Goal: Task Accomplishment & Management: Use online tool/utility

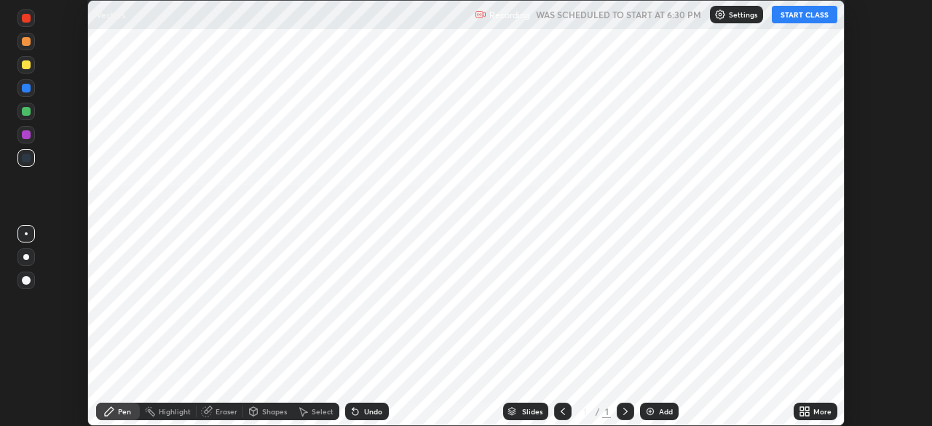
scroll to position [426, 932]
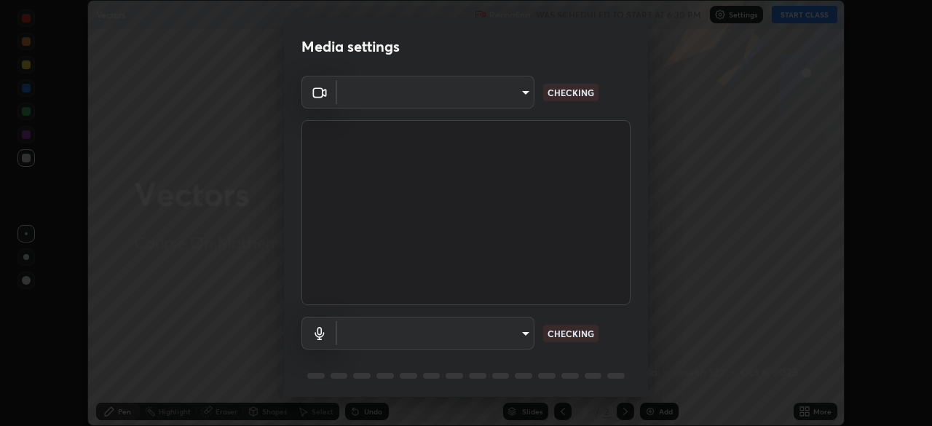
type input "718deecf834a2402e9859888758a2701a1d92989cf10273566d2a6ce3300f65d"
click at [358, 331] on body "Erase all Vectors Recording WAS SCHEDULED TO START AT 6:30 PM Settings START CL…" at bounding box center [466, 213] width 932 height 426
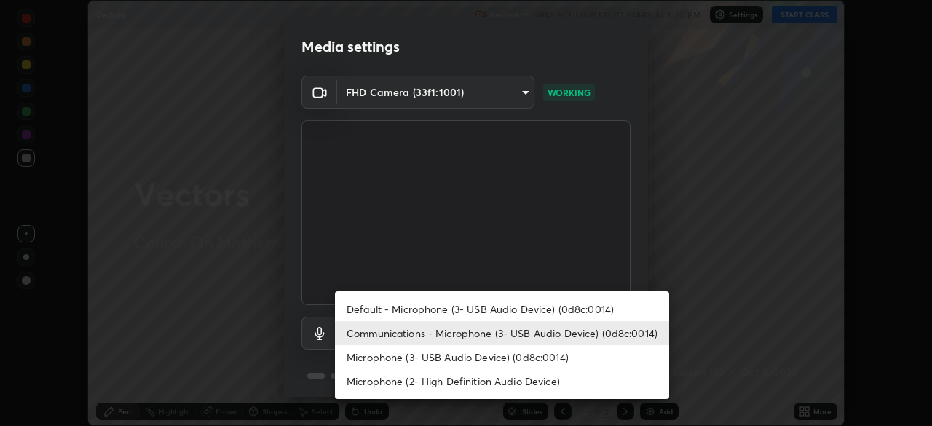
click at [388, 308] on li "Default - Microphone (3- USB Audio Device) (0d8c:0014)" at bounding box center [502, 309] width 334 height 24
type input "default"
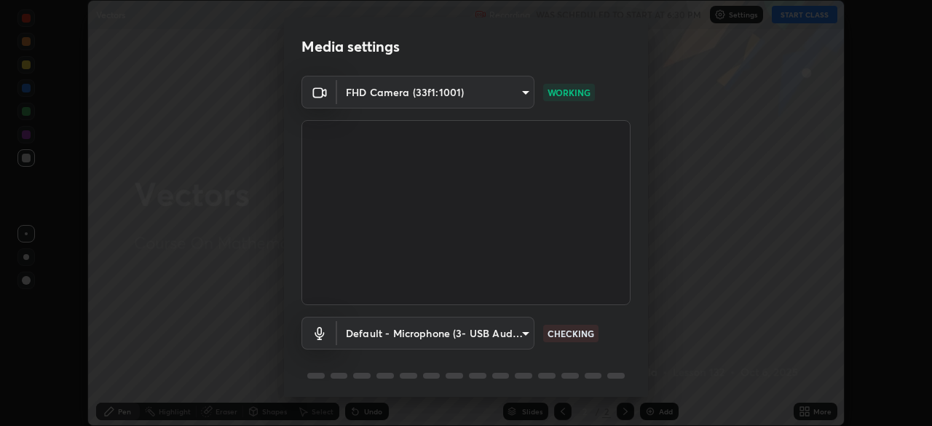
scroll to position [51, 0]
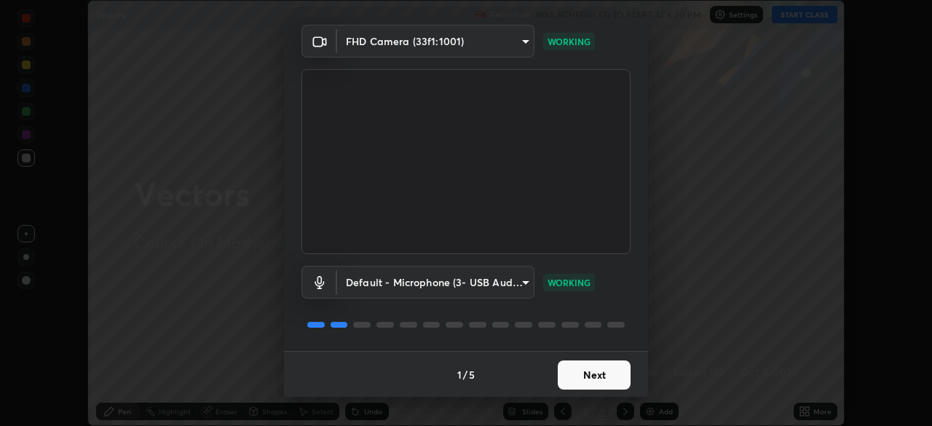
click at [598, 367] on button "Next" at bounding box center [594, 375] width 73 height 29
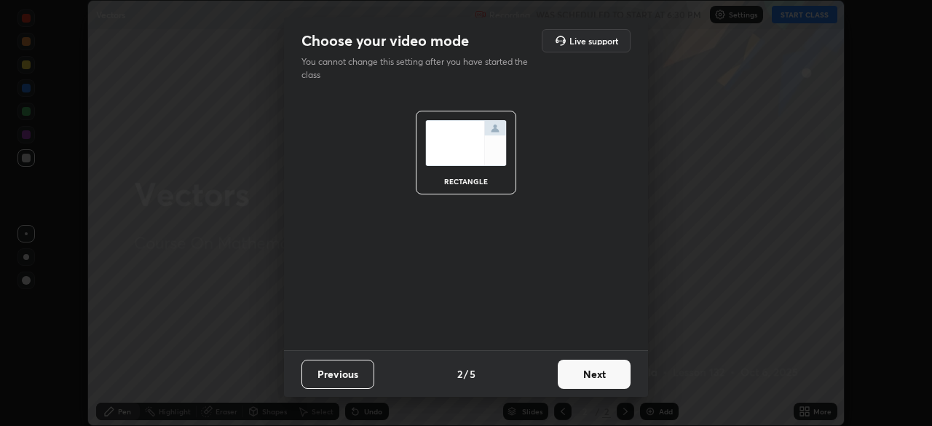
click at [589, 364] on button "Next" at bounding box center [594, 374] width 73 height 29
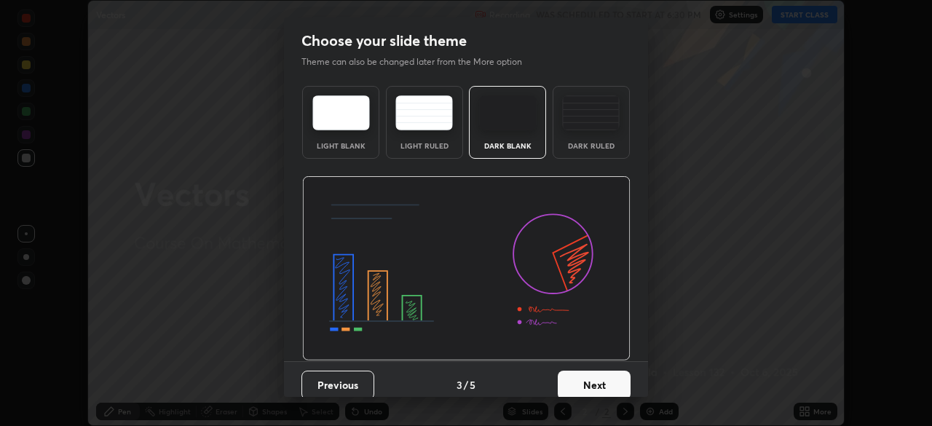
click at [592, 381] on button "Next" at bounding box center [594, 385] width 73 height 29
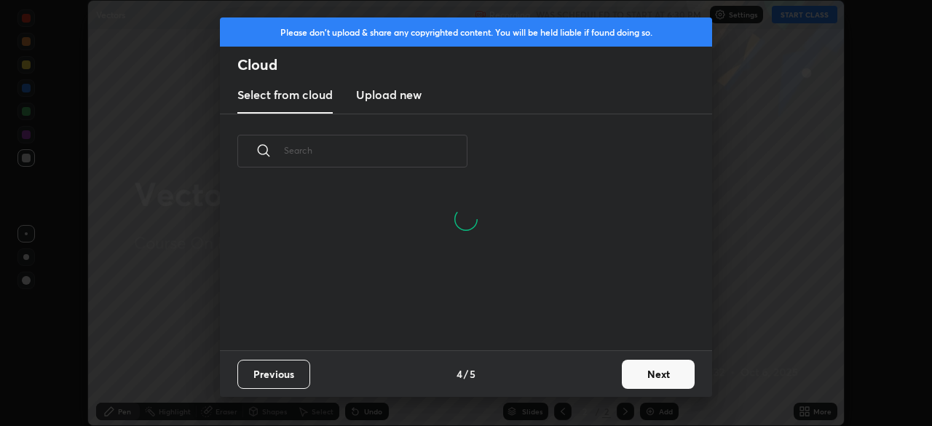
click at [366, 148] on input "text" at bounding box center [376, 150] width 184 height 62
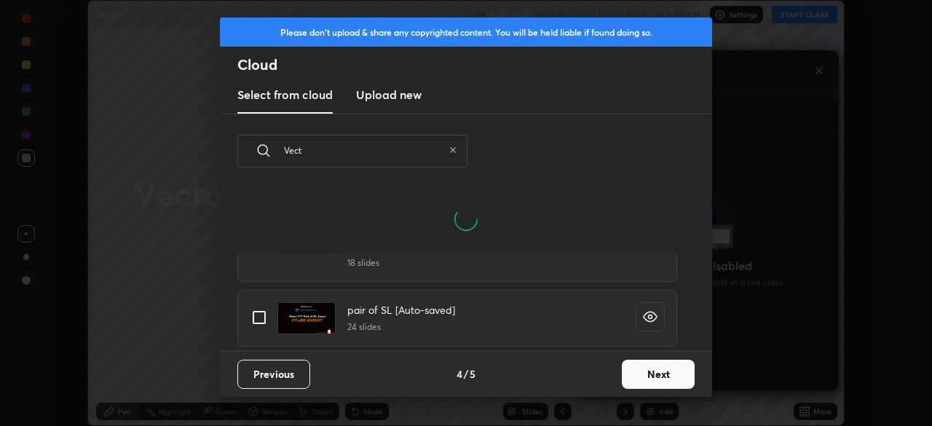
scroll to position [162, 468]
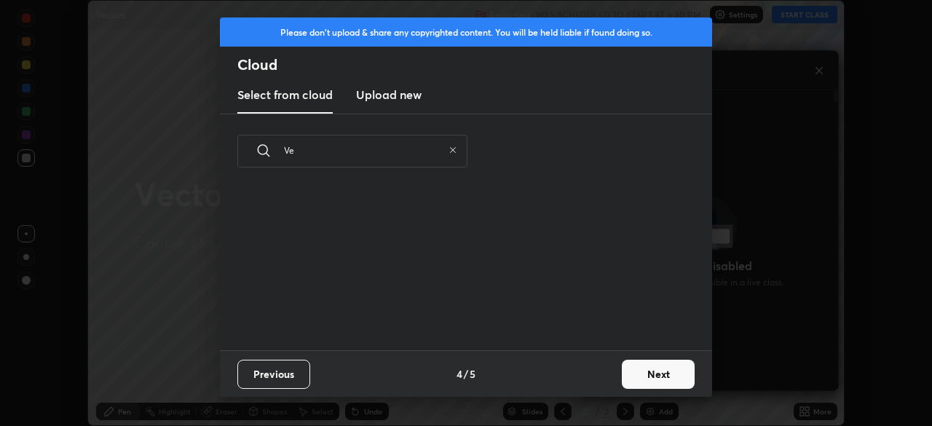
type input "V"
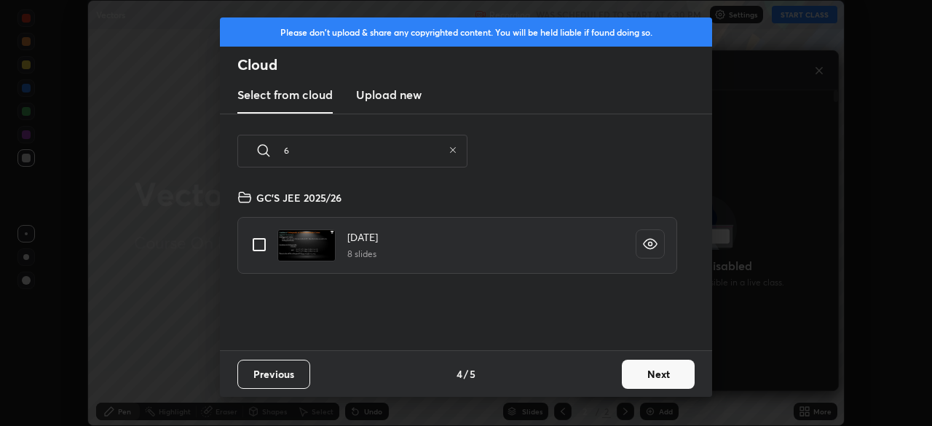
type input "6"
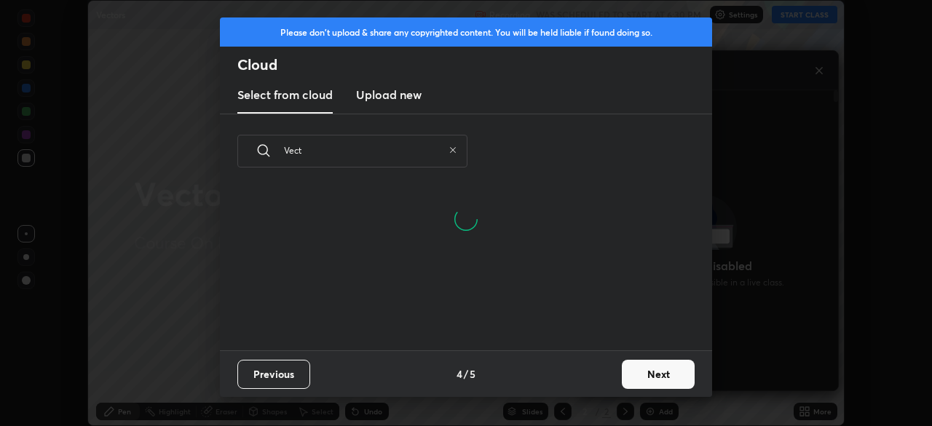
scroll to position [0, 0]
type input "Vec"
click at [451, 150] on icon at bounding box center [453, 150] width 9 height 9
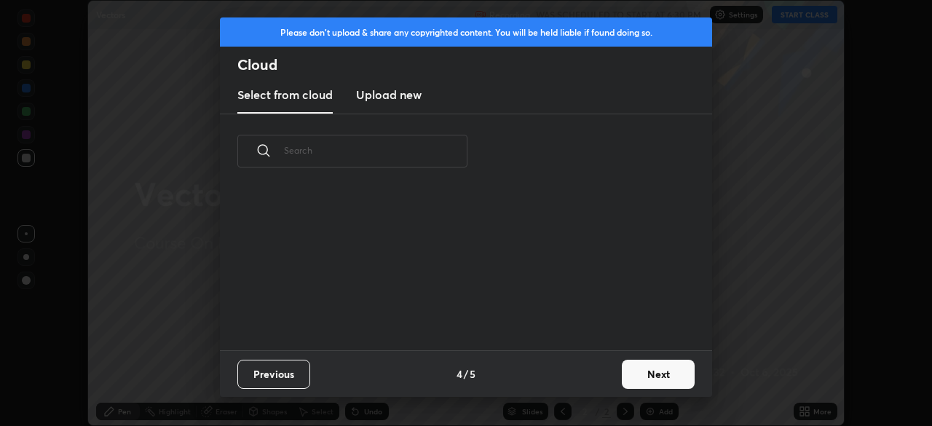
click at [291, 154] on input "text" at bounding box center [376, 150] width 184 height 62
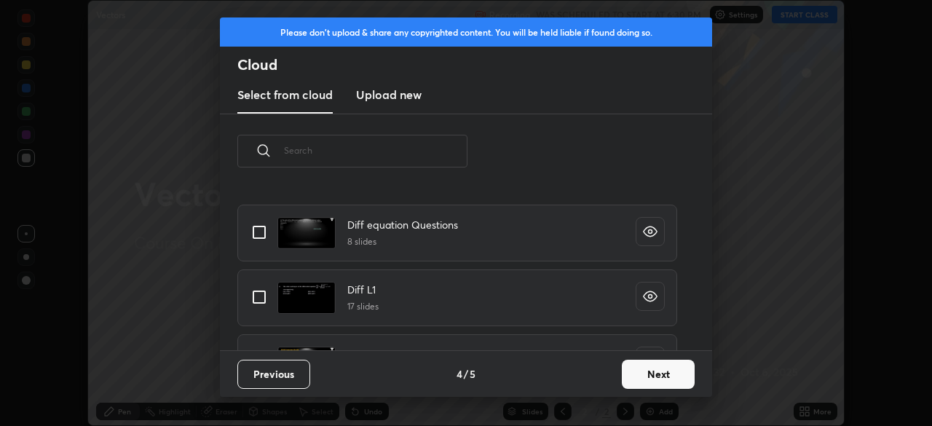
scroll to position [10163, 0]
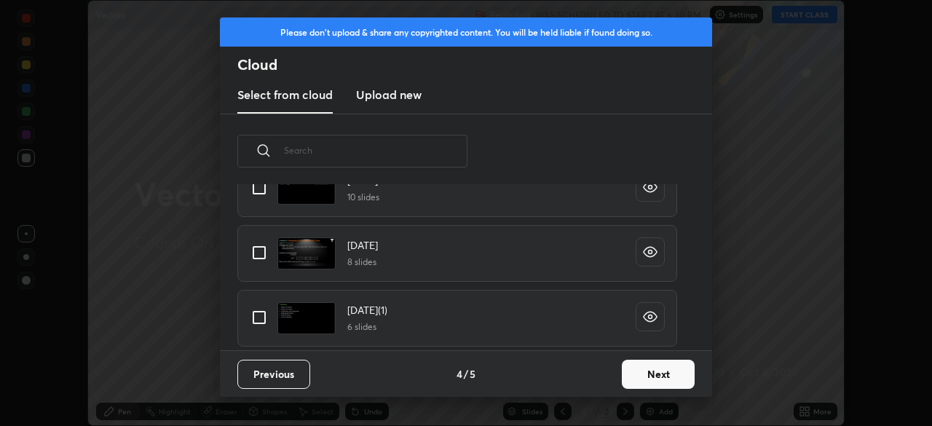
click at [256, 324] on input "grid" at bounding box center [259, 317] width 31 height 31
checkbox input "true"
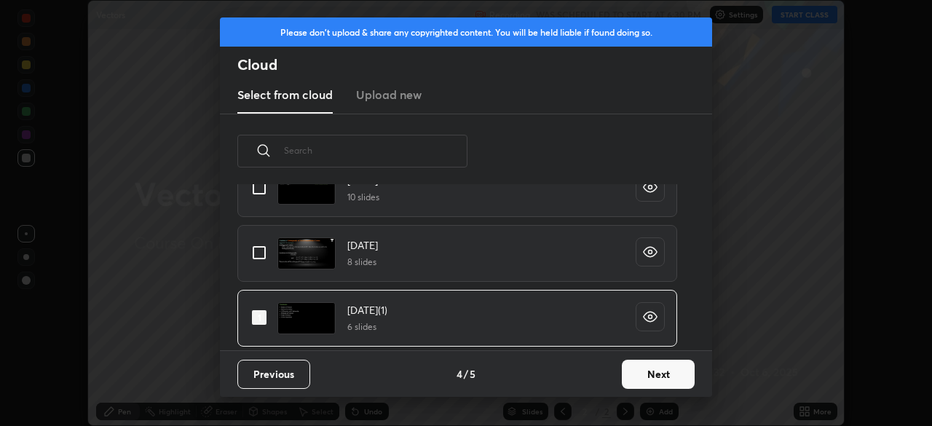
click at [642, 373] on button "Next" at bounding box center [658, 374] width 73 height 29
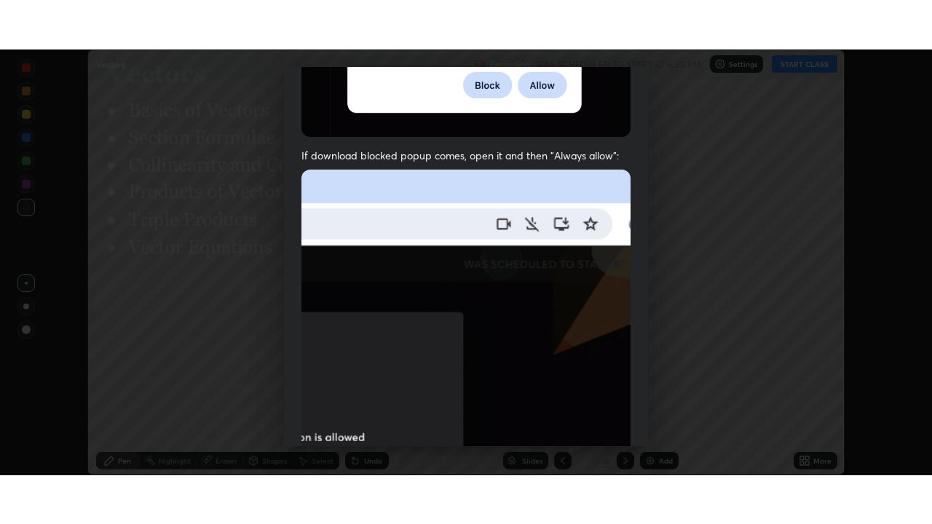
scroll to position [348, 0]
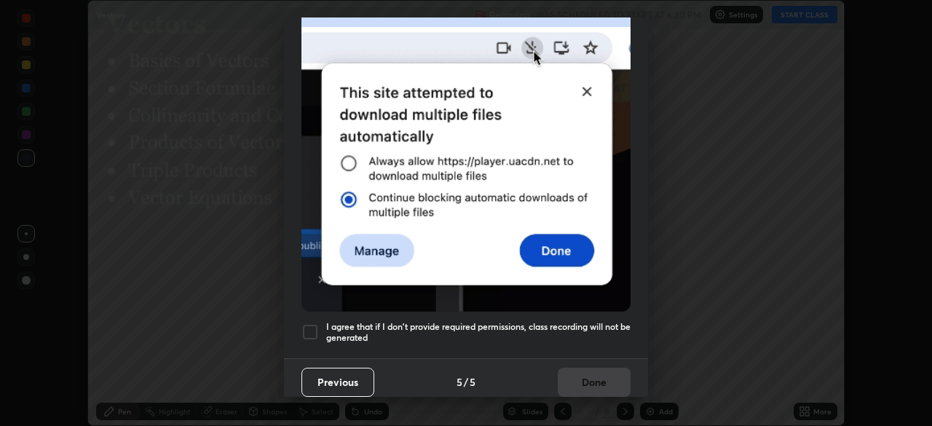
click at [310, 331] on div at bounding box center [310, 331] width 17 height 17
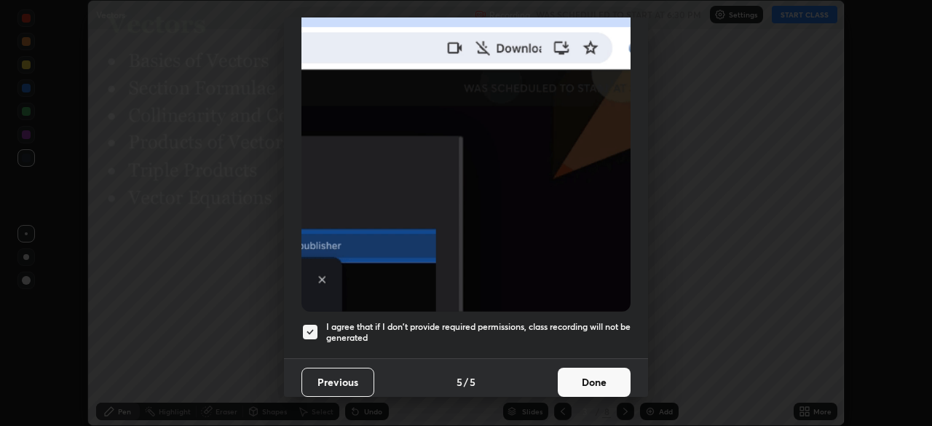
click at [580, 373] on button "Done" at bounding box center [594, 382] width 73 height 29
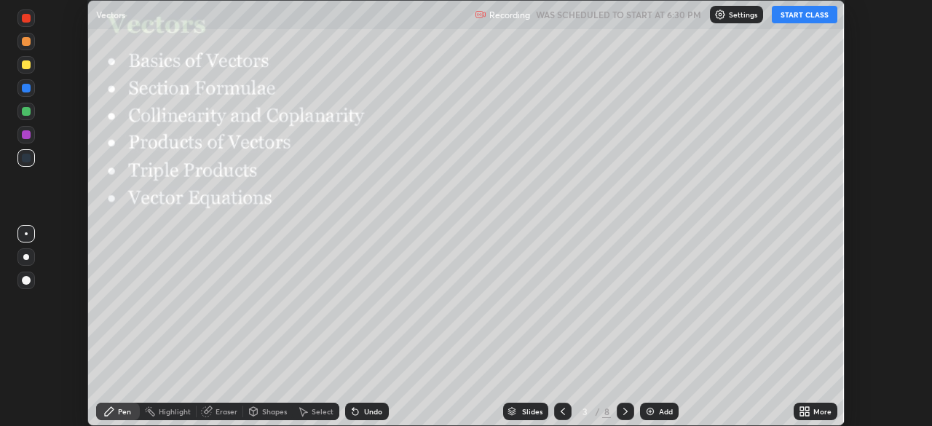
click at [798, 21] on button "START CLASS" at bounding box center [805, 14] width 66 height 17
click at [814, 415] on div "More" at bounding box center [823, 411] width 18 height 7
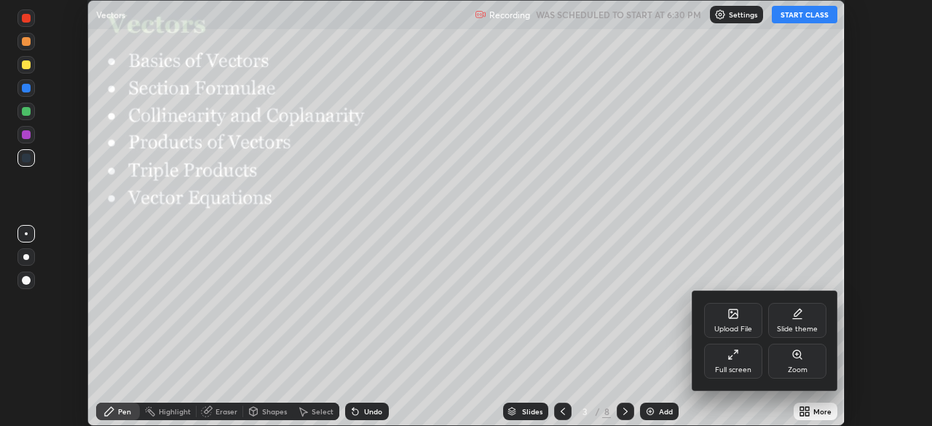
click at [733, 366] on div "Full screen" at bounding box center [733, 369] width 36 height 7
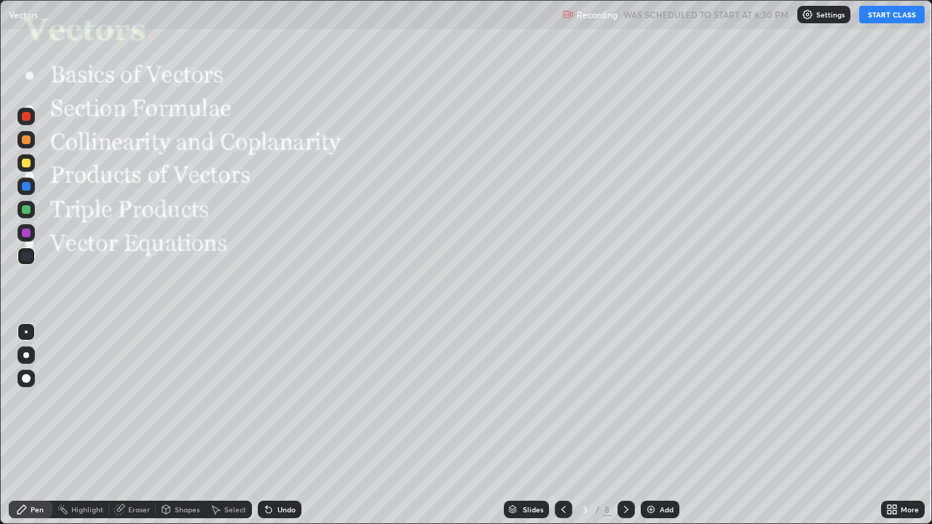
scroll to position [524, 932]
click at [28, 169] on div at bounding box center [25, 162] width 17 height 17
click at [24, 166] on div at bounding box center [26, 163] width 9 height 9
click at [19, 237] on div at bounding box center [25, 232] width 17 height 17
click at [26, 210] on div at bounding box center [26, 209] width 9 height 9
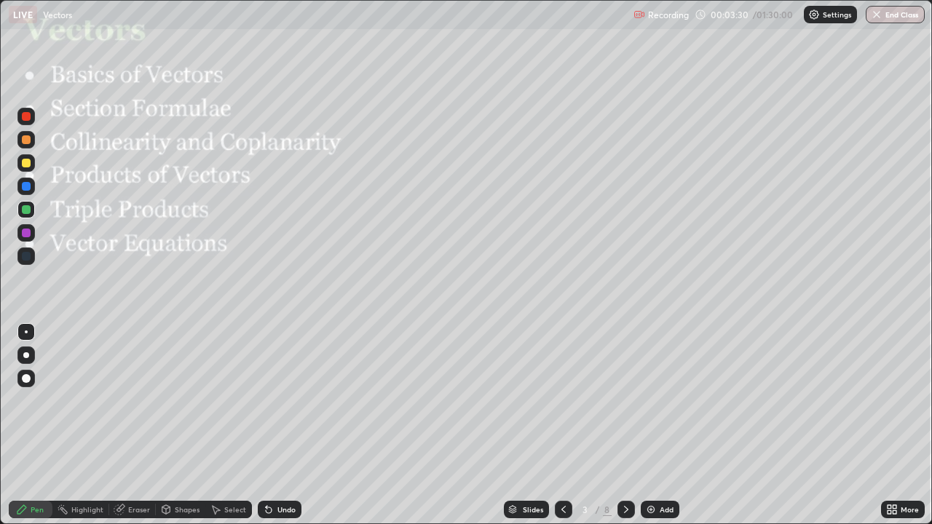
click at [182, 425] on div "Shapes" at bounding box center [187, 509] width 25 height 7
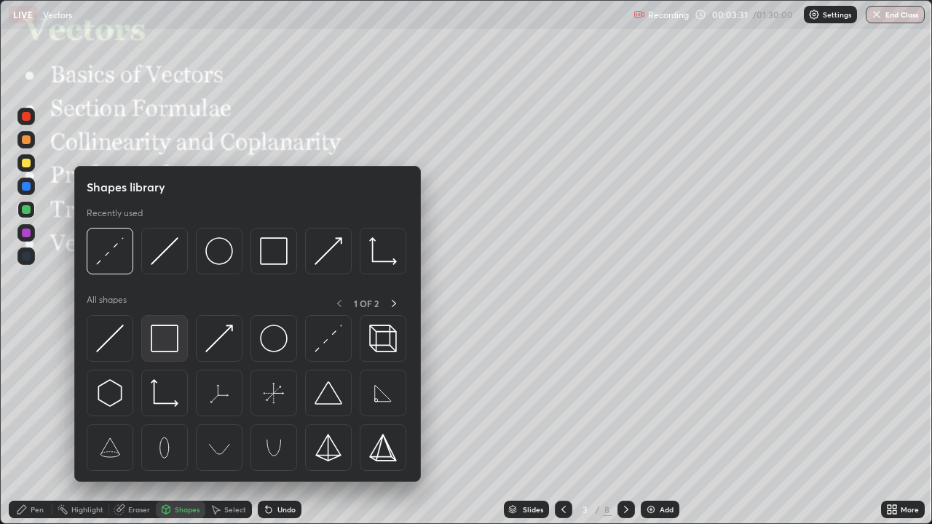
click at [166, 346] on img at bounding box center [165, 339] width 28 height 28
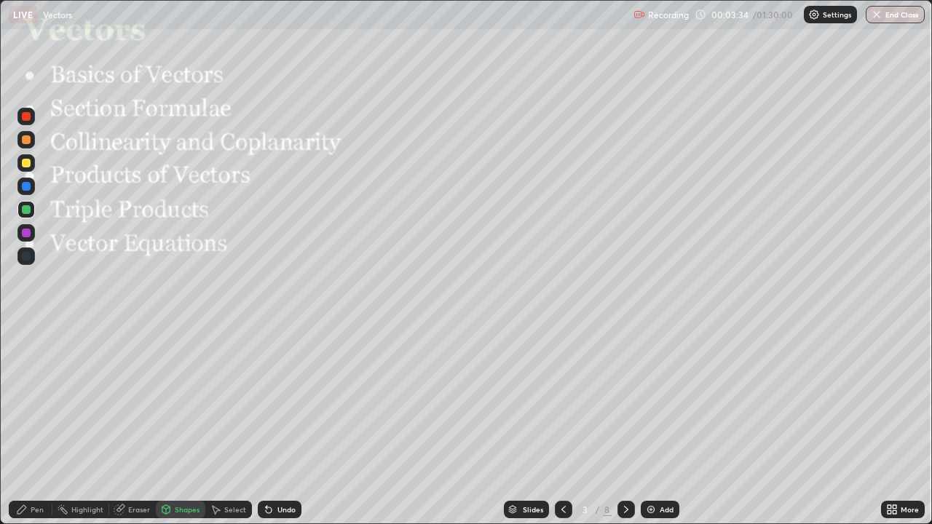
click at [39, 425] on div "Pen" at bounding box center [31, 509] width 44 height 17
click at [28, 425] on div "Pen" at bounding box center [31, 509] width 44 height 17
click at [26, 355] on div at bounding box center [26, 356] width 6 height 6
click at [25, 115] on div at bounding box center [26, 116] width 9 height 9
click at [25, 188] on div at bounding box center [26, 186] width 9 height 9
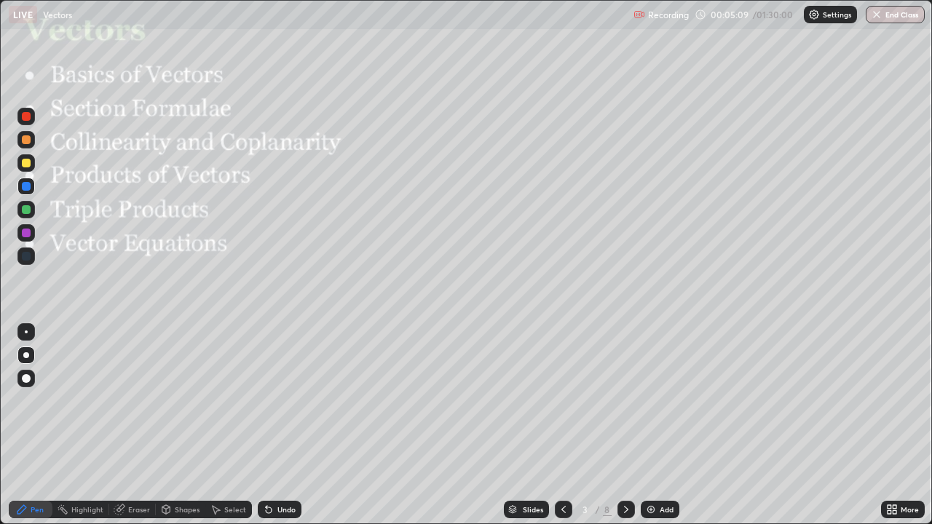
click at [25, 233] on div at bounding box center [26, 233] width 9 height 9
click at [28, 211] on div at bounding box center [26, 209] width 9 height 9
click at [27, 227] on div at bounding box center [25, 232] width 17 height 17
click at [275, 425] on div "Undo" at bounding box center [280, 509] width 44 height 17
click at [278, 425] on div "Undo" at bounding box center [287, 509] width 18 height 7
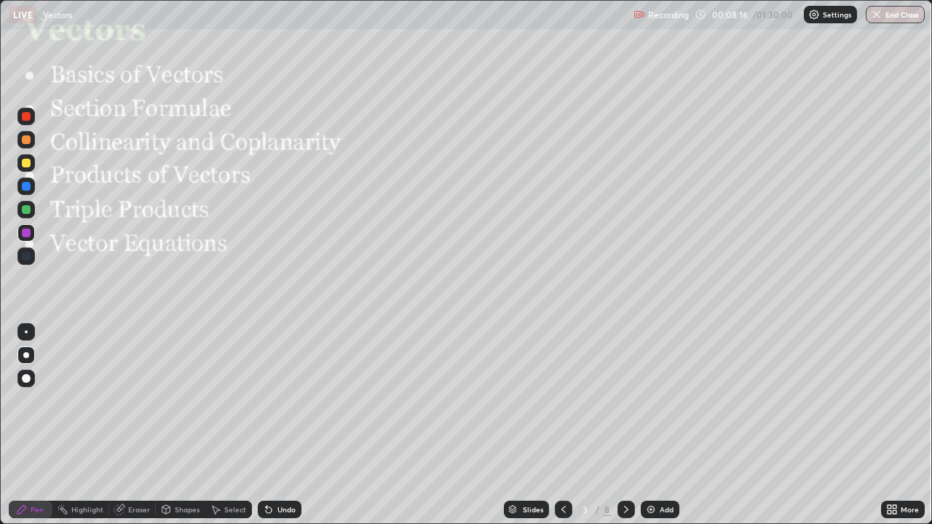
click at [26, 232] on div at bounding box center [26, 233] width 9 height 9
click at [27, 211] on div at bounding box center [26, 209] width 9 height 9
click at [278, 425] on div "Undo" at bounding box center [287, 509] width 18 height 7
click at [277, 425] on div "Undo" at bounding box center [280, 509] width 44 height 17
click at [282, 425] on div "Undo" at bounding box center [280, 509] width 44 height 17
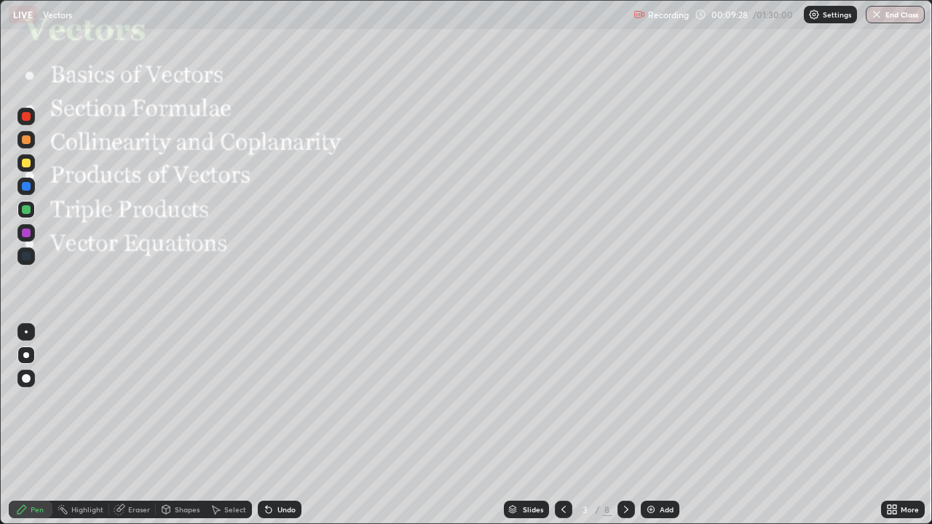
click at [25, 240] on div at bounding box center [25, 232] width 17 height 17
click at [130, 425] on div "Eraser" at bounding box center [139, 509] width 22 height 7
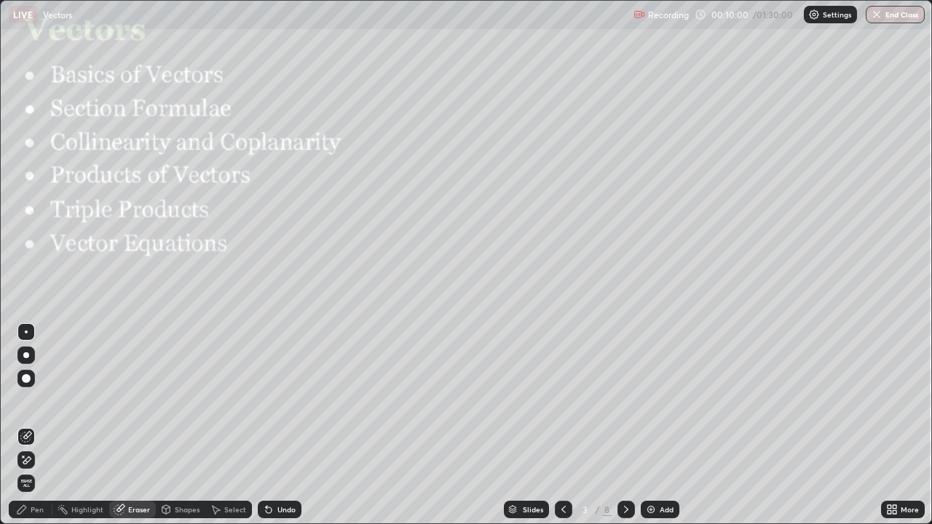
click at [28, 425] on icon at bounding box center [26, 461] width 12 height 12
click at [22, 425] on icon at bounding box center [22, 510] width 12 height 12
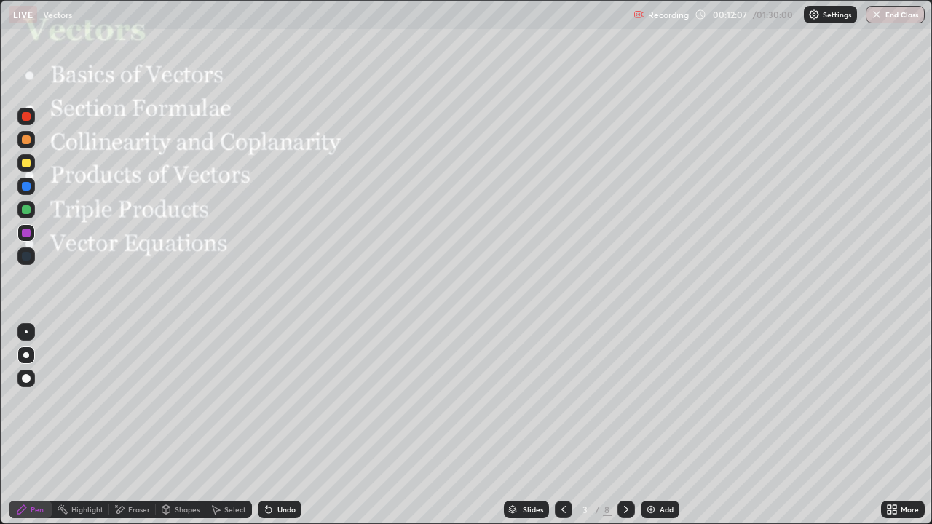
click at [127, 425] on div "Eraser" at bounding box center [132, 509] width 47 height 17
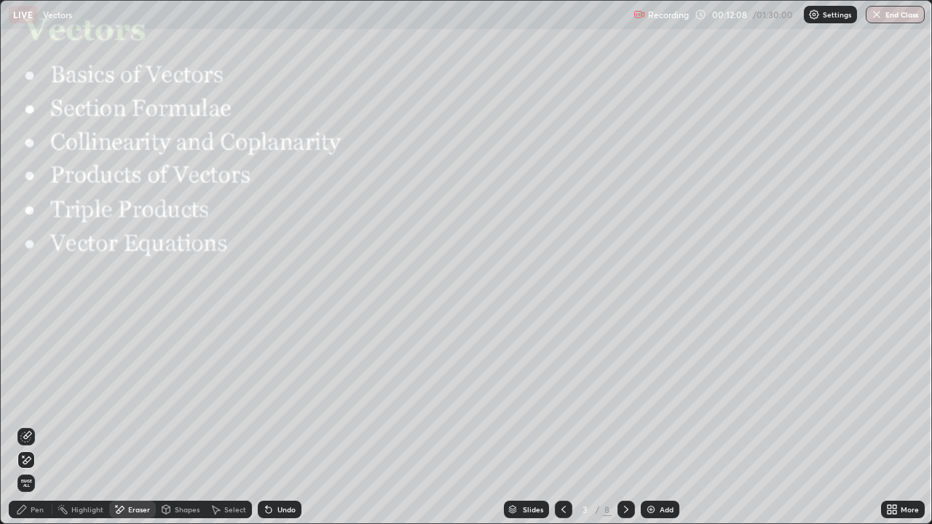
click at [31, 425] on span "Erase all" at bounding box center [26, 483] width 16 height 9
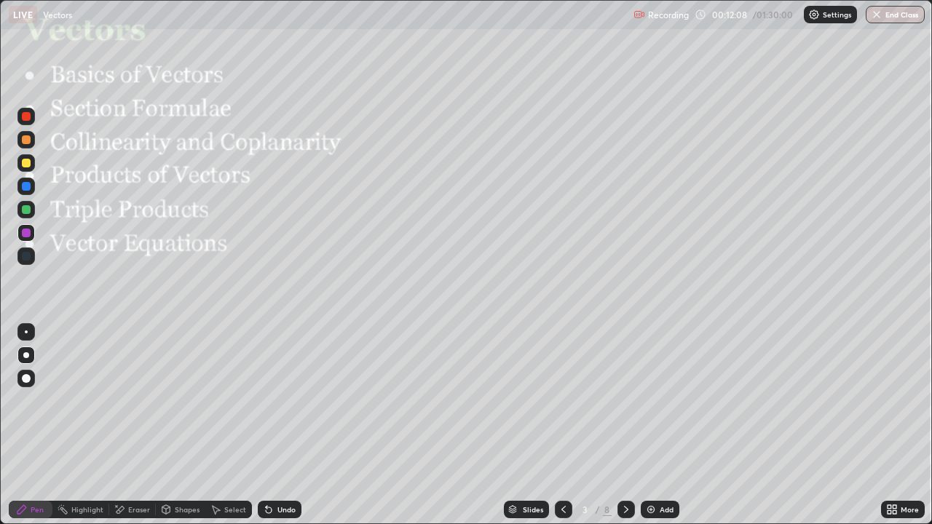
click at [25, 425] on icon at bounding box center [22, 510] width 12 height 12
click at [25, 233] on div at bounding box center [26, 233] width 9 height 9
click at [25, 117] on div at bounding box center [26, 116] width 9 height 9
click at [22, 210] on div at bounding box center [26, 209] width 9 height 9
click at [27, 186] on div at bounding box center [26, 186] width 9 height 9
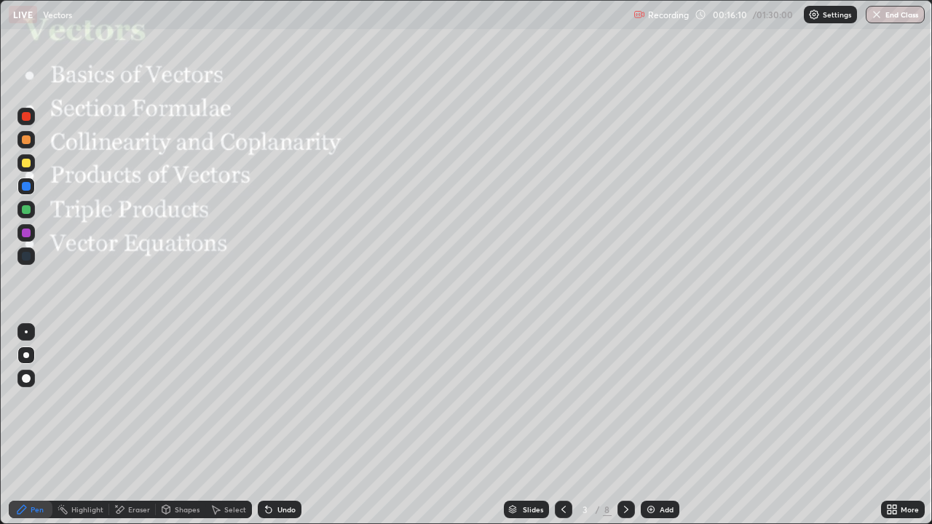
click at [25, 235] on div at bounding box center [26, 233] width 9 height 9
click at [266, 425] on icon at bounding box center [266, 506] width 1 height 1
click at [272, 425] on icon at bounding box center [269, 510] width 12 height 12
click at [275, 425] on div "Undo" at bounding box center [280, 509] width 44 height 17
click at [277, 425] on div "Undo" at bounding box center [280, 509] width 44 height 17
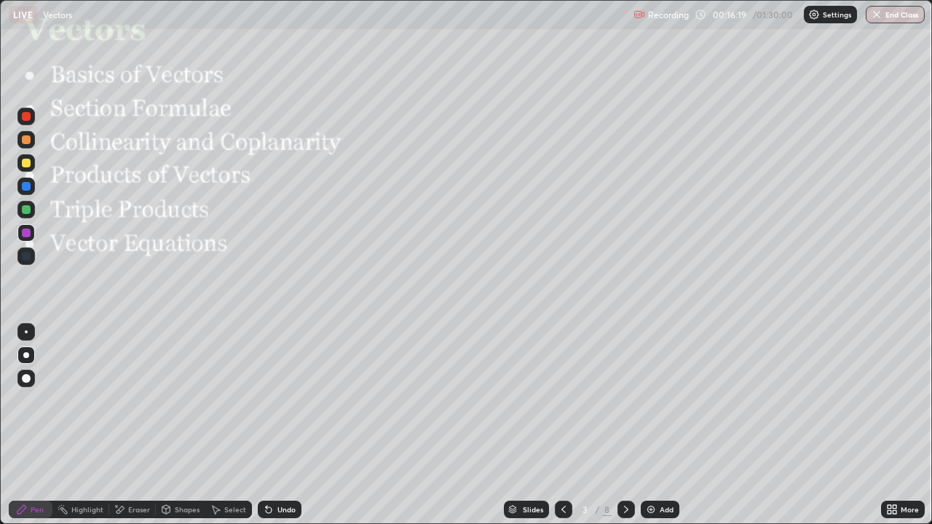
click at [277, 425] on div "Undo" at bounding box center [280, 509] width 44 height 17
click at [276, 425] on div "Undo" at bounding box center [280, 509] width 44 height 17
click at [275, 425] on div "Undo" at bounding box center [280, 509] width 44 height 17
click at [277, 425] on div "Undo" at bounding box center [280, 509] width 44 height 17
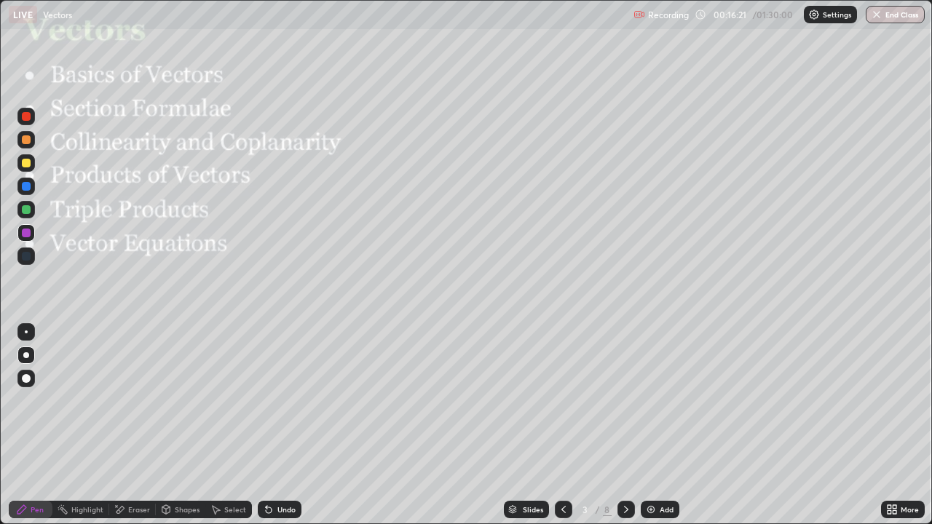
click at [274, 425] on div "Undo" at bounding box center [277, 509] width 50 height 29
click at [270, 425] on div "Undo" at bounding box center [280, 509] width 44 height 17
click at [270, 425] on icon at bounding box center [269, 510] width 12 height 12
click at [27, 233] on div at bounding box center [26, 233] width 9 height 9
click at [131, 425] on div "Eraser" at bounding box center [139, 509] width 22 height 7
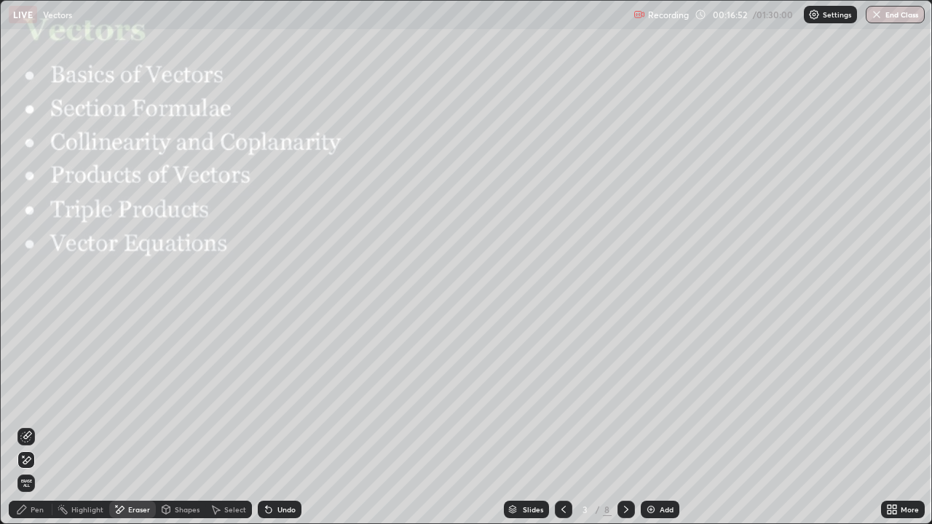
click at [24, 425] on span "Erase all" at bounding box center [26, 483] width 16 height 9
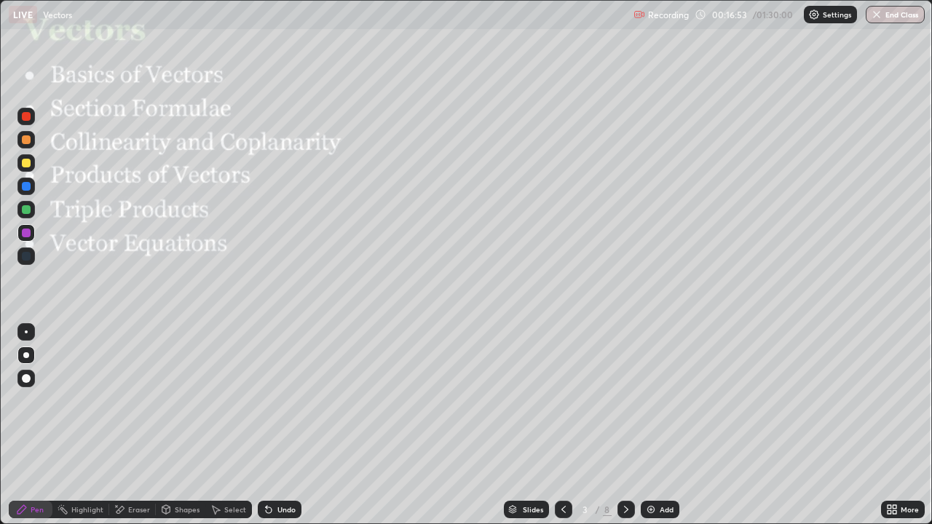
click at [33, 425] on div "Pen" at bounding box center [37, 509] width 13 height 7
click at [291, 425] on div "Undo" at bounding box center [287, 509] width 18 height 7
click at [28, 209] on div at bounding box center [26, 209] width 9 height 9
click at [20, 239] on div at bounding box center [25, 232] width 17 height 17
click at [665, 425] on div "Add" at bounding box center [667, 509] width 14 height 7
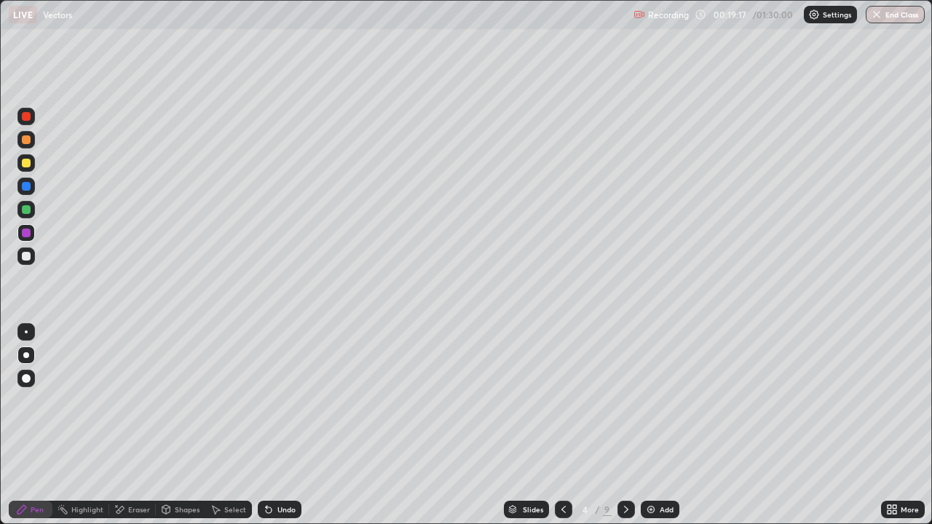
click at [23, 262] on div at bounding box center [25, 256] width 17 height 17
click at [171, 425] on div "Shapes" at bounding box center [181, 509] width 50 height 17
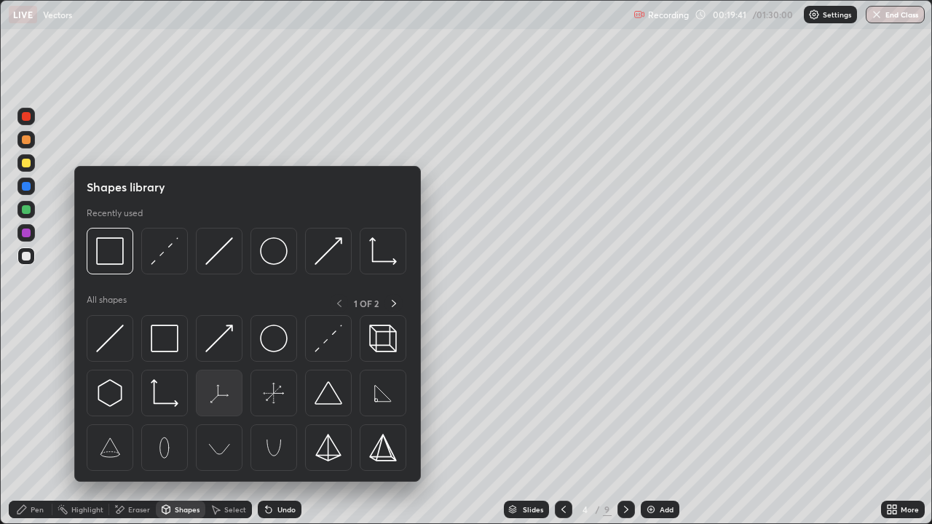
click at [219, 392] on img at bounding box center [219, 393] width 28 height 28
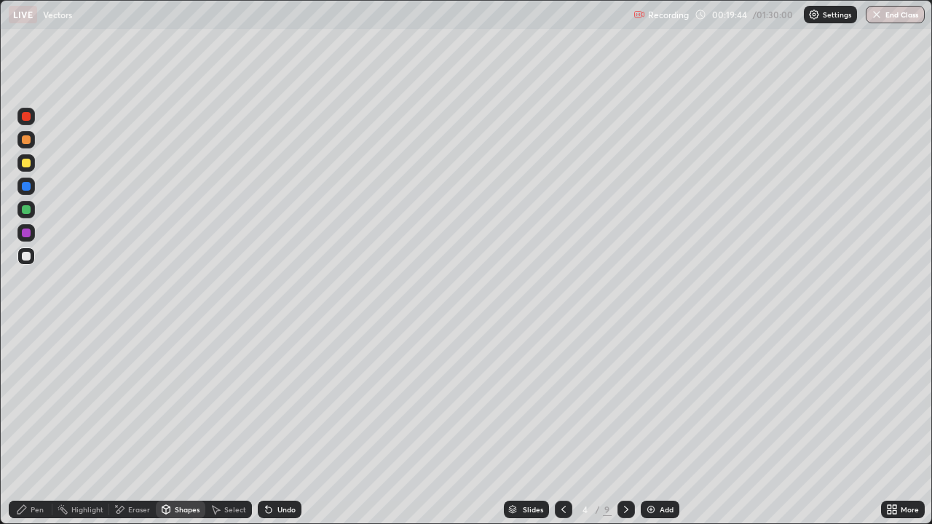
click at [30, 239] on div at bounding box center [25, 232] width 17 height 17
click at [23, 425] on icon at bounding box center [21, 510] width 9 height 9
click at [280, 425] on div "Undo" at bounding box center [280, 509] width 44 height 17
click at [25, 211] on div at bounding box center [26, 209] width 9 height 9
click at [20, 259] on div at bounding box center [25, 256] width 17 height 17
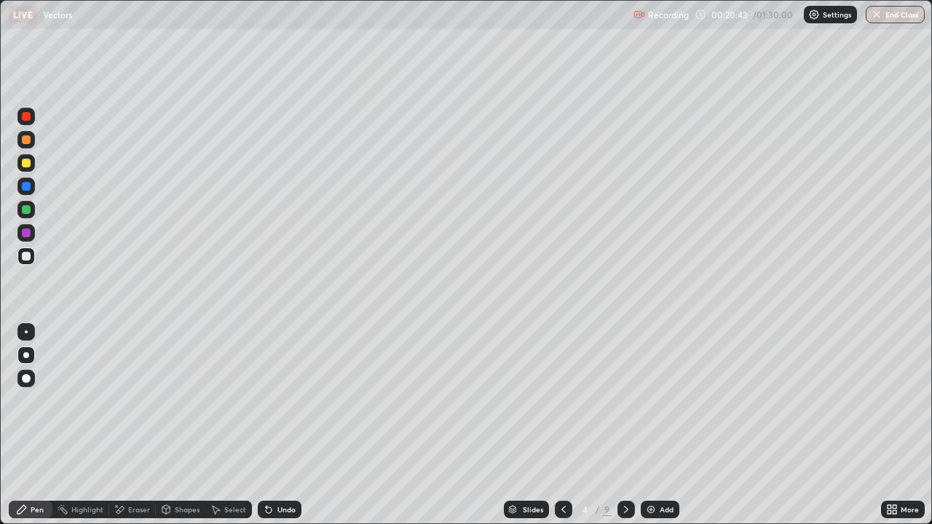
click at [181, 425] on div "Shapes" at bounding box center [187, 509] width 25 height 7
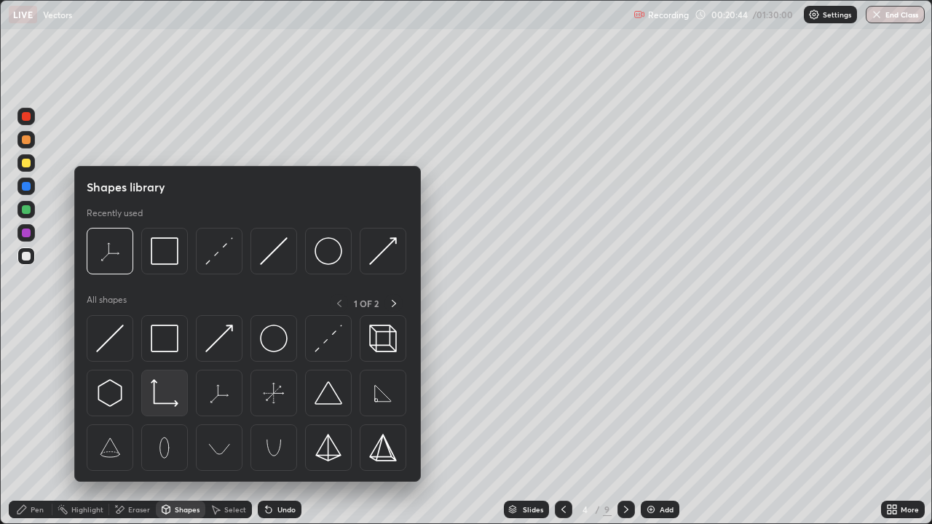
click at [170, 398] on img at bounding box center [165, 393] width 28 height 28
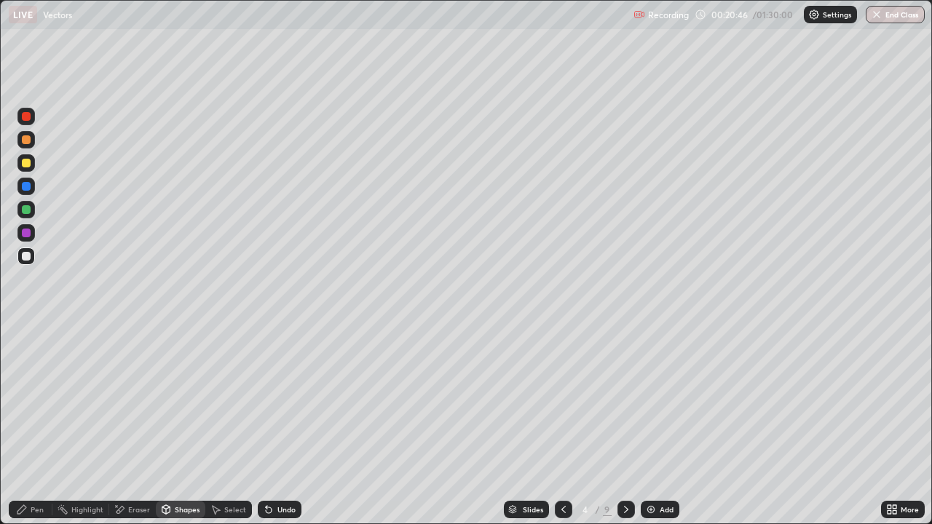
click at [41, 425] on div "Pen" at bounding box center [37, 509] width 13 height 7
click at [25, 230] on div at bounding box center [26, 233] width 9 height 9
click at [32, 254] on div at bounding box center [25, 256] width 17 height 17
click at [181, 425] on div "Shapes" at bounding box center [187, 509] width 25 height 7
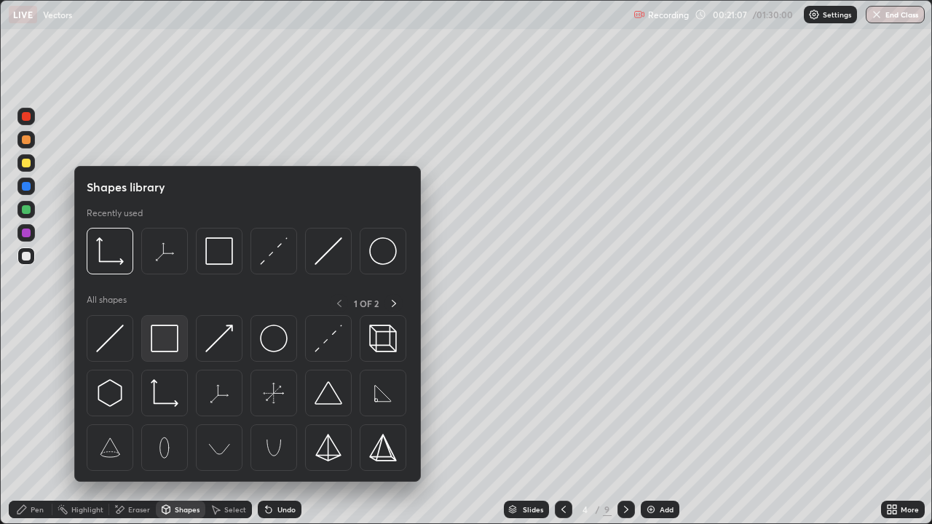
click at [168, 352] on img at bounding box center [165, 339] width 28 height 28
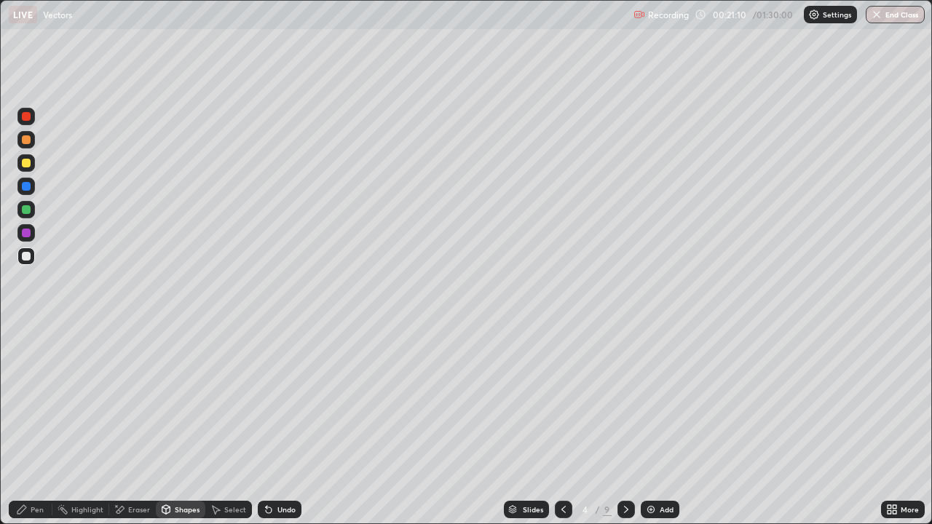
click at [20, 425] on icon at bounding box center [21, 510] width 9 height 9
click at [28, 213] on div at bounding box center [26, 209] width 9 height 9
click at [32, 425] on div "Pen" at bounding box center [37, 509] width 13 height 7
click at [26, 257] on div at bounding box center [26, 256] width 9 height 9
click at [29, 252] on div at bounding box center [26, 256] width 9 height 9
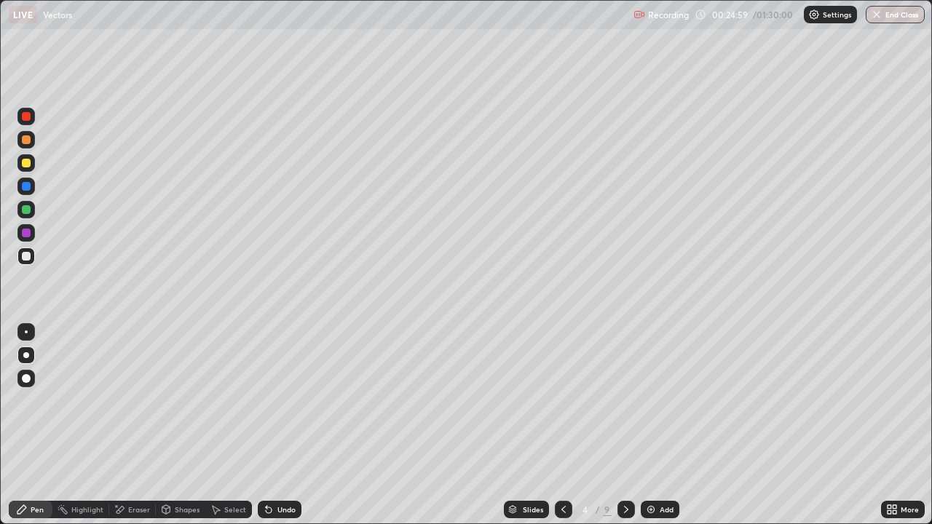
click at [25, 233] on div at bounding box center [26, 233] width 9 height 9
click at [31, 264] on div at bounding box center [25, 256] width 17 height 17
click at [653, 425] on img at bounding box center [651, 510] width 12 height 12
click at [25, 157] on div at bounding box center [25, 162] width 17 height 17
click at [625, 425] on icon at bounding box center [626, 509] width 4 height 7
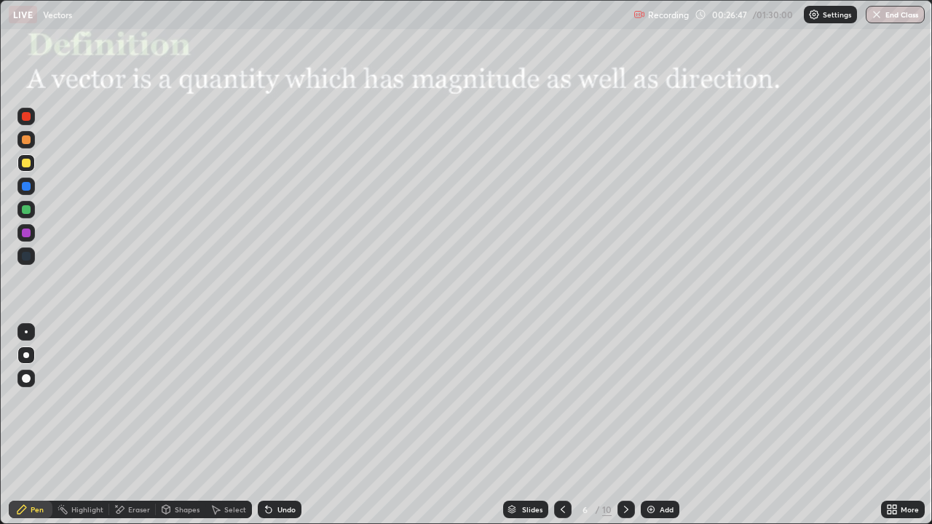
click at [628, 425] on icon at bounding box center [627, 510] width 12 height 12
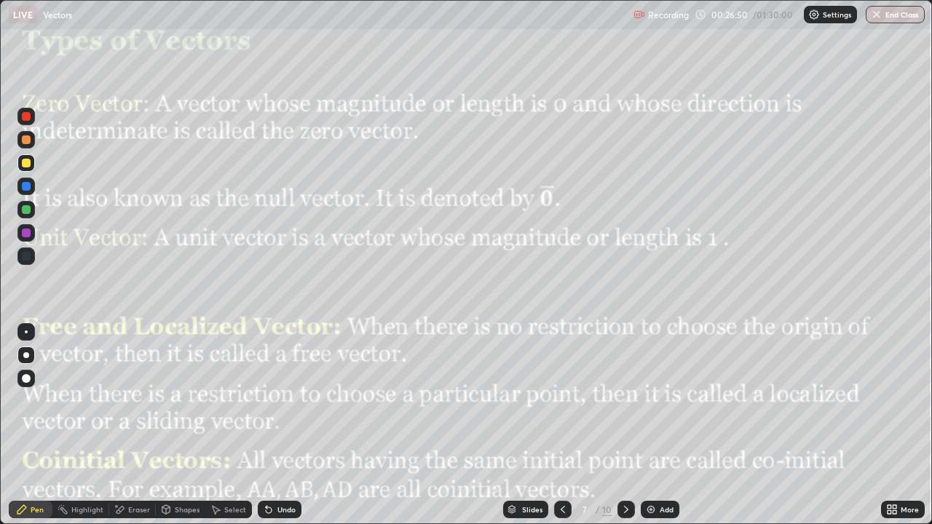
click at [562, 425] on icon at bounding box center [563, 509] width 4 height 7
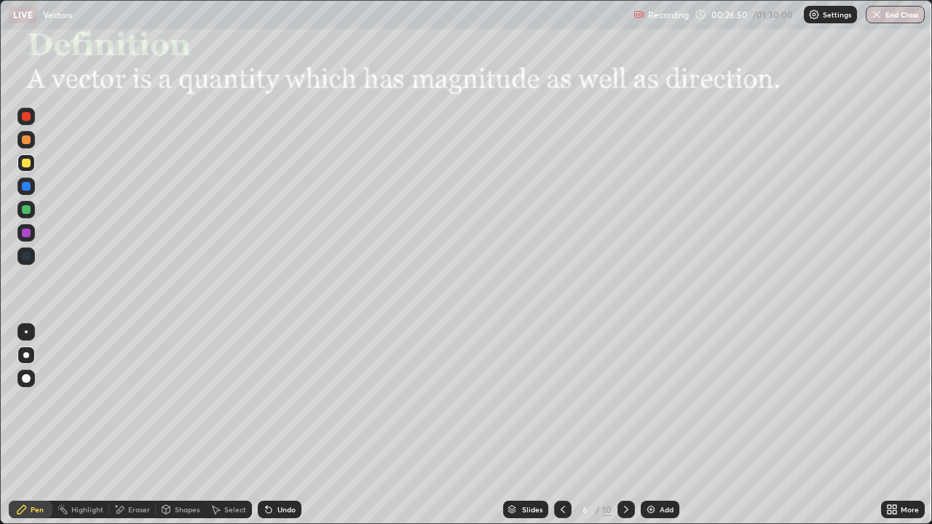
click at [559, 425] on icon at bounding box center [563, 510] width 12 height 12
click at [25, 188] on div at bounding box center [26, 186] width 9 height 9
click at [269, 425] on icon at bounding box center [269, 510] width 12 height 12
click at [30, 163] on div at bounding box center [26, 163] width 9 height 9
click at [26, 138] on div at bounding box center [26, 139] width 9 height 9
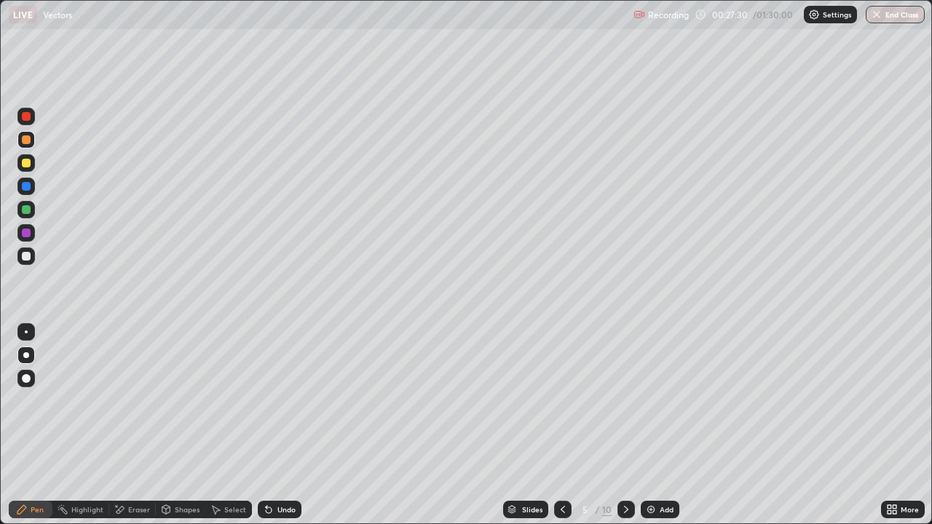
click at [274, 425] on div "Undo" at bounding box center [280, 509] width 44 height 17
click at [278, 425] on div "Undo" at bounding box center [287, 509] width 18 height 7
click at [562, 425] on icon at bounding box center [563, 510] width 12 height 12
click at [624, 425] on icon at bounding box center [626, 509] width 4 height 7
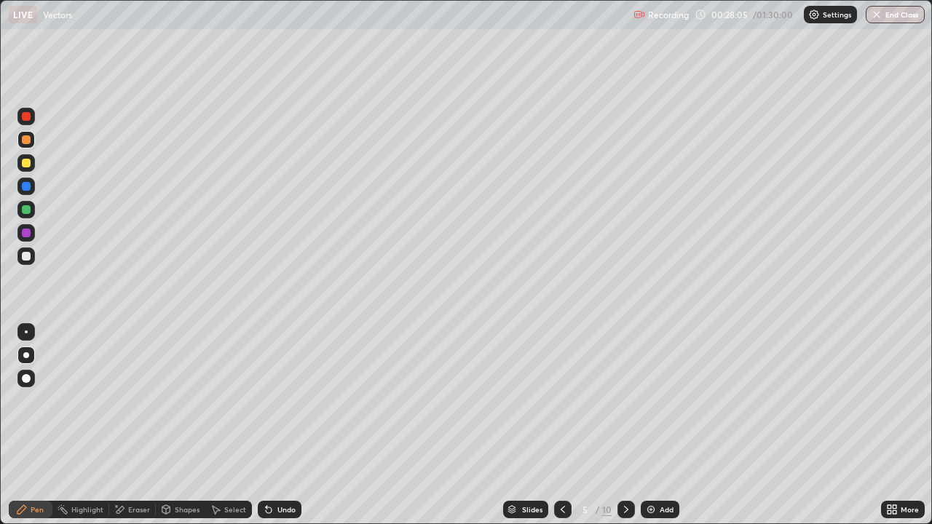
click at [26, 257] on div at bounding box center [26, 256] width 9 height 9
click at [29, 232] on div at bounding box center [26, 233] width 9 height 9
click at [182, 425] on div "Shapes" at bounding box center [187, 509] width 25 height 7
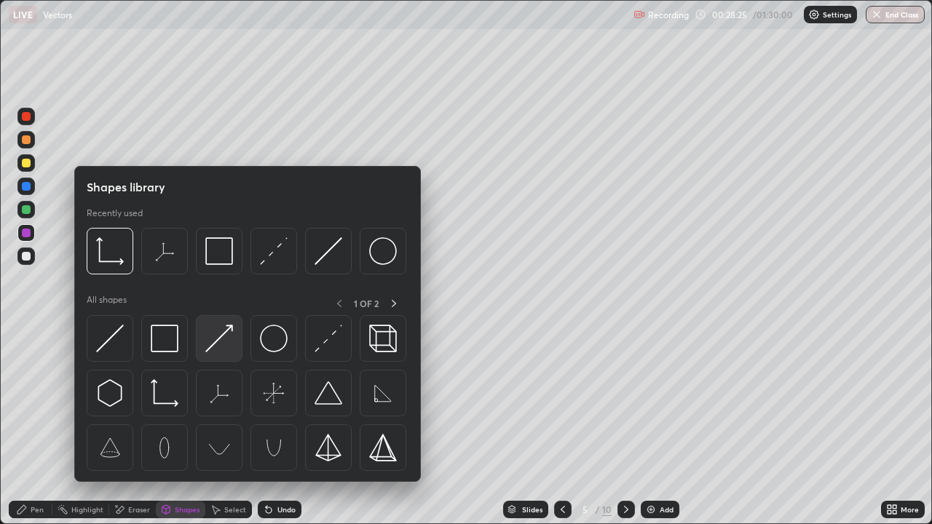
click at [227, 351] on img at bounding box center [219, 339] width 28 height 28
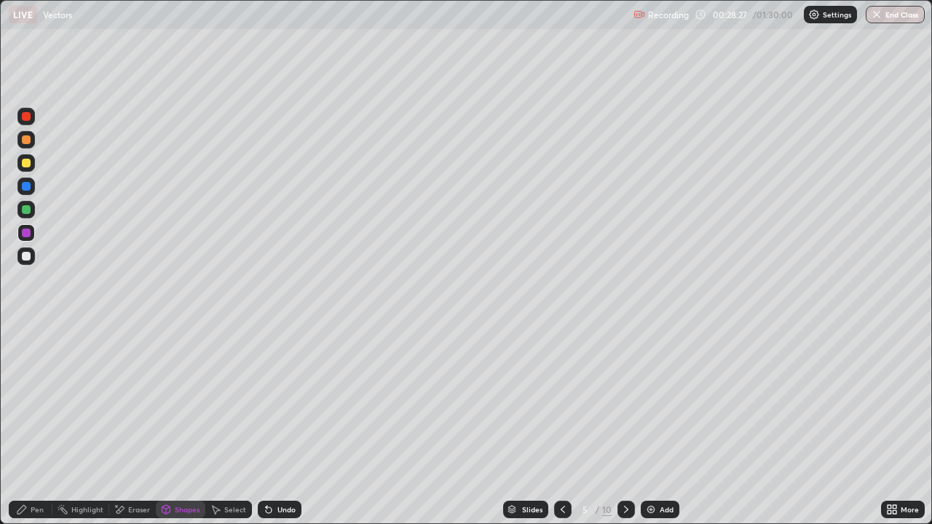
click at [36, 425] on div "Pen" at bounding box center [37, 509] width 13 height 7
click at [24, 257] on div at bounding box center [26, 256] width 9 height 9
click at [286, 425] on div "Undo" at bounding box center [287, 509] width 18 height 7
click at [34, 237] on div at bounding box center [25, 232] width 17 height 17
click at [23, 208] on div at bounding box center [26, 209] width 9 height 9
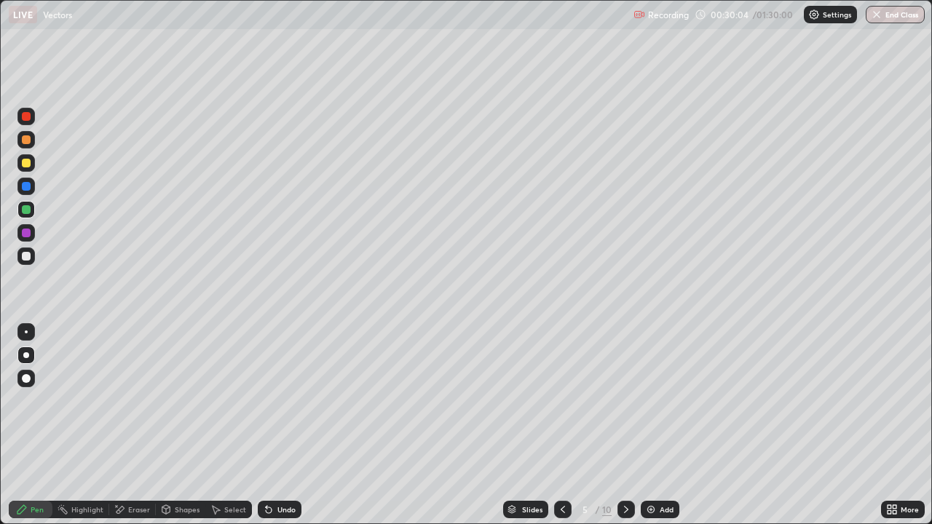
click at [283, 425] on div "Undo" at bounding box center [287, 509] width 18 height 7
click at [282, 425] on div "Undo" at bounding box center [287, 509] width 18 height 7
click at [280, 425] on div "Undo" at bounding box center [287, 509] width 18 height 7
click at [281, 425] on div "Undo" at bounding box center [280, 509] width 44 height 17
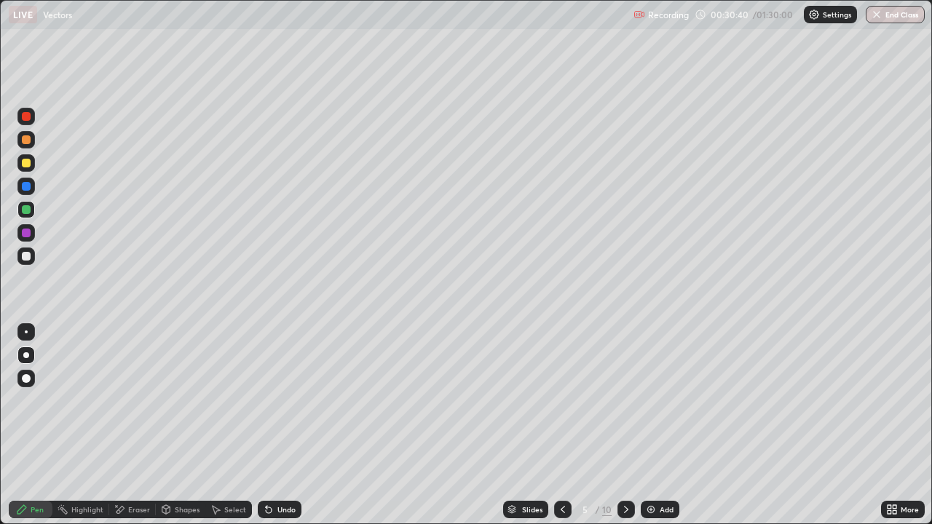
click at [280, 425] on div "Undo" at bounding box center [280, 509] width 44 height 17
click at [278, 425] on div "Undo" at bounding box center [280, 509] width 44 height 17
click at [278, 425] on div "Undo" at bounding box center [287, 509] width 18 height 7
click at [272, 425] on div "Undo" at bounding box center [280, 509] width 44 height 17
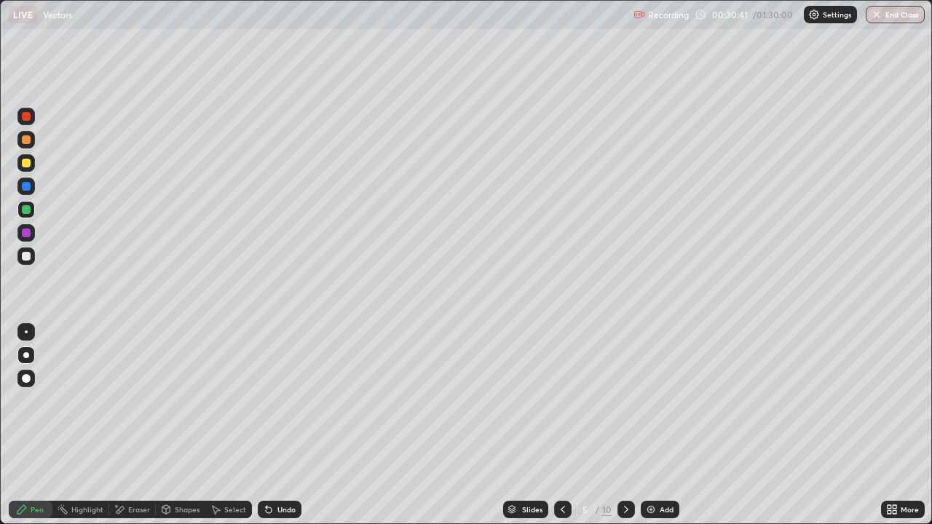
click at [273, 425] on div "Undo" at bounding box center [280, 509] width 44 height 17
click at [275, 425] on div "Undo" at bounding box center [280, 509] width 44 height 17
click at [277, 425] on div "Undo" at bounding box center [280, 509] width 44 height 17
click at [278, 425] on div "Undo" at bounding box center [280, 509] width 44 height 17
click at [278, 425] on div "Undo" at bounding box center [287, 509] width 18 height 7
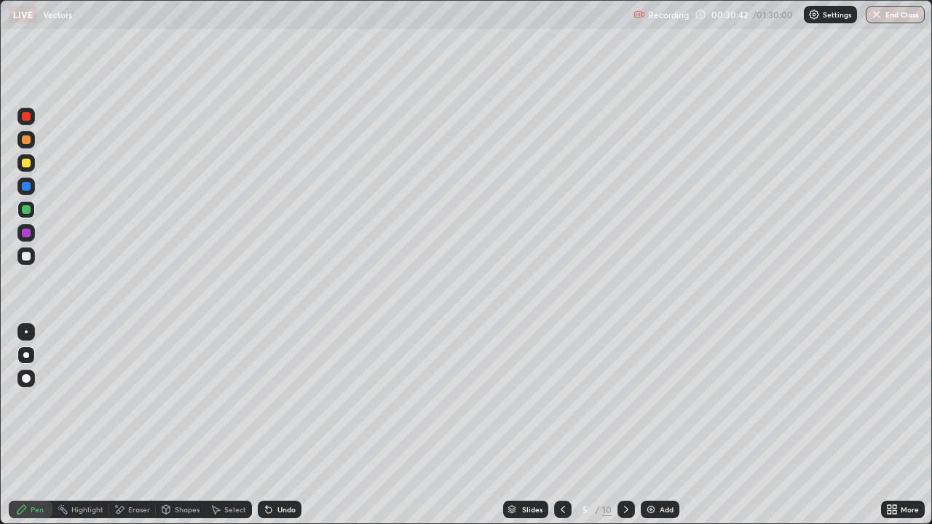
click at [278, 425] on div "Undo" at bounding box center [287, 509] width 18 height 7
click at [275, 425] on div "Undo" at bounding box center [280, 509] width 44 height 17
click at [266, 425] on icon at bounding box center [266, 506] width 1 height 1
click at [267, 425] on icon at bounding box center [269, 511] width 6 height 6
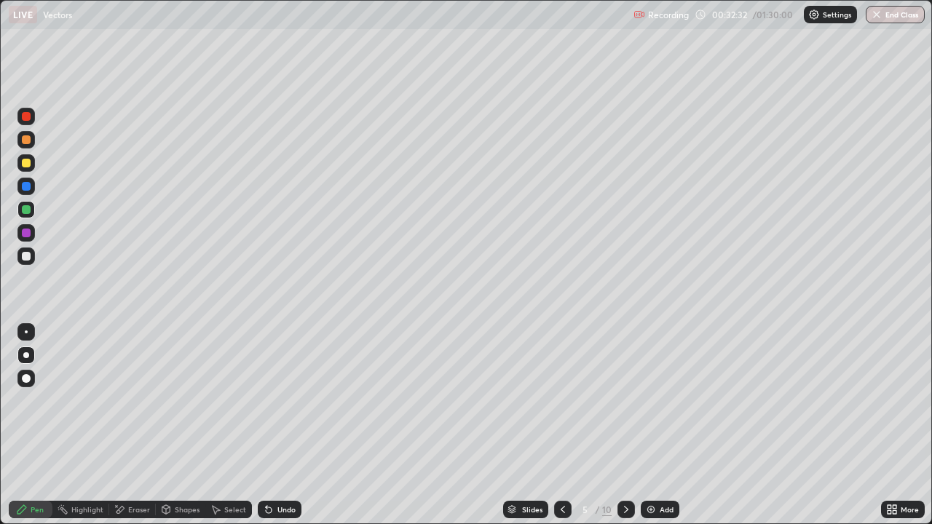
click at [176, 425] on div "Shapes" at bounding box center [187, 509] width 25 height 7
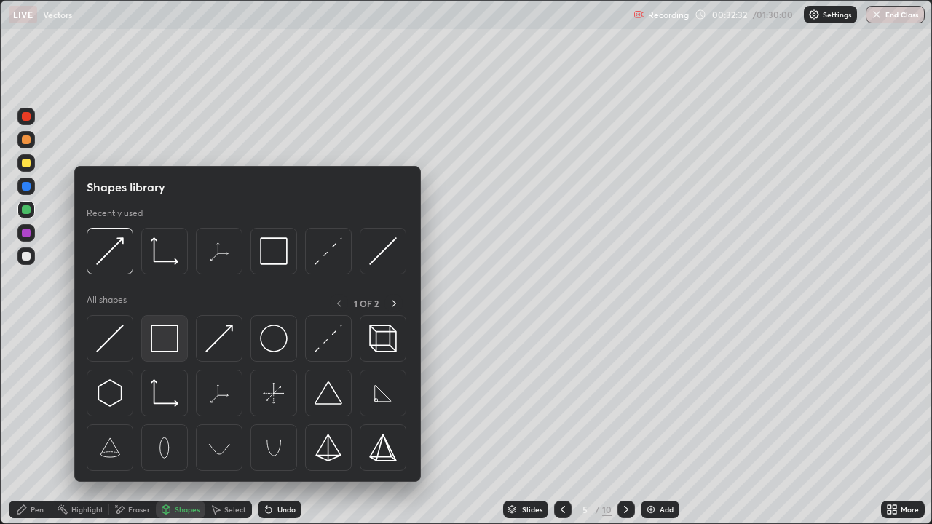
click at [159, 333] on img at bounding box center [165, 339] width 28 height 28
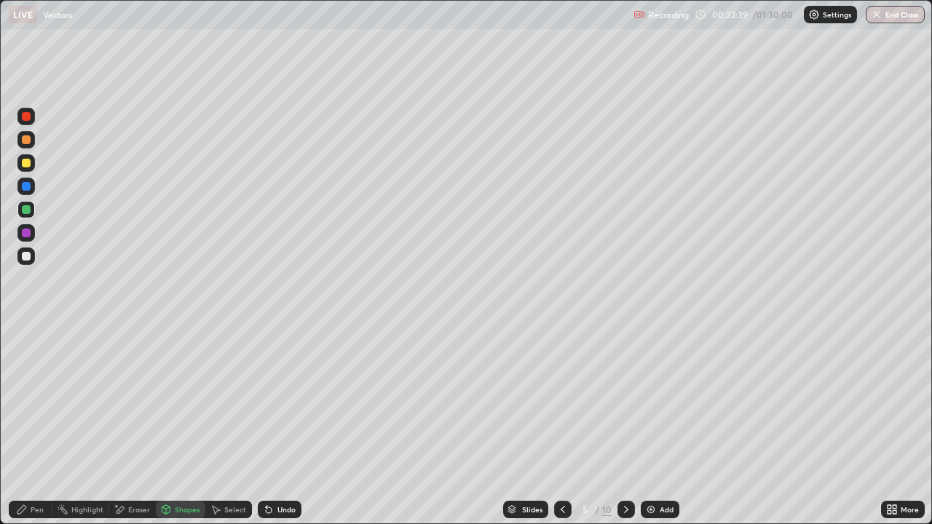
click at [25, 256] on div at bounding box center [26, 256] width 9 height 9
click at [24, 425] on icon at bounding box center [22, 510] width 12 height 12
click at [26, 210] on div at bounding box center [26, 209] width 9 height 9
click at [652, 425] on img at bounding box center [651, 510] width 12 height 12
click at [28, 186] on div at bounding box center [26, 186] width 9 height 9
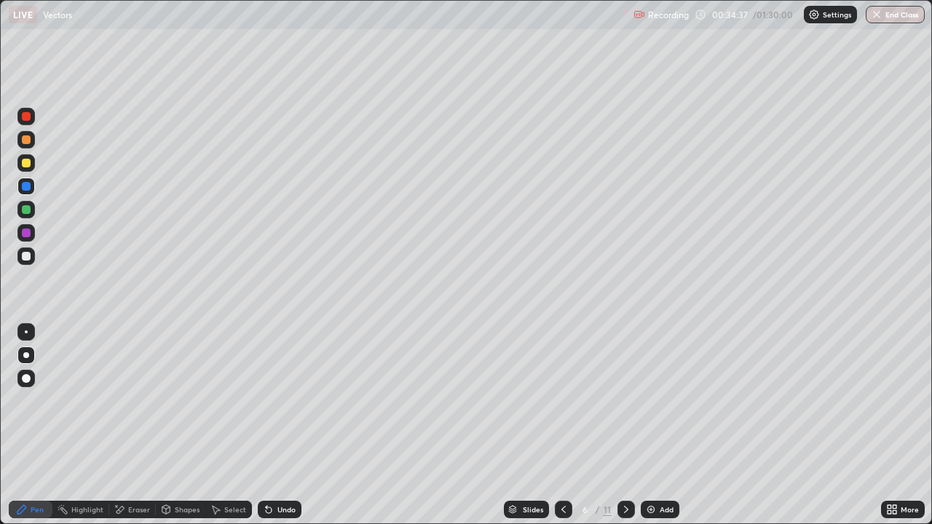
click at [266, 425] on icon at bounding box center [266, 506] width 1 height 1
click at [276, 425] on div "Undo" at bounding box center [280, 509] width 44 height 17
click at [274, 425] on div "Undo" at bounding box center [280, 509] width 44 height 17
click at [29, 120] on div at bounding box center [26, 116] width 9 height 9
click at [26, 138] on div at bounding box center [26, 139] width 9 height 9
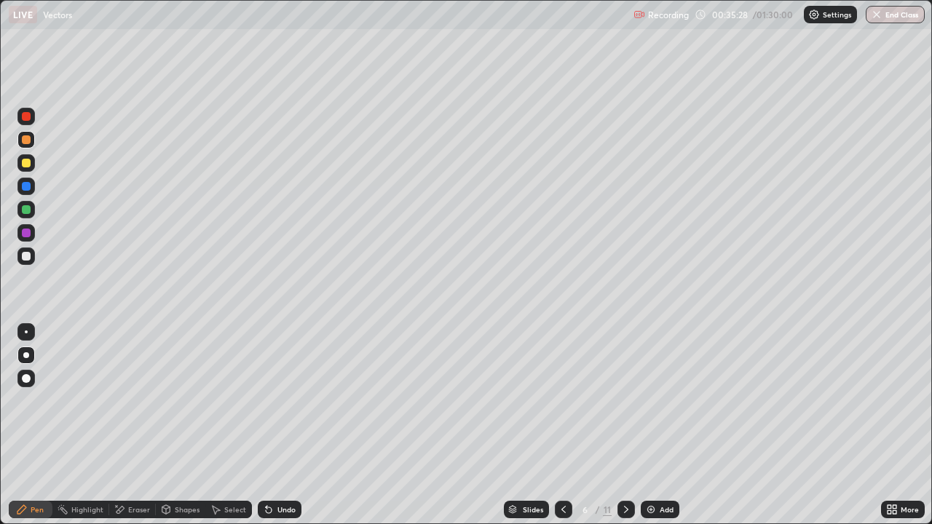
click at [176, 425] on div "Shapes" at bounding box center [187, 509] width 25 height 7
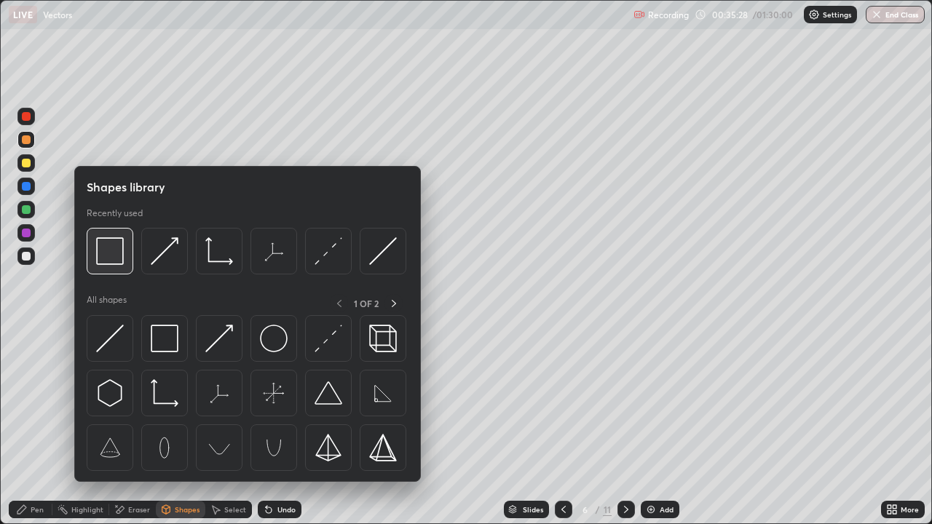
click at [112, 259] on img at bounding box center [110, 251] width 28 height 28
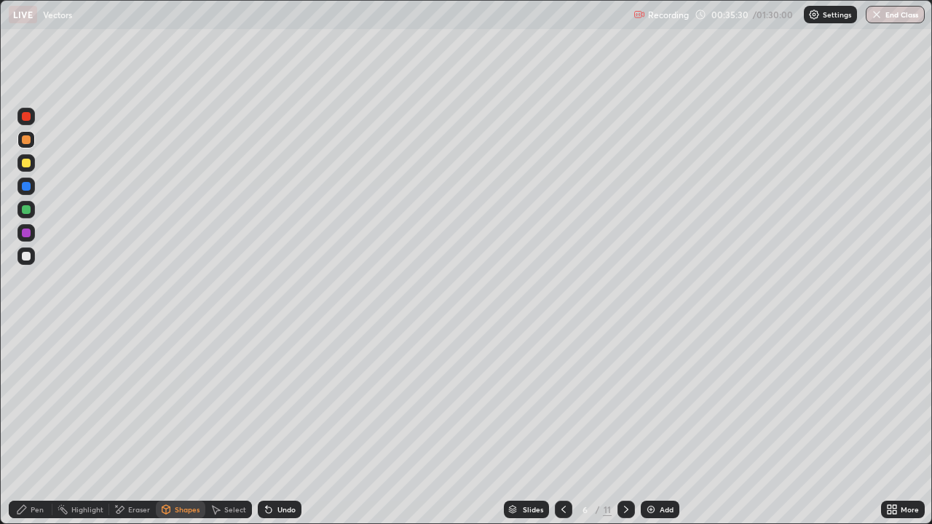
click at [25, 213] on div at bounding box center [26, 209] width 9 height 9
click at [274, 425] on div "Undo" at bounding box center [280, 509] width 44 height 17
click at [34, 425] on div "Pen" at bounding box center [37, 509] width 13 height 7
click at [26, 233] on div at bounding box center [26, 233] width 9 height 9
click at [281, 425] on div "Undo" at bounding box center [287, 509] width 18 height 7
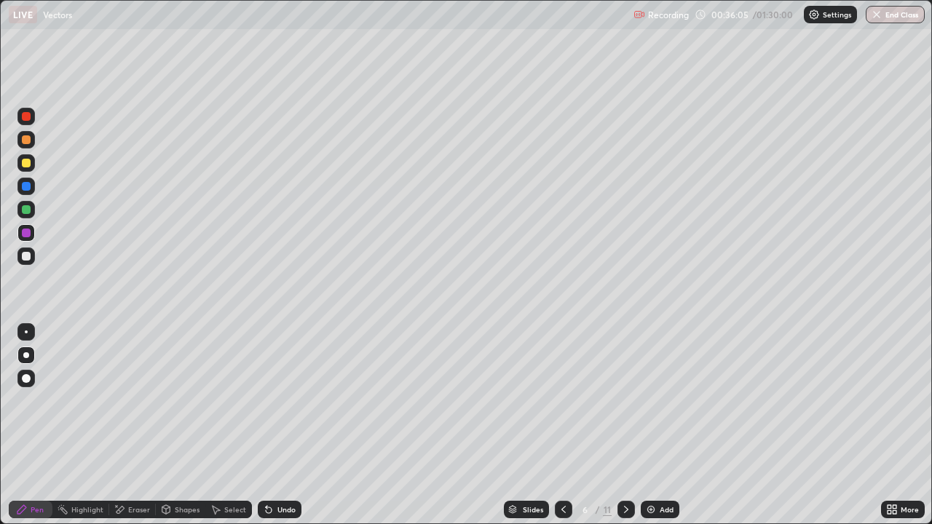
click at [287, 425] on div "Undo" at bounding box center [280, 509] width 44 height 17
click at [27, 256] on div at bounding box center [26, 256] width 9 height 9
click at [662, 425] on div "Add" at bounding box center [660, 509] width 39 height 17
click at [561, 425] on icon at bounding box center [564, 510] width 12 height 12
click at [279, 425] on div "Undo" at bounding box center [280, 509] width 44 height 17
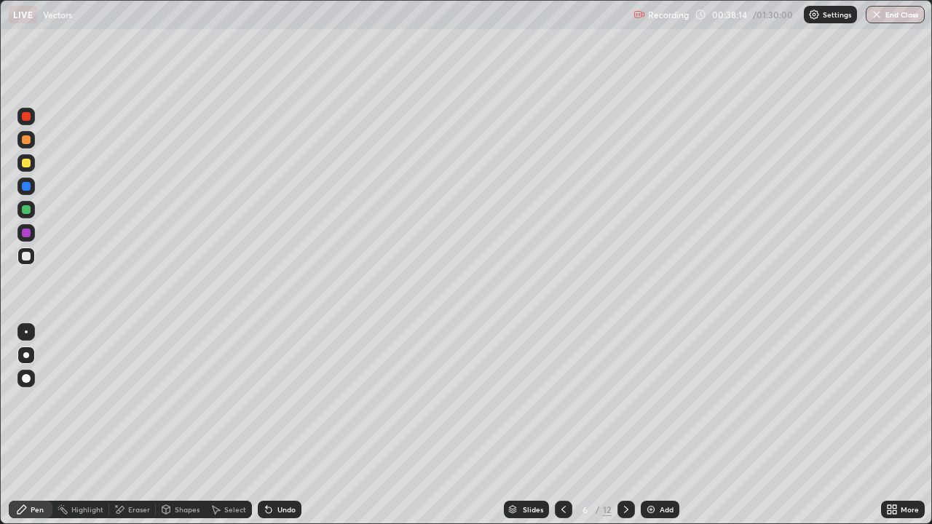
click at [31, 235] on div at bounding box center [25, 232] width 17 height 17
click at [28, 163] on div at bounding box center [26, 163] width 9 height 9
click at [23, 259] on div at bounding box center [26, 256] width 9 height 9
click at [121, 425] on icon at bounding box center [120, 510] width 12 height 12
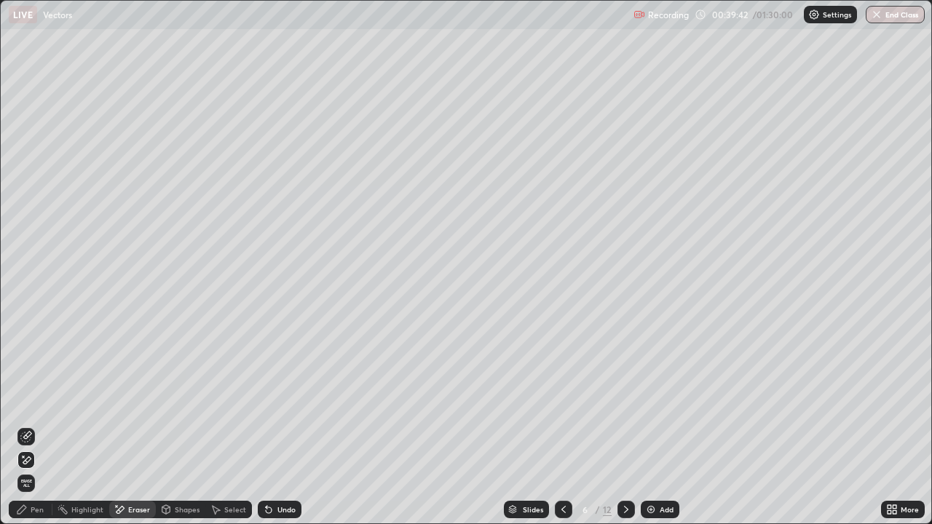
click at [19, 425] on icon at bounding box center [22, 510] width 12 height 12
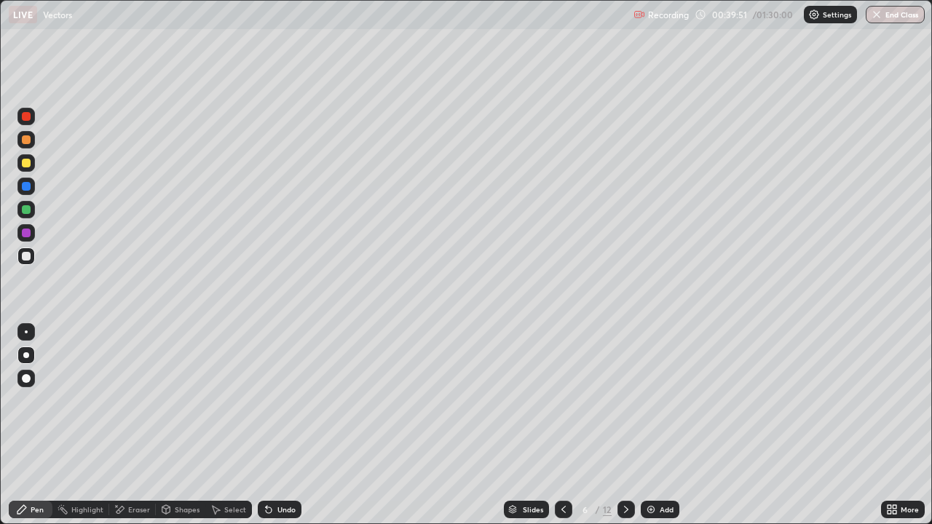
click at [284, 425] on div "Undo" at bounding box center [287, 509] width 18 height 7
click at [275, 425] on div "Undo" at bounding box center [280, 509] width 44 height 17
click at [25, 210] on div at bounding box center [26, 209] width 9 height 9
click at [656, 425] on div "Add" at bounding box center [660, 509] width 39 height 17
click at [175, 425] on div "Shapes" at bounding box center [187, 509] width 25 height 7
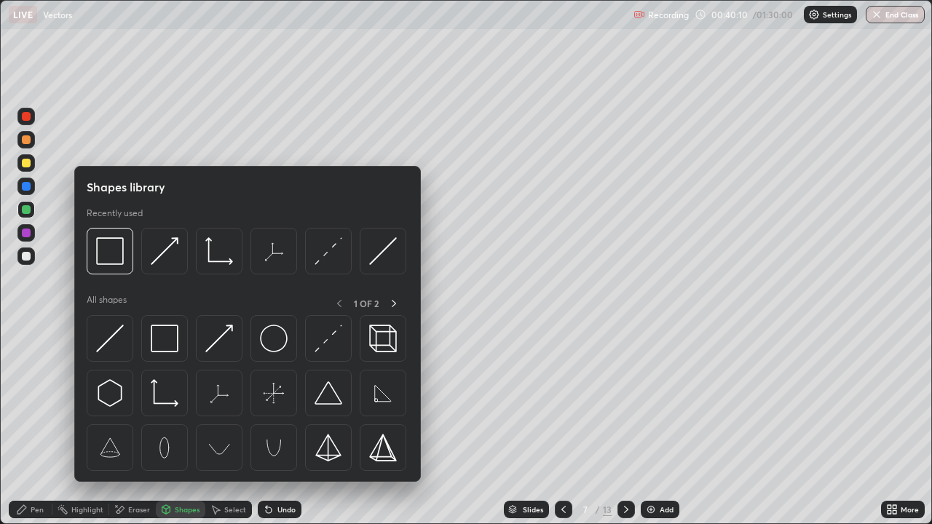
click at [34, 425] on div "Pen" at bounding box center [37, 509] width 13 height 7
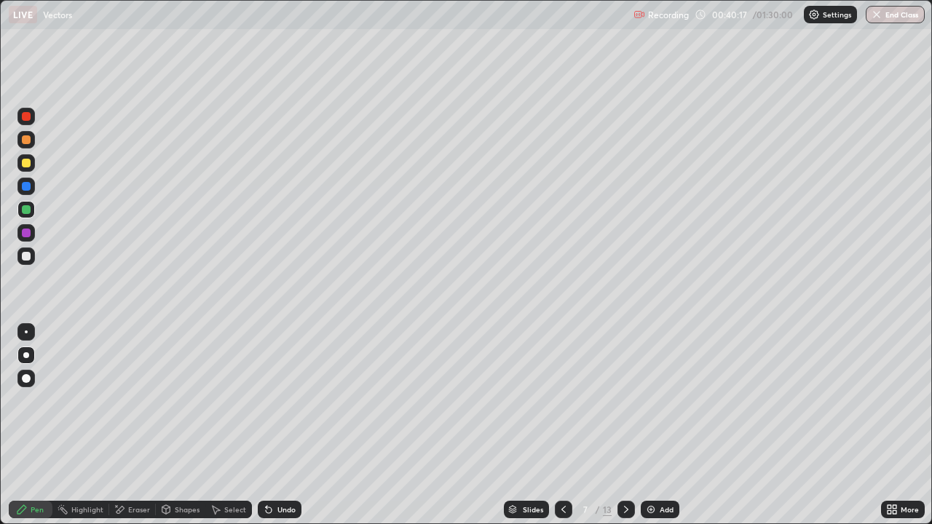
click at [28, 122] on div at bounding box center [25, 116] width 17 height 17
click at [26, 255] on div at bounding box center [26, 256] width 9 height 9
click at [29, 239] on div at bounding box center [25, 232] width 17 height 17
click at [182, 425] on div "Shapes" at bounding box center [181, 509] width 50 height 17
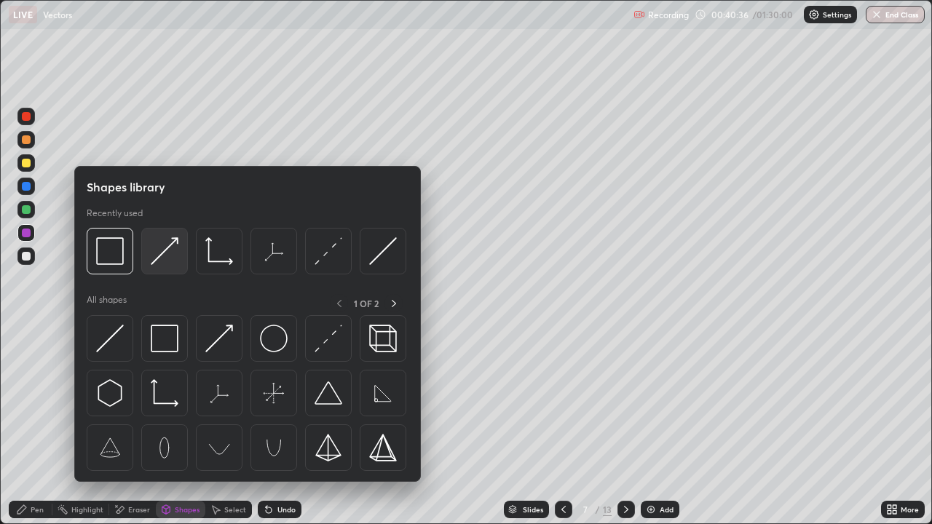
click at [160, 264] on img at bounding box center [165, 251] width 28 height 28
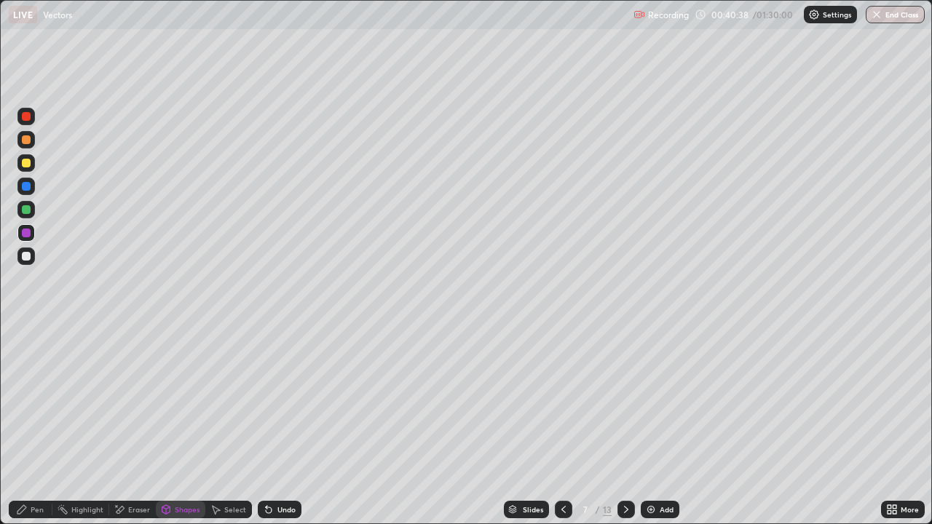
click at [32, 425] on div "Pen" at bounding box center [37, 509] width 13 height 7
click at [280, 425] on div "Undo" at bounding box center [287, 509] width 18 height 7
click at [181, 425] on div "Shapes" at bounding box center [187, 509] width 25 height 7
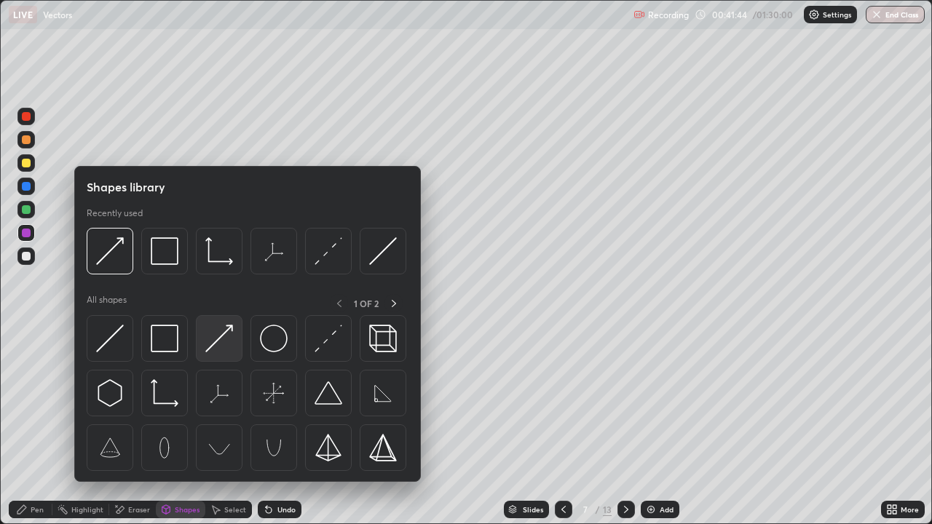
click at [221, 344] on img at bounding box center [219, 339] width 28 height 28
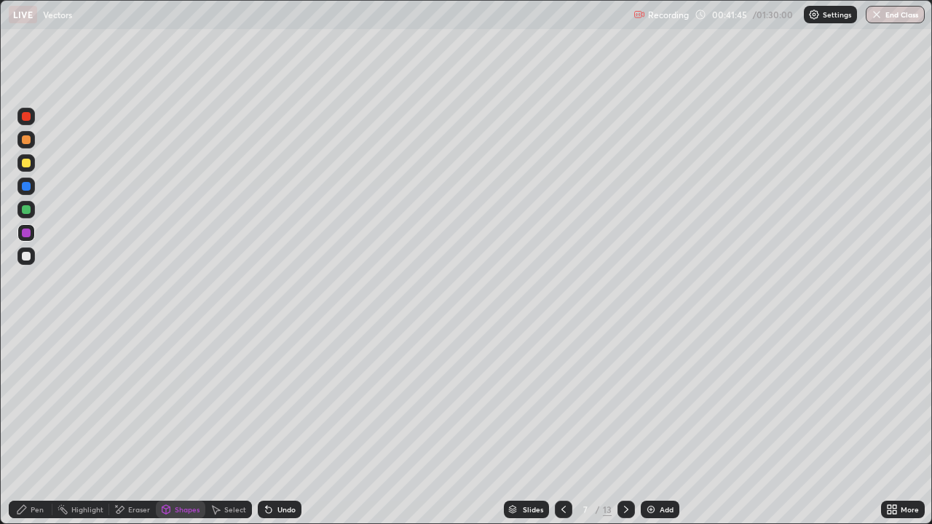
click at [27, 188] on div at bounding box center [26, 186] width 9 height 9
click at [20, 425] on icon at bounding box center [22, 510] width 12 height 12
click at [131, 425] on div "Eraser" at bounding box center [139, 509] width 22 height 7
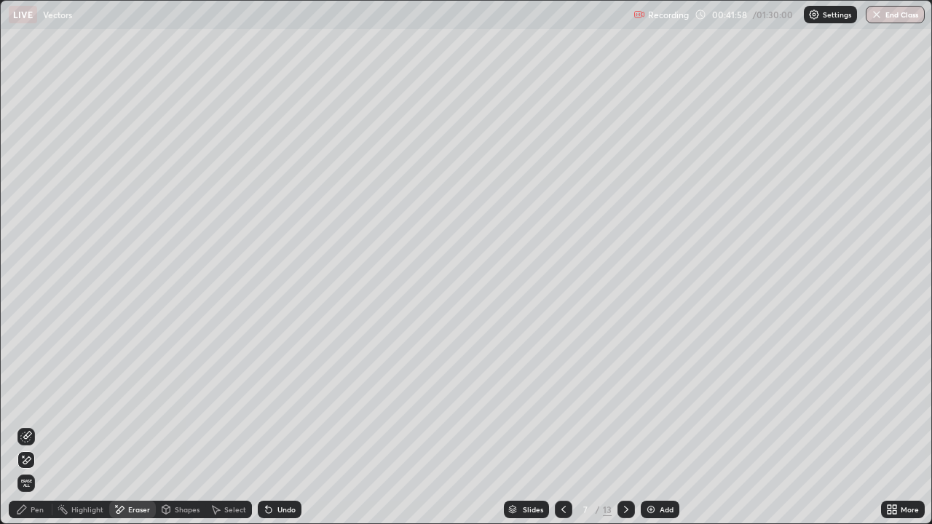
click at [17, 425] on div "Pen" at bounding box center [31, 509] width 44 height 17
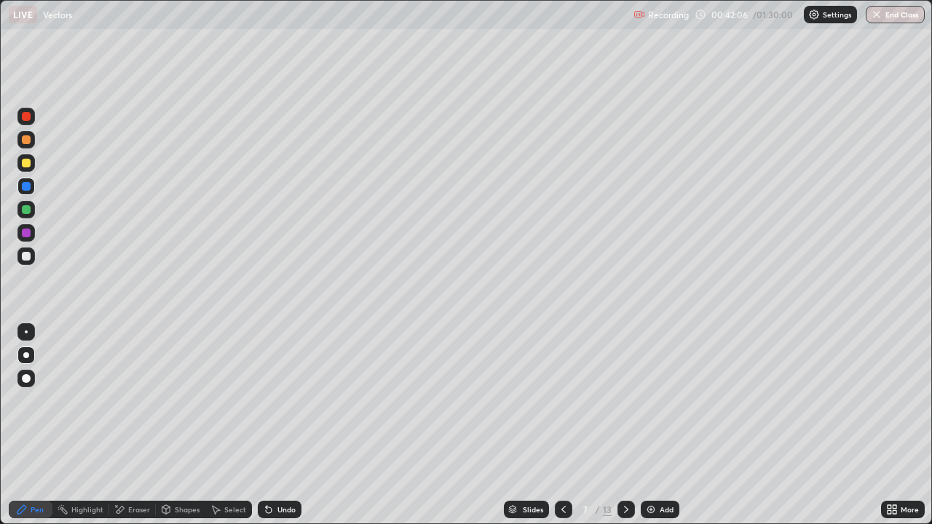
click at [23, 189] on div at bounding box center [26, 186] width 9 height 9
click at [123, 425] on icon at bounding box center [121, 509] width 8 height 7
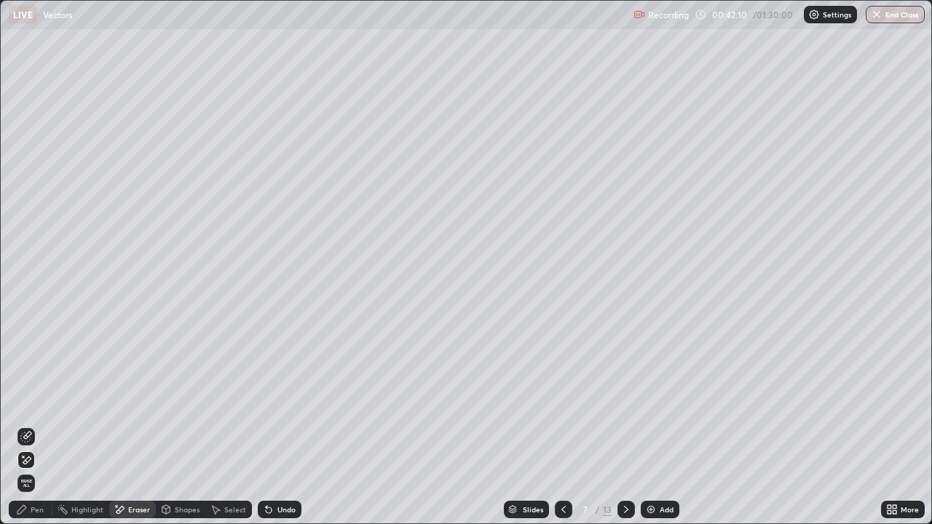
click at [23, 425] on icon at bounding box center [21, 510] width 9 height 9
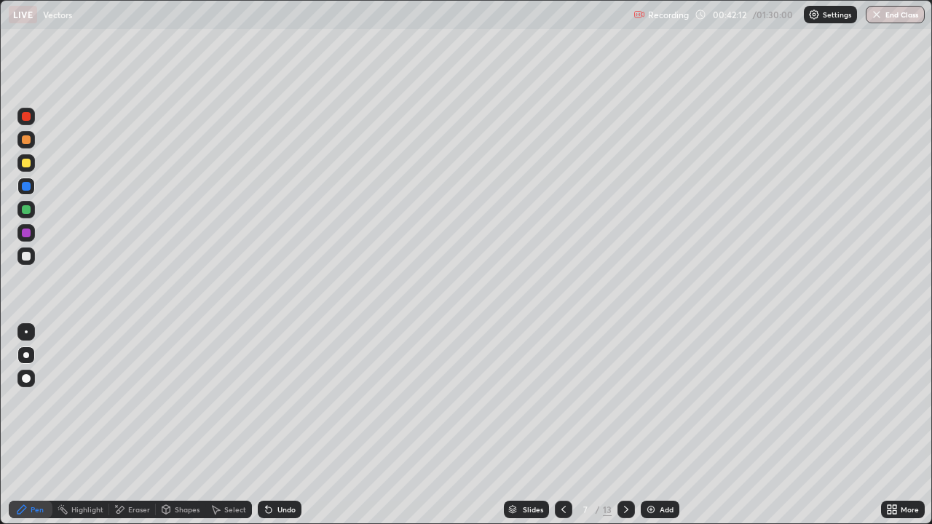
click at [26, 233] on div at bounding box center [26, 233] width 9 height 9
click at [28, 186] on div at bounding box center [26, 186] width 9 height 9
click at [26, 210] on div at bounding box center [26, 209] width 9 height 9
click at [24, 255] on div at bounding box center [26, 256] width 9 height 9
click at [182, 425] on div "Shapes" at bounding box center [187, 509] width 25 height 7
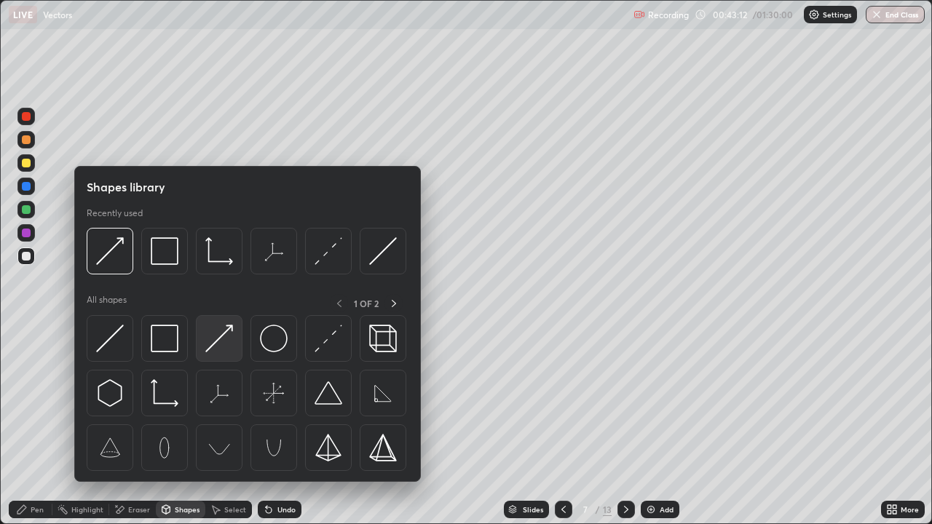
click at [224, 336] on img at bounding box center [219, 339] width 28 height 28
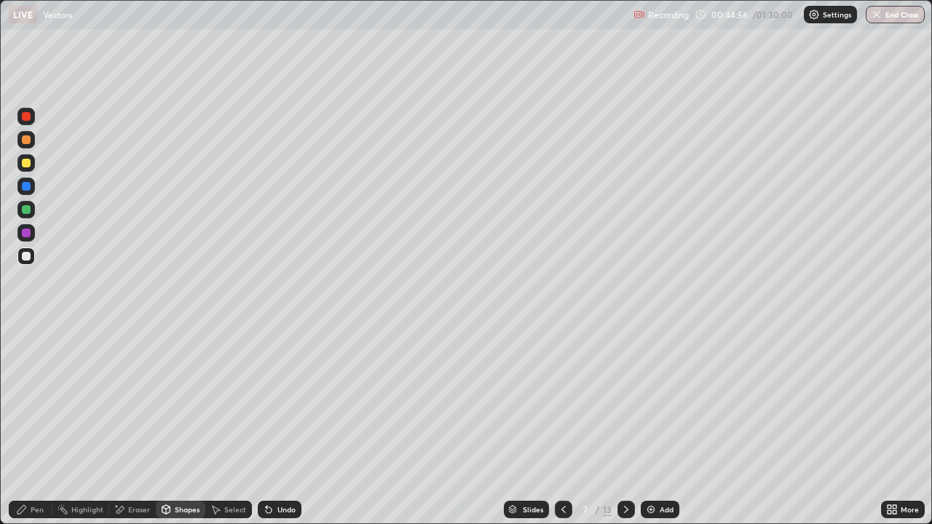
click at [25, 258] on div at bounding box center [26, 256] width 9 height 9
click at [59, 425] on circle at bounding box center [58, 509] width 1 height 1
click at [25, 425] on icon at bounding box center [22, 510] width 12 height 12
click at [29, 257] on div at bounding box center [26, 256] width 9 height 9
click at [27, 235] on div at bounding box center [26, 233] width 9 height 9
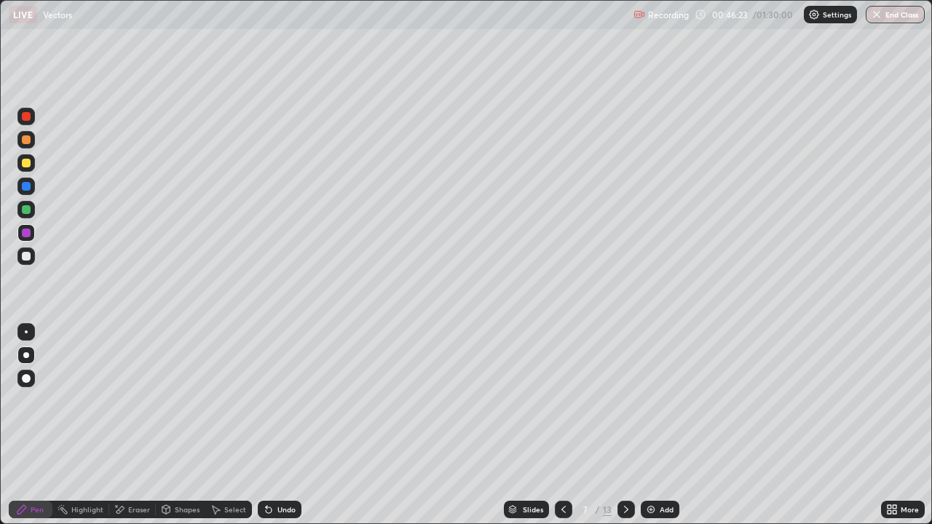
click at [283, 425] on div "Undo" at bounding box center [287, 509] width 18 height 7
click at [31, 117] on div at bounding box center [25, 116] width 17 height 17
click at [22, 258] on div at bounding box center [26, 256] width 9 height 9
click at [18, 254] on div at bounding box center [25, 256] width 17 height 17
click at [28, 214] on div at bounding box center [25, 209] width 17 height 17
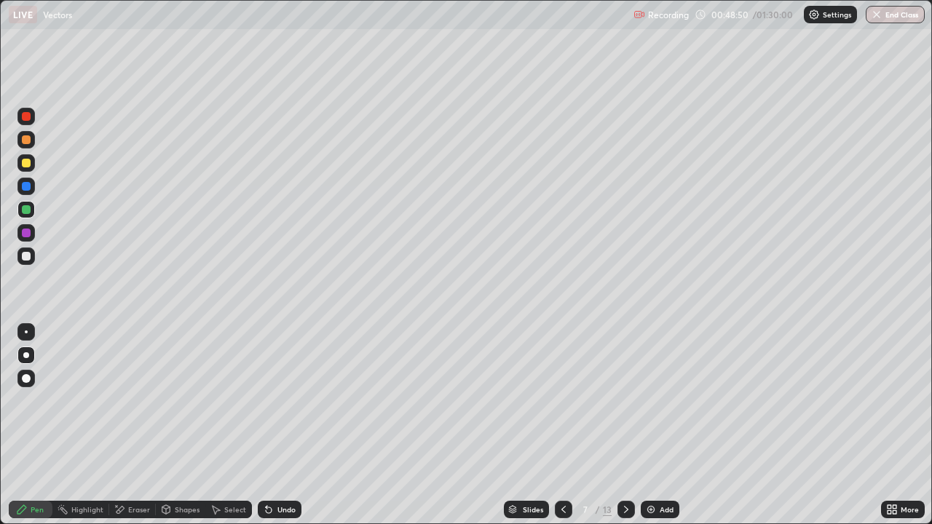
click at [625, 425] on icon at bounding box center [627, 510] width 12 height 12
click at [624, 425] on icon at bounding box center [626, 509] width 4 height 7
click at [28, 165] on div at bounding box center [26, 163] width 9 height 9
click at [619, 425] on div at bounding box center [626, 509] width 17 height 17
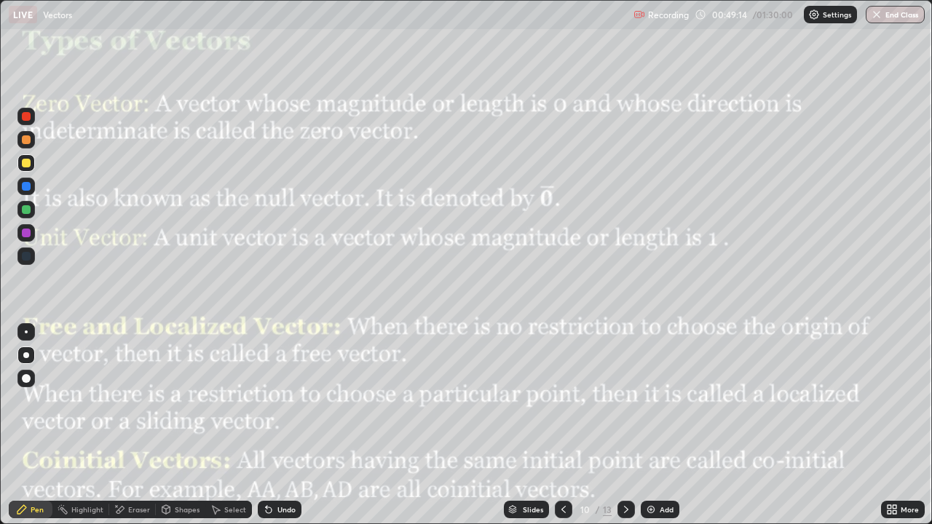
click at [232, 425] on div "Select" at bounding box center [228, 509] width 47 height 17
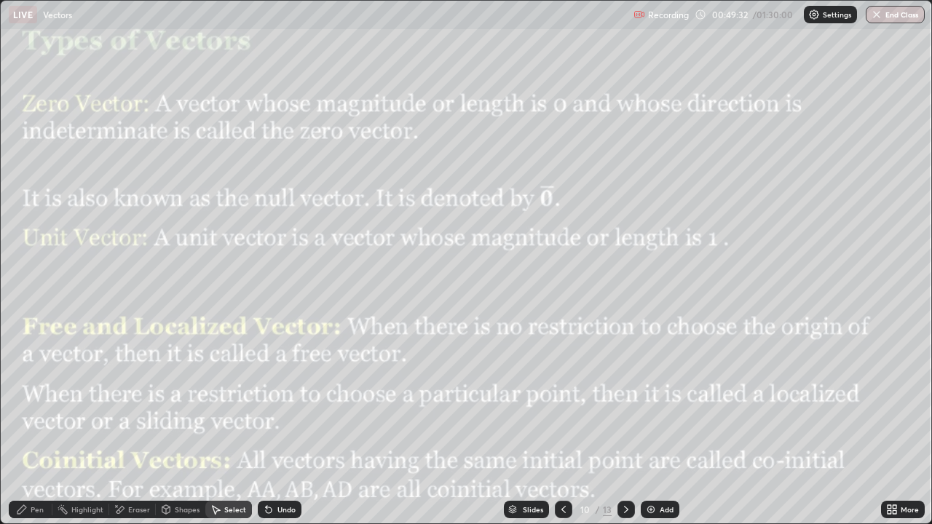
click at [21, 425] on div "Pen" at bounding box center [31, 509] width 44 height 17
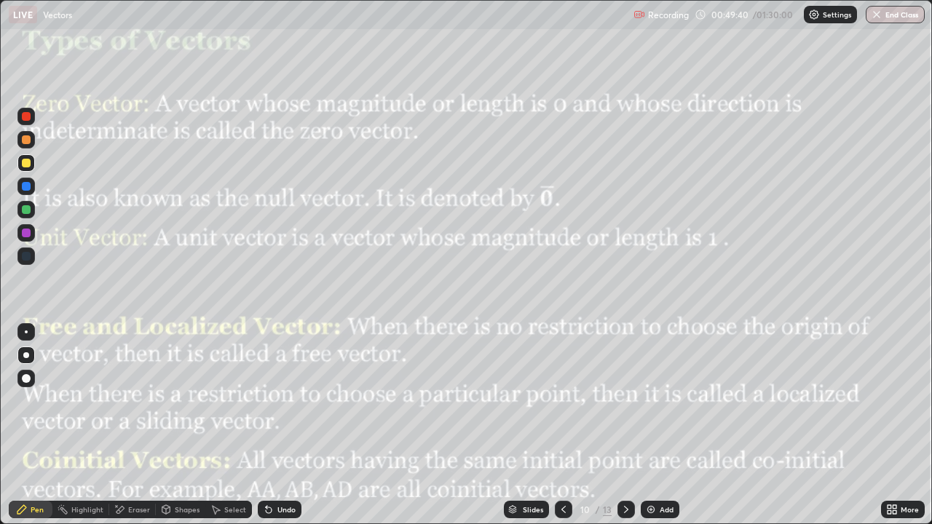
click at [275, 425] on div "Undo" at bounding box center [280, 509] width 44 height 17
click at [224, 425] on div "Select" at bounding box center [235, 509] width 22 height 7
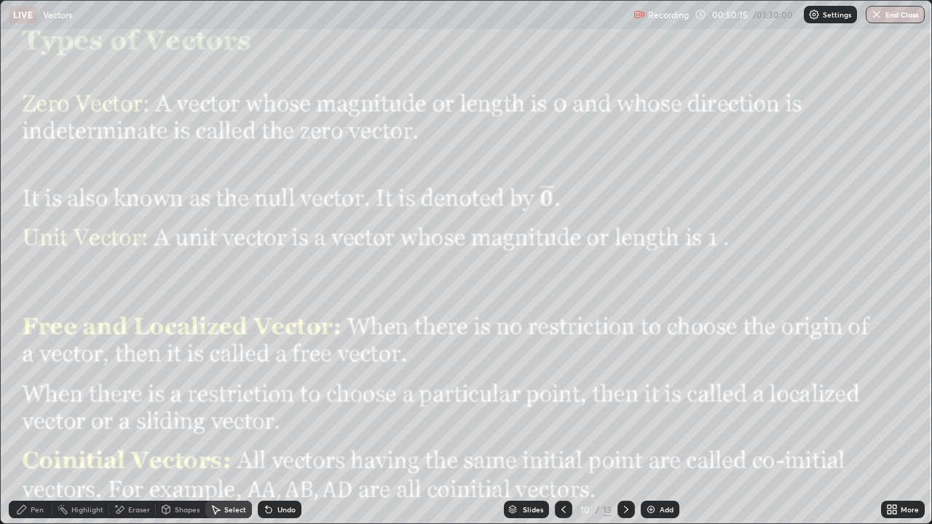
click at [29, 425] on div "Pen" at bounding box center [31, 509] width 44 height 17
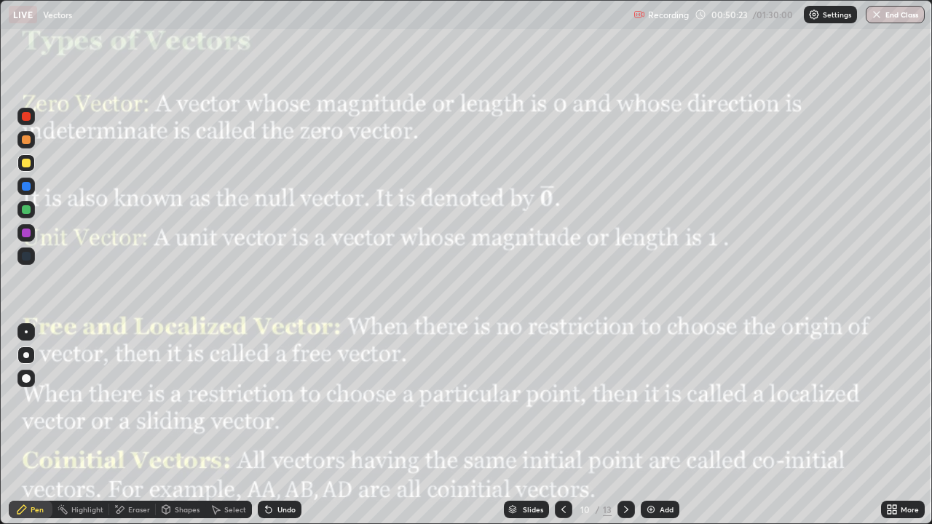
click at [230, 425] on div "Select" at bounding box center [235, 509] width 22 height 7
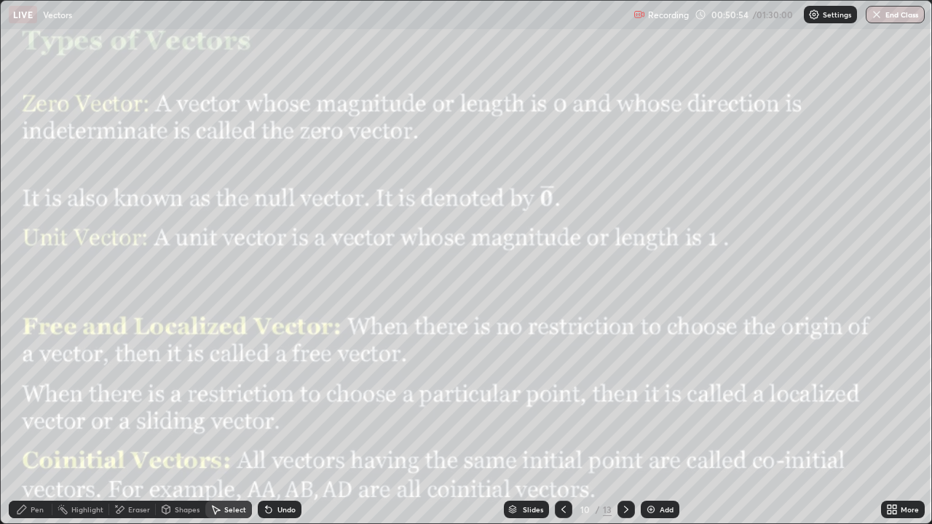
click at [178, 425] on div "Shapes" at bounding box center [181, 509] width 50 height 17
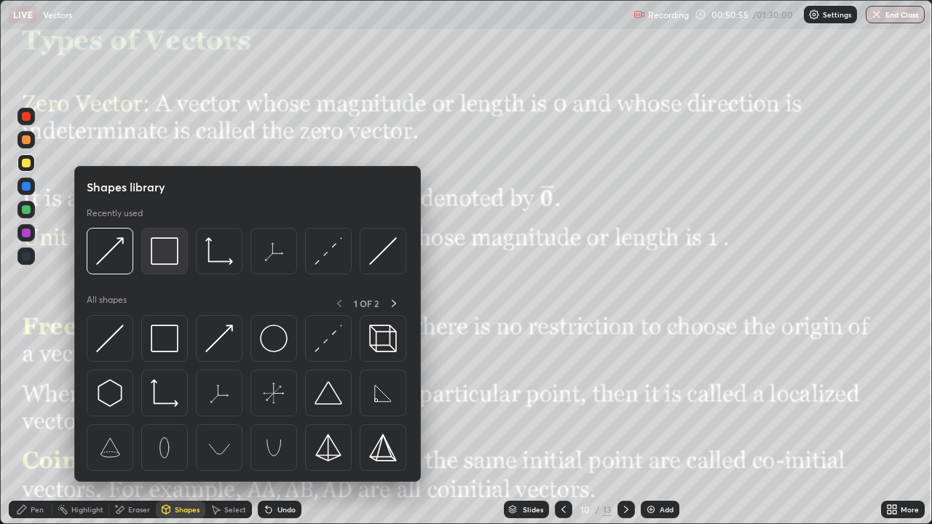
click at [163, 255] on img at bounding box center [165, 251] width 28 height 28
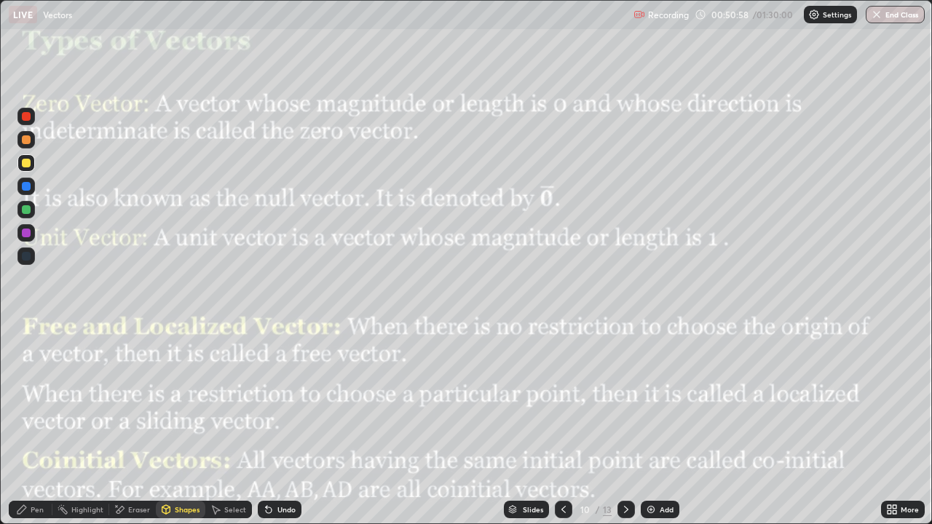
click at [25, 425] on icon at bounding box center [21, 510] width 9 height 9
click at [178, 425] on div "Shapes" at bounding box center [187, 509] width 25 height 7
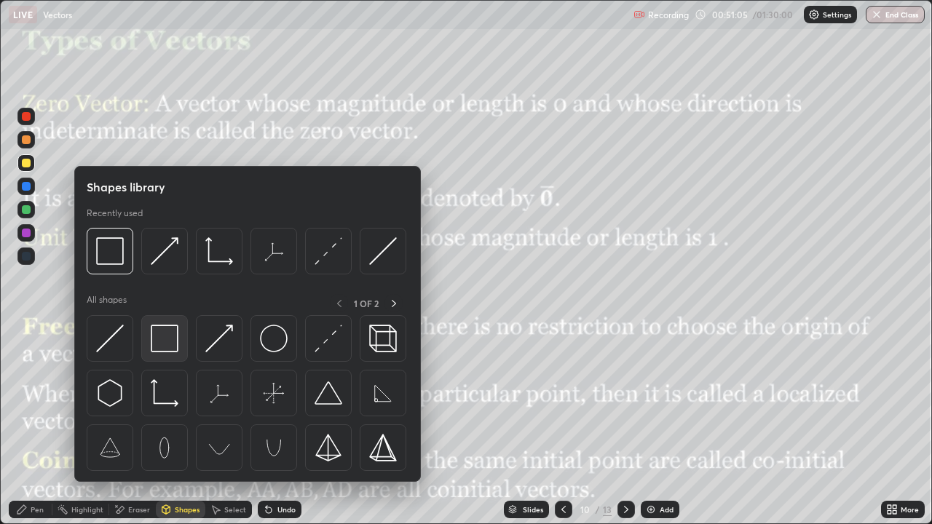
click at [168, 347] on img at bounding box center [165, 339] width 28 height 28
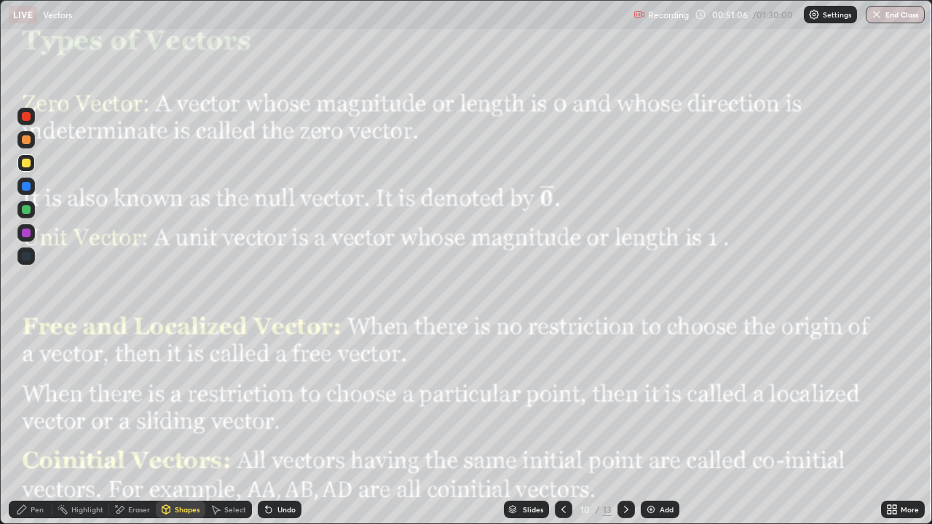
click at [230, 425] on div "Select" at bounding box center [235, 509] width 22 height 7
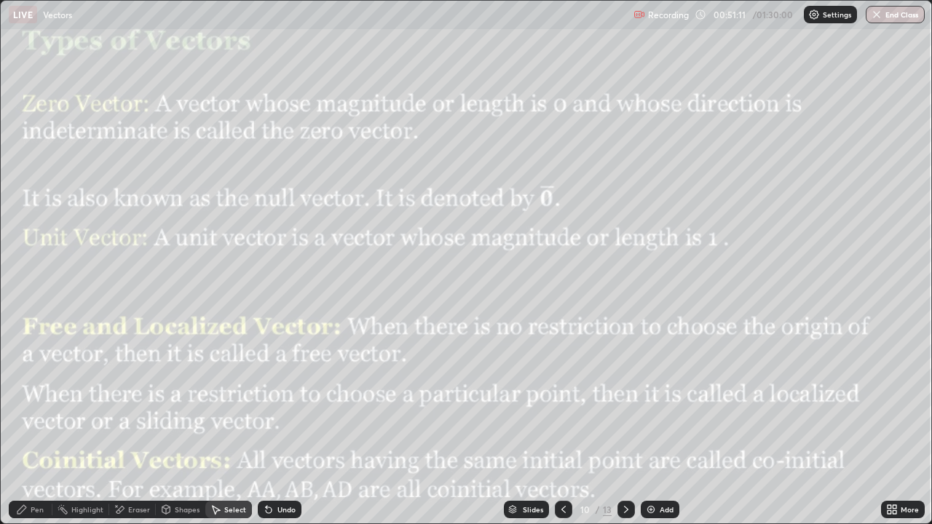
click at [37, 425] on div "Pen" at bounding box center [37, 509] width 13 height 7
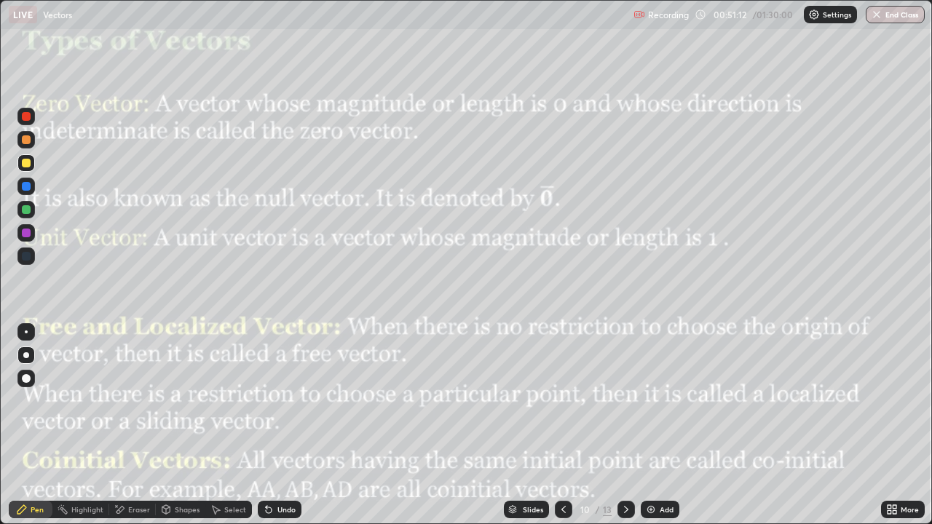
click at [26, 234] on div at bounding box center [26, 233] width 9 height 9
click at [133, 425] on div "Eraser" at bounding box center [132, 509] width 47 height 17
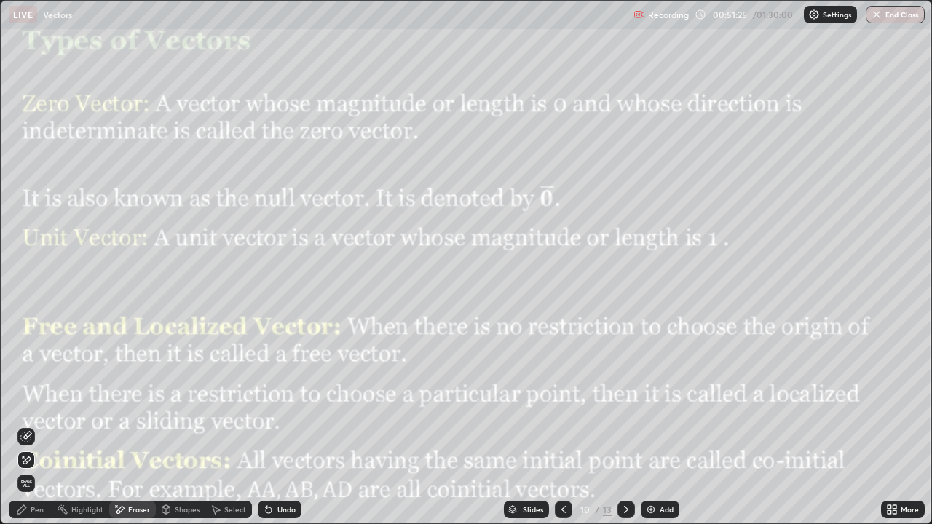
click at [21, 425] on icon at bounding box center [22, 510] width 12 height 12
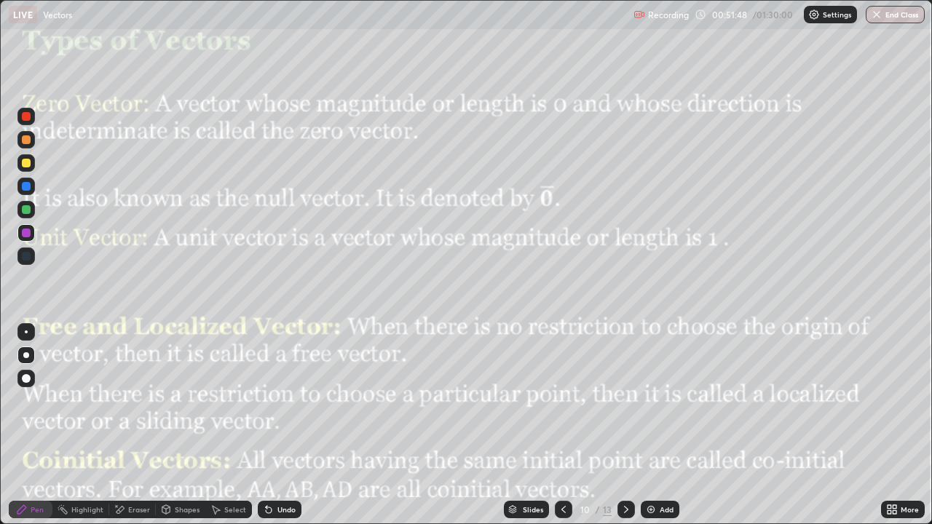
click at [230, 425] on div "Select" at bounding box center [235, 509] width 22 height 7
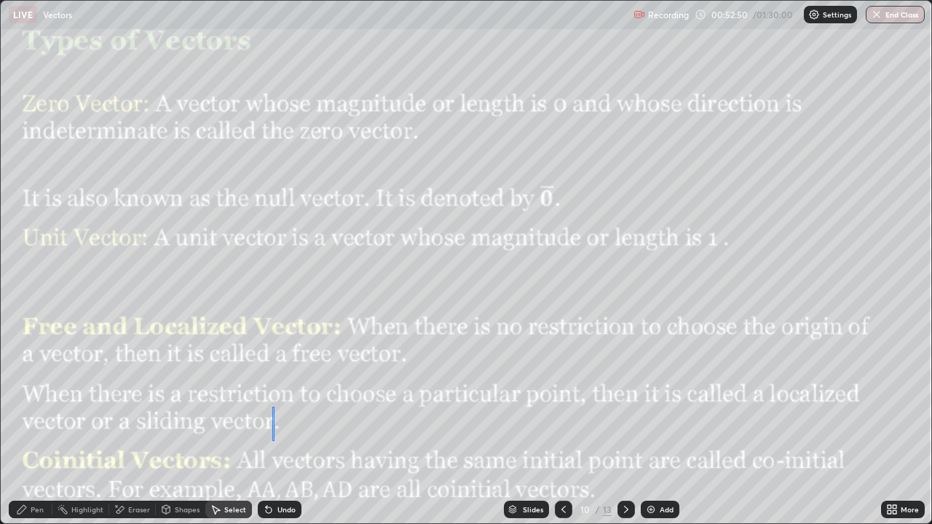
click at [296, 425] on div "0 ° Undo Copy Duplicate Duplicate to new slide Delete" at bounding box center [467, 263] width 932 height 524
click at [41, 425] on div "Pen" at bounding box center [37, 509] width 13 height 7
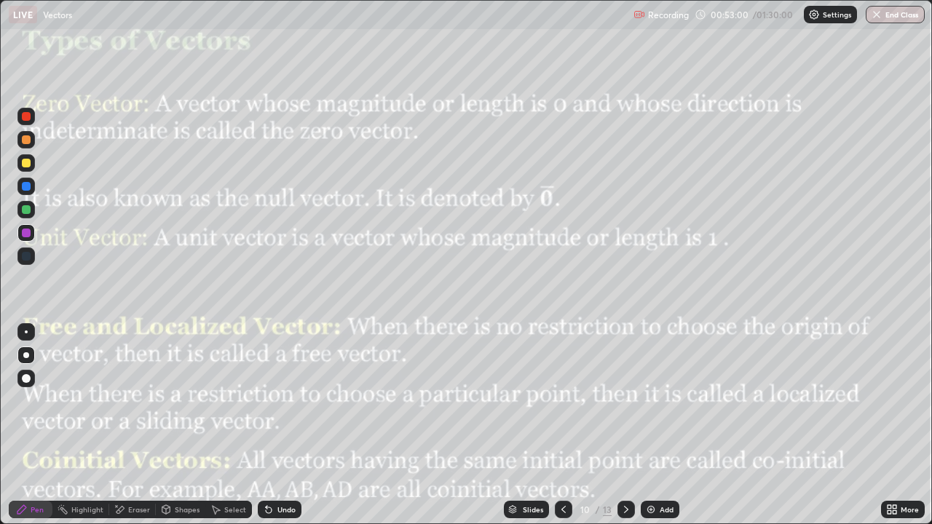
click at [233, 425] on div "Select" at bounding box center [235, 509] width 22 height 7
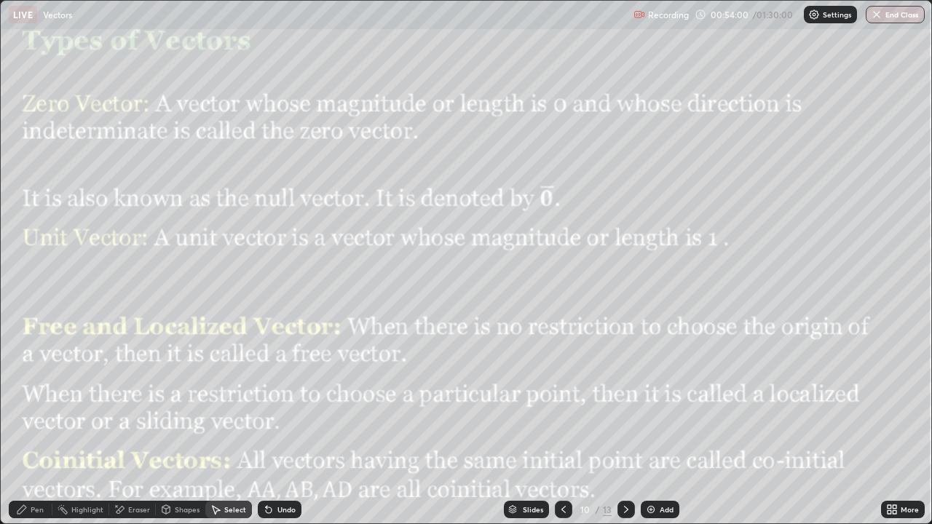
click at [654, 425] on img at bounding box center [651, 510] width 12 height 12
click at [33, 425] on div "Pen" at bounding box center [31, 509] width 44 height 17
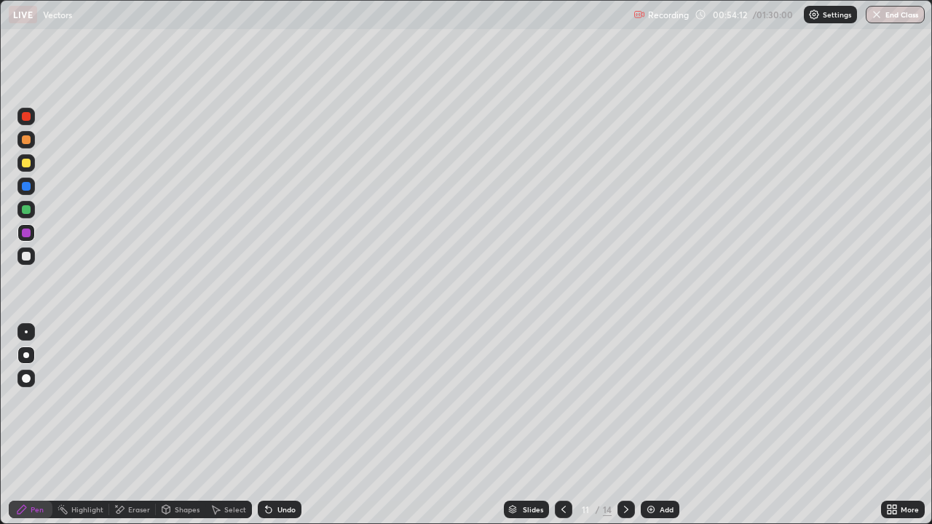
click at [559, 425] on icon at bounding box center [564, 510] width 12 height 12
click at [24, 216] on div at bounding box center [25, 209] width 17 height 17
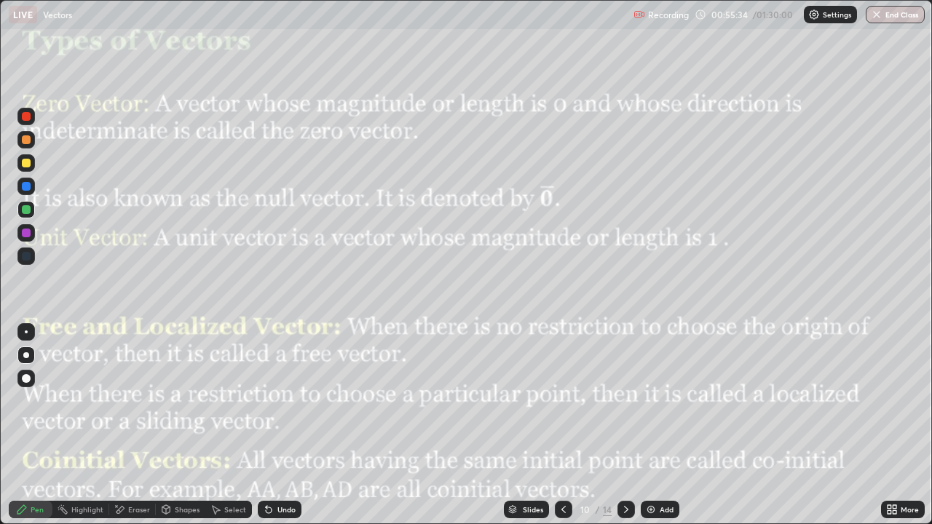
click at [287, 425] on div "Undo" at bounding box center [287, 509] width 18 height 7
click at [625, 425] on icon at bounding box center [627, 510] width 12 height 12
click at [564, 425] on icon at bounding box center [564, 510] width 12 height 12
click at [624, 425] on icon at bounding box center [627, 510] width 12 height 12
click at [28, 239] on div at bounding box center [25, 232] width 17 height 17
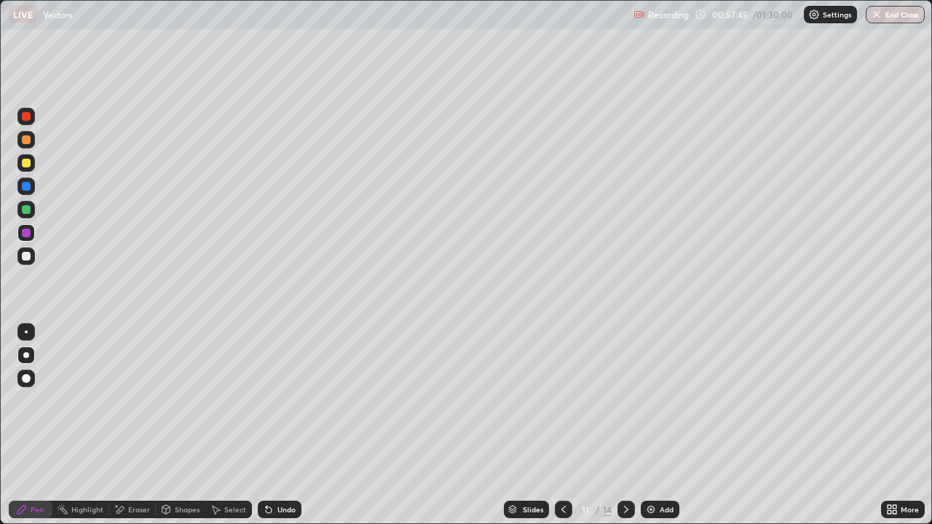
click at [29, 262] on div at bounding box center [25, 256] width 17 height 17
click at [25, 205] on div at bounding box center [26, 209] width 9 height 9
click at [34, 159] on div at bounding box center [25, 162] width 17 height 17
click at [558, 425] on icon at bounding box center [564, 510] width 12 height 12
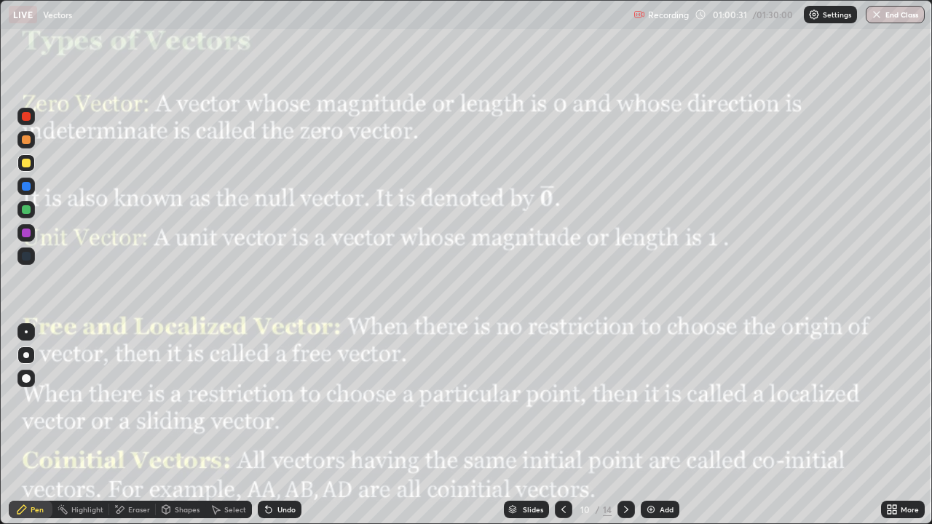
click at [25, 233] on div at bounding box center [26, 233] width 9 height 9
click at [23, 235] on div at bounding box center [26, 233] width 9 height 9
click at [625, 425] on icon at bounding box center [627, 510] width 12 height 12
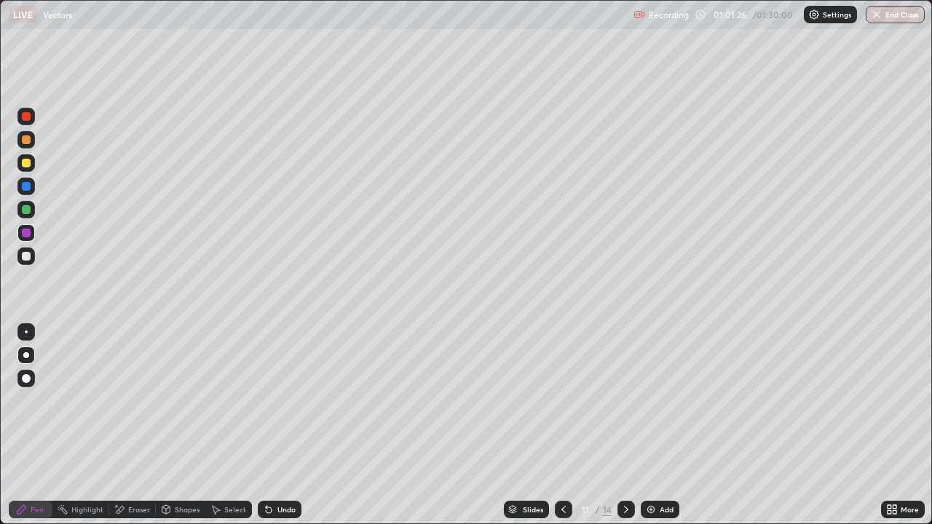
click at [561, 425] on icon at bounding box center [564, 510] width 12 height 12
click at [26, 235] on div at bounding box center [26, 233] width 9 height 9
click at [23, 232] on div at bounding box center [26, 233] width 9 height 9
click at [625, 425] on icon at bounding box center [626, 509] width 4 height 7
click at [621, 425] on div at bounding box center [626, 509] width 17 height 29
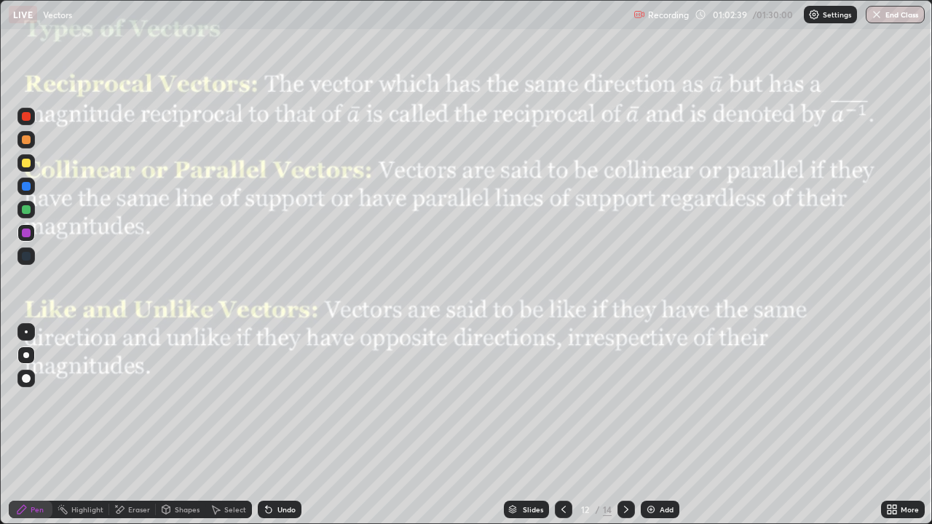
click at [25, 213] on div at bounding box center [26, 209] width 9 height 9
click at [27, 235] on div at bounding box center [26, 233] width 9 height 9
click at [29, 124] on div at bounding box center [25, 116] width 17 height 17
click at [28, 211] on div at bounding box center [26, 209] width 9 height 9
click at [29, 235] on div at bounding box center [26, 233] width 9 height 9
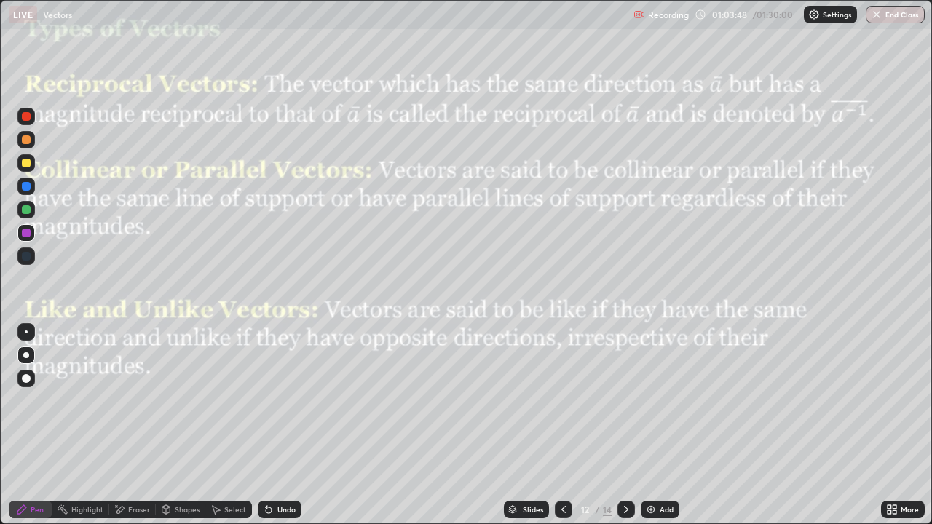
click at [25, 211] on div at bounding box center [26, 209] width 9 height 9
click at [25, 119] on div at bounding box center [26, 116] width 9 height 9
click at [26, 233] on div at bounding box center [26, 233] width 9 height 9
click at [23, 217] on div at bounding box center [25, 209] width 17 height 17
click at [23, 141] on div at bounding box center [26, 139] width 9 height 9
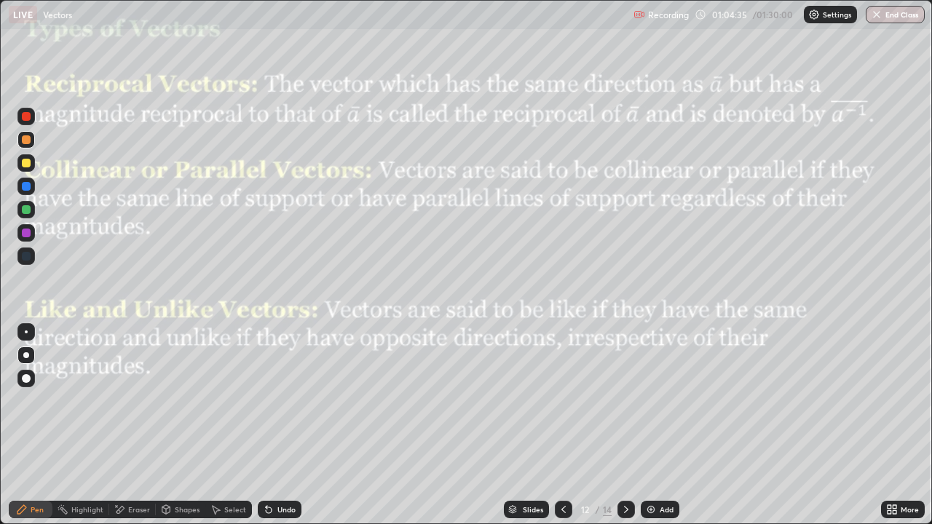
click at [25, 236] on div at bounding box center [26, 233] width 9 height 9
click at [133, 425] on div "Eraser" at bounding box center [139, 509] width 22 height 7
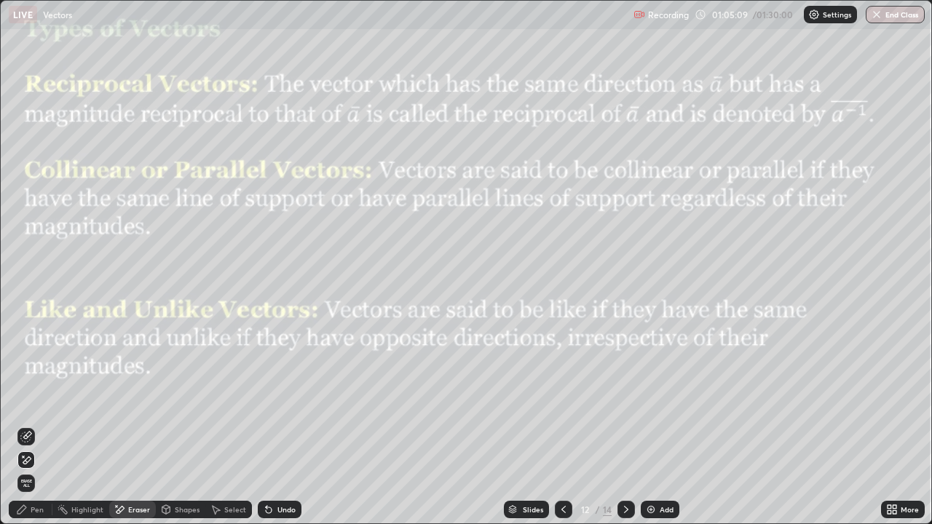
click at [28, 425] on div "Pen" at bounding box center [31, 509] width 44 height 17
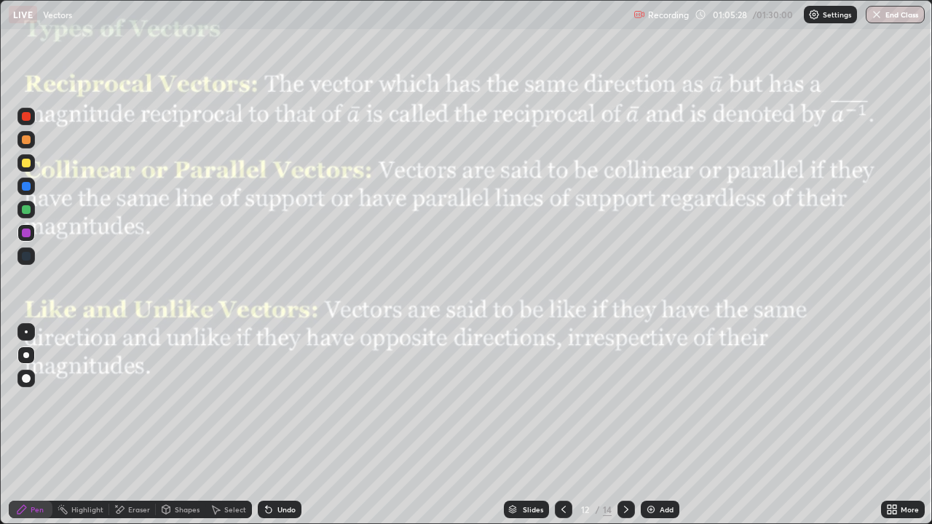
click at [23, 232] on div at bounding box center [26, 233] width 9 height 9
click at [25, 210] on div at bounding box center [26, 209] width 9 height 9
click at [26, 233] on div at bounding box center [26, 233] width 9 height 9
click at [625, 425] on icon at bounding box center [627, 510] width 12 height 12
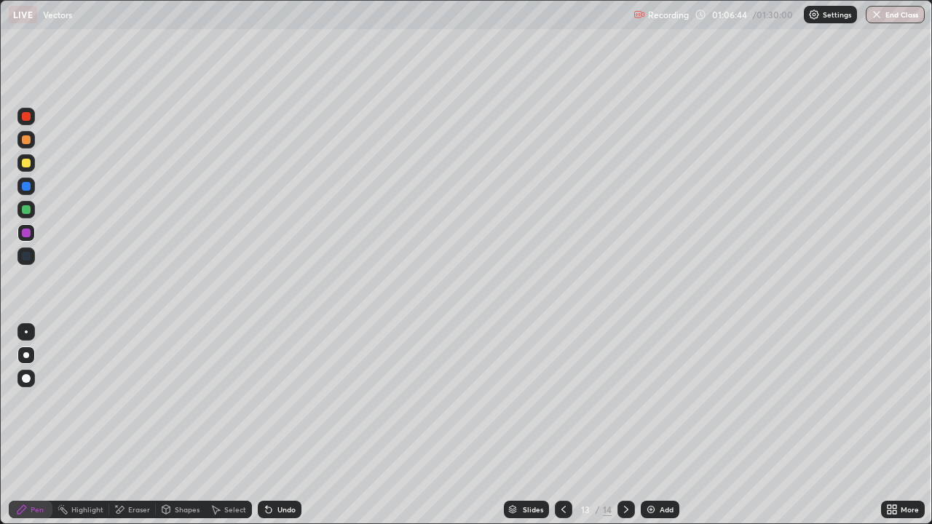
click at [561, 425] on icon at bounding box center [564, 510] width 12 height 12
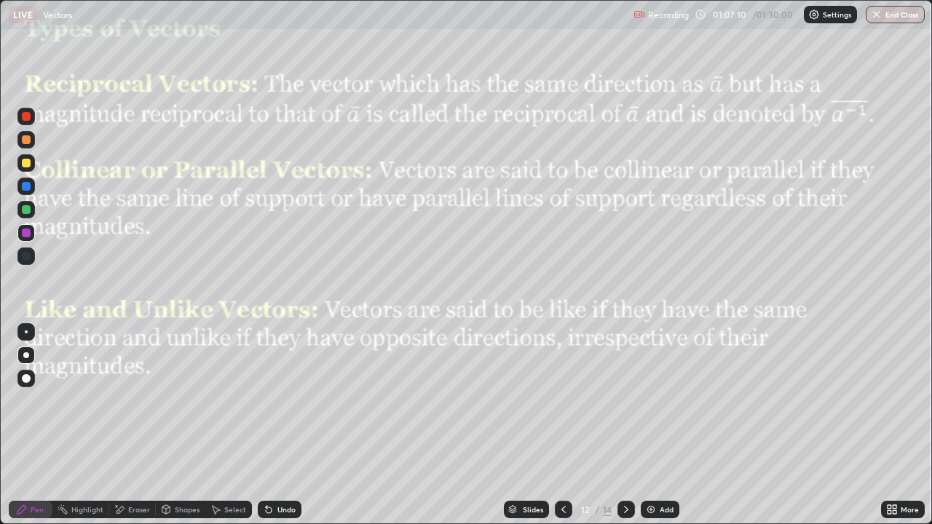
click at [25, 210] on div at bounding box center [26, 209] width 9 height 9
click at [226, 425] on div "Select" at bounding box center [235, 509] width 22 height 7
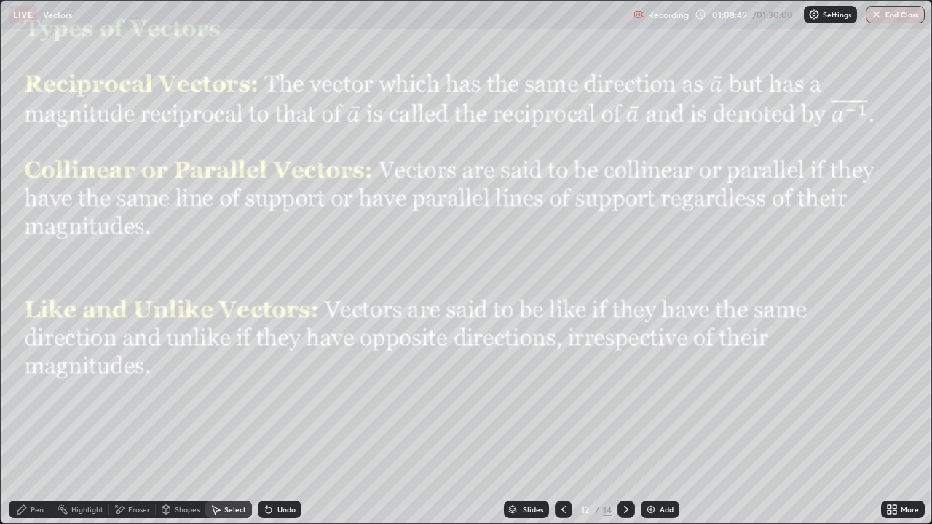
click at [555, 425] on div at bounding box center [563, 509] width 17 height 17
click at [560, 425] on icon at bounding box center [564, 510] width 12 height 12
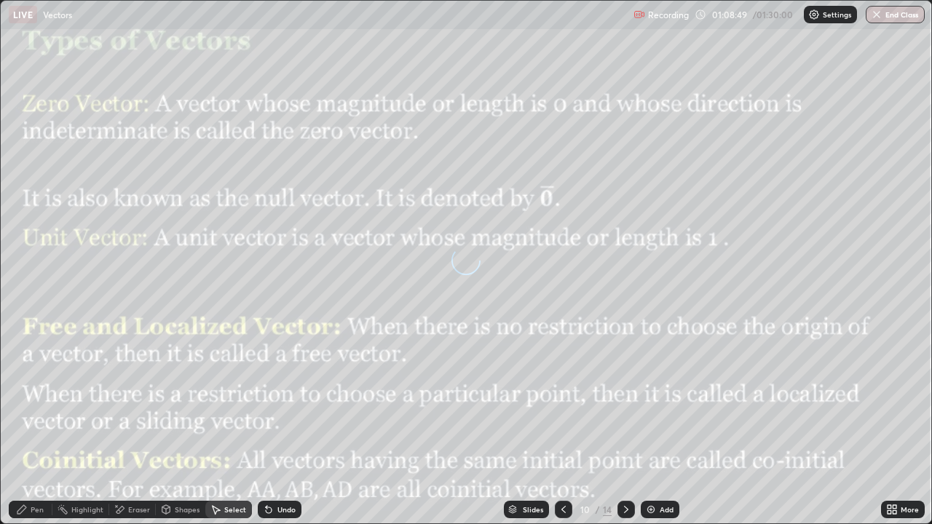
click at [559, 425] on icon at bounding box center [564, 510] width 12 height 12
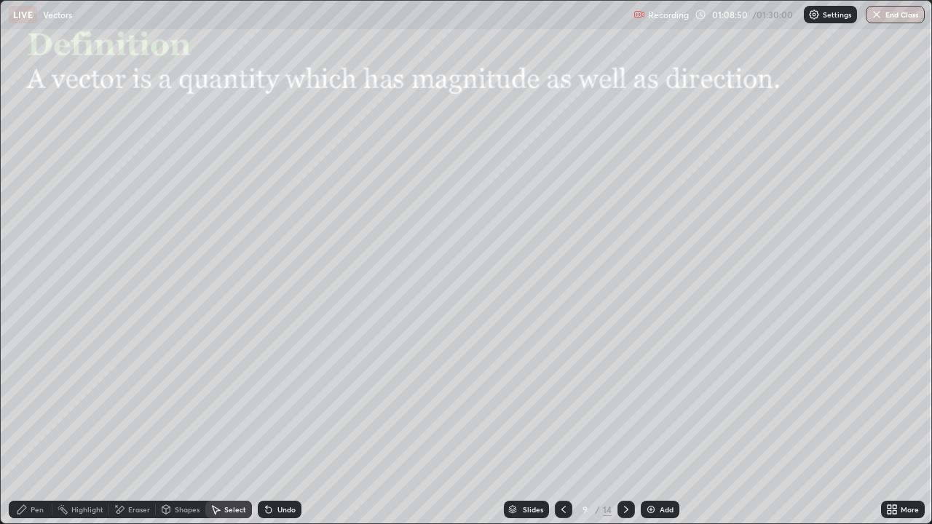
click at [561, 425] on icon at bounding box center [564, 510] width 12 height 12
click at [562, 425] on icon at bounding box center [564, 510] width 12 height 12
click at [621, 425] on icon at bounding box center [627, 510] width 12 height 12
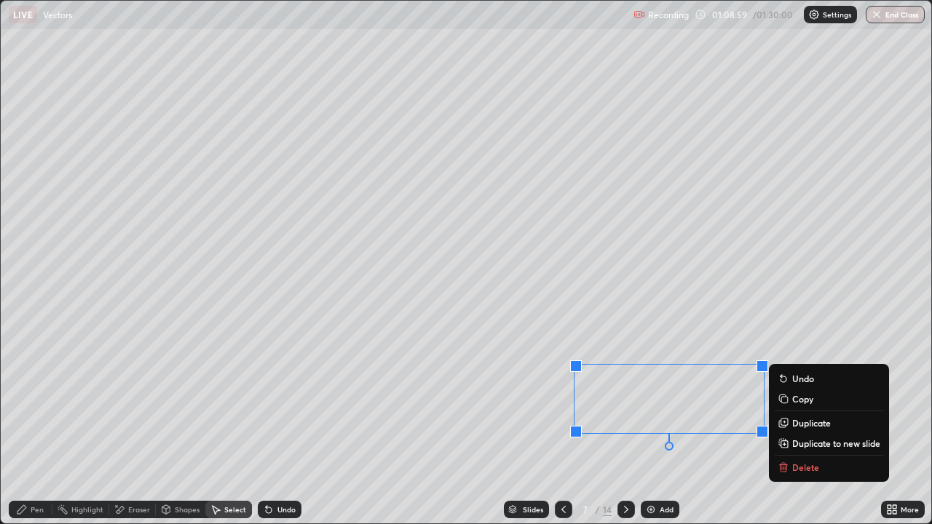
click at [31, 425] on div "Pen" at bounding box center [37, 509] width 13 height 7
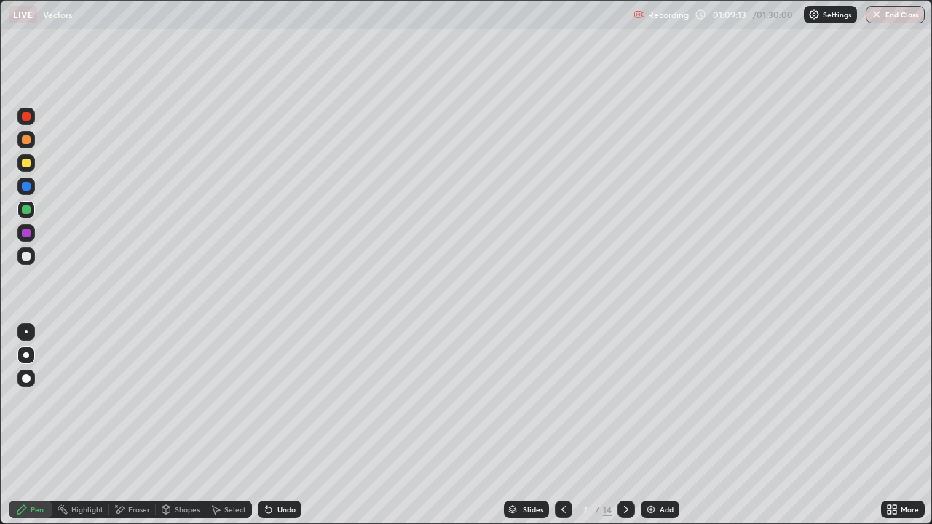
click at [624, 425] on icon at bounding box center [627, 510] width 12 height 12
click at [625, 425] on icon at bounding box center [627, 510] width 12 height 12
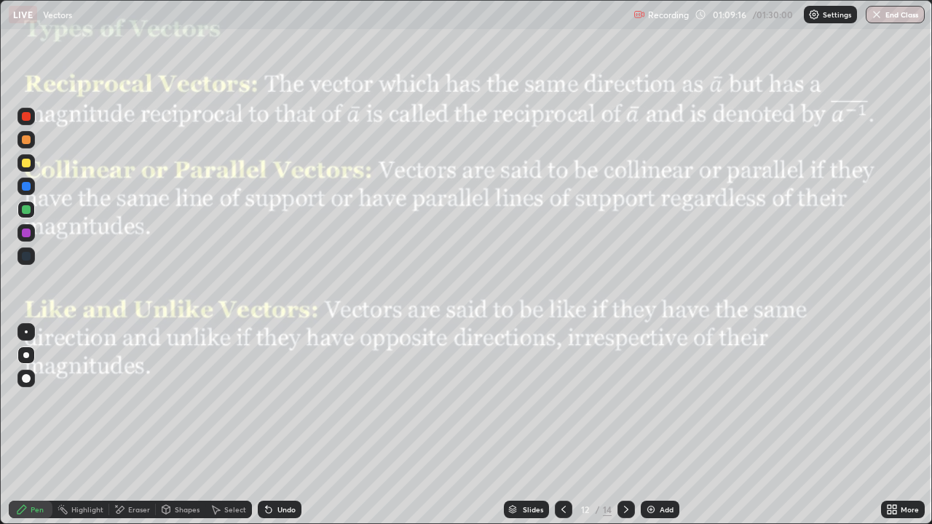
click at [624, 425] on icon at bounding box center [627, 510] width 12 height 12
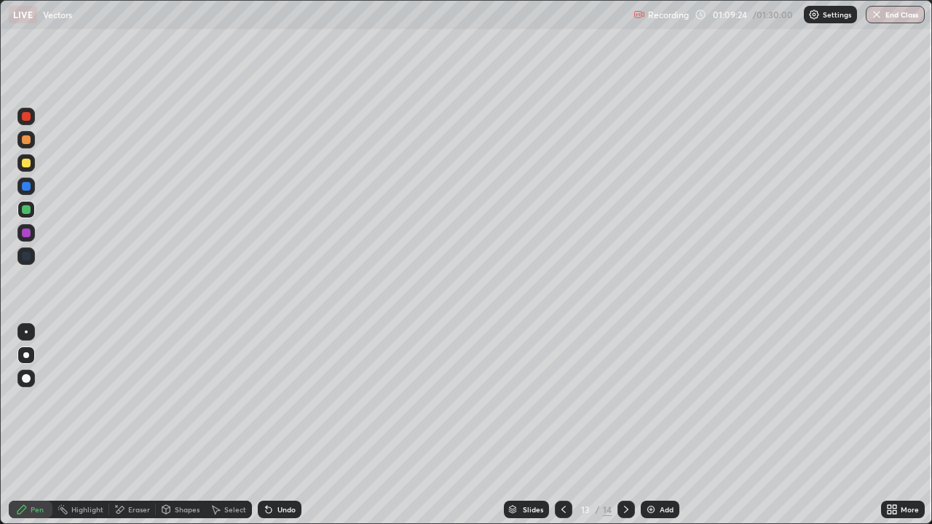
click at [24, 209] on div at bounding box center [26, 209] width 9 height 9
click at [176, 425] on div "Shapes" at bounding box center [187, 509] width 25 height 7
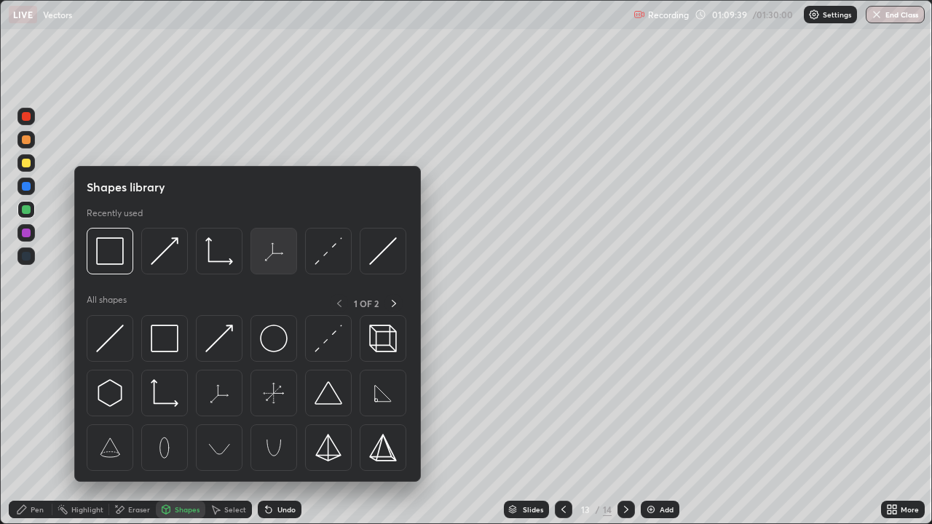
click at [278, 260] on img at bounding box center [274, 251] width 28 height 28
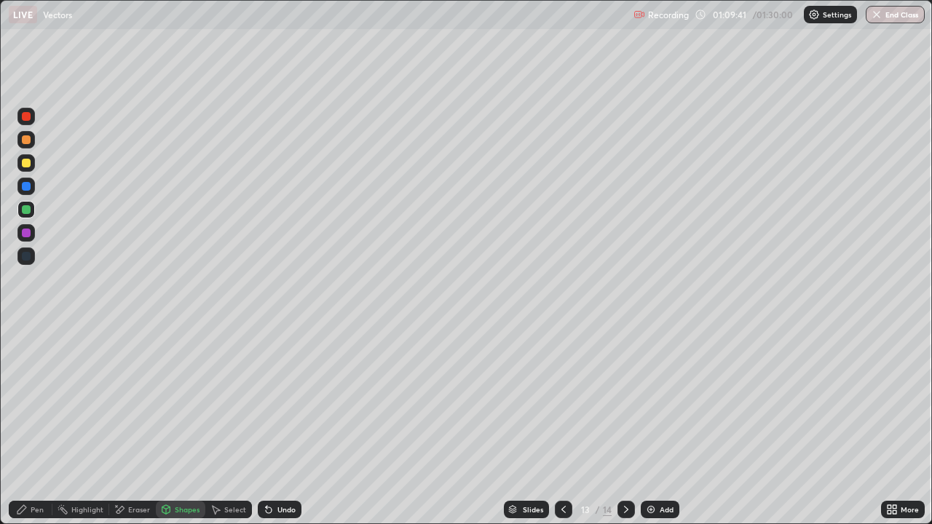
click at [24, 117] on div at bounding box center [26, 116] width 9 height 9
click at [166, 425] on icon at bounding box center [166, 511] width 0 height 5
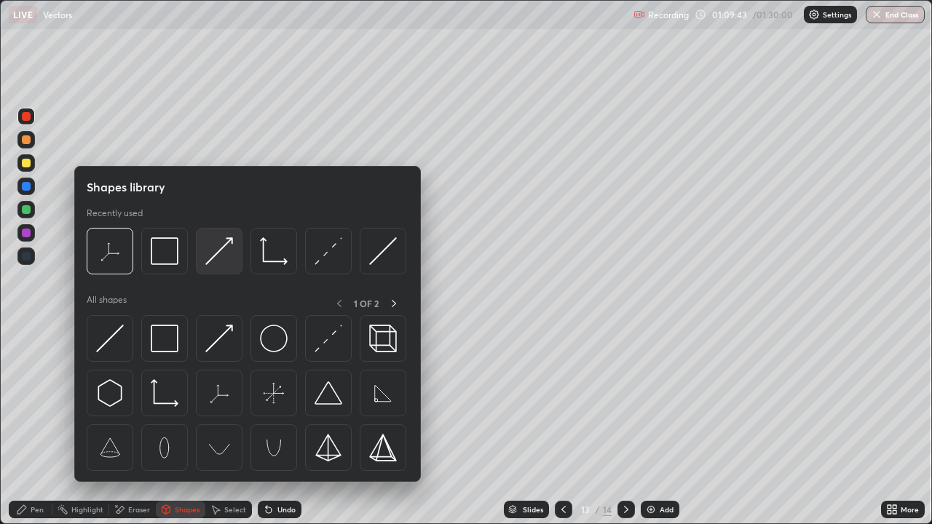
click at [214, 263] on img at bounding box center [219, 251] width 28 height 28
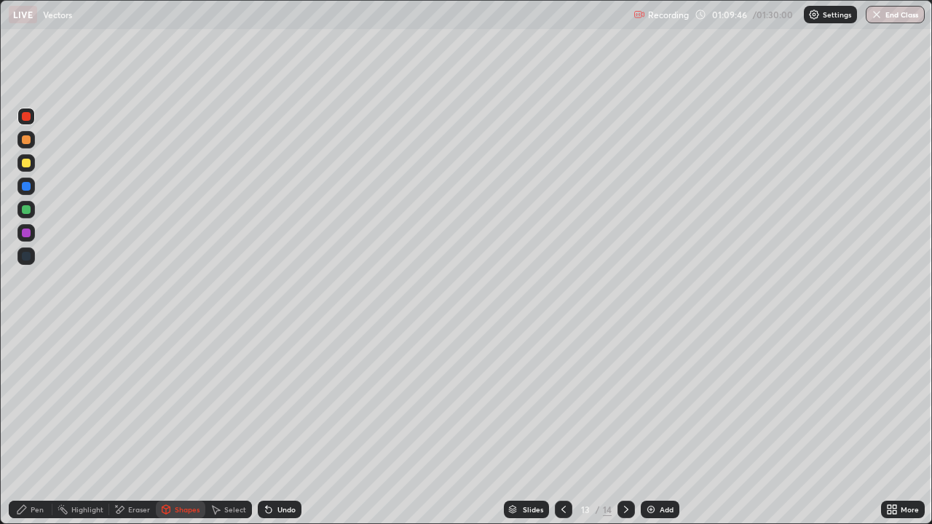
click at [24, 425] on icon at bounding box center [22, 510] width 12 height 12
click at [27, 239] on div at bounding box center [25, 232] width 17 height 17
click at [25, 213] on div at bounding box center [26, 209] width 9 height 9
click at [25, 232] on div at bounding box center [26, 233] width 9 height 9
click at [274, 425] on div "Undo" at bounding box center [280, 509] width 44 height 17
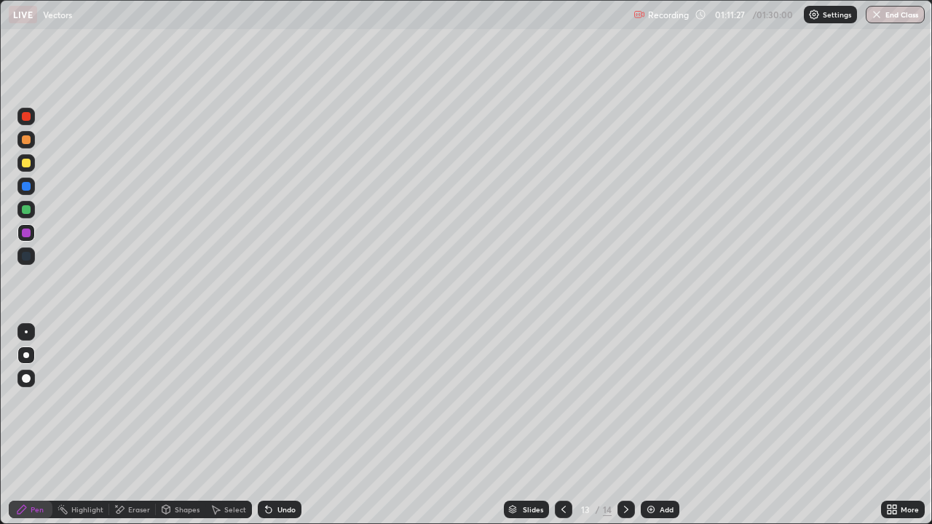
click at [175, 425] on div "Shapes" at bounding box center [187, 509] width 25 height 7
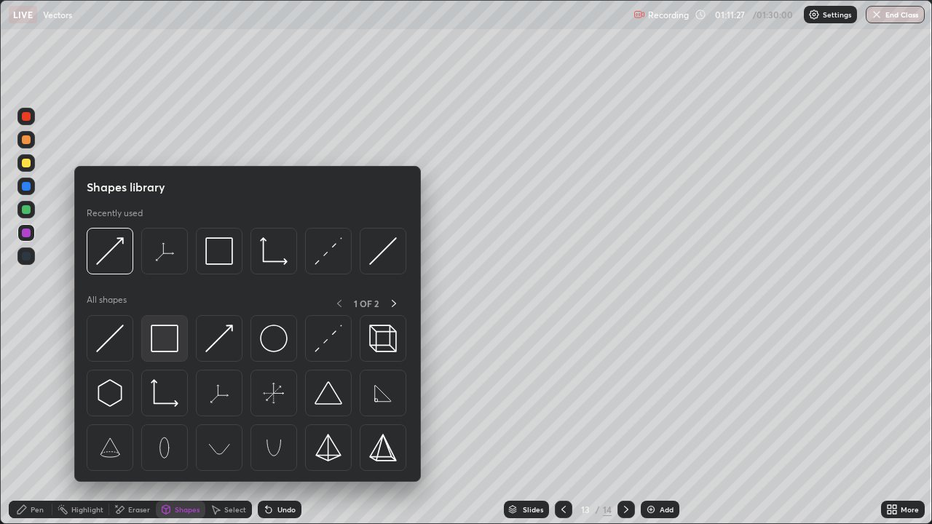
click at [159, 345] on img at bounding box center [165, 339] width 28 height 28
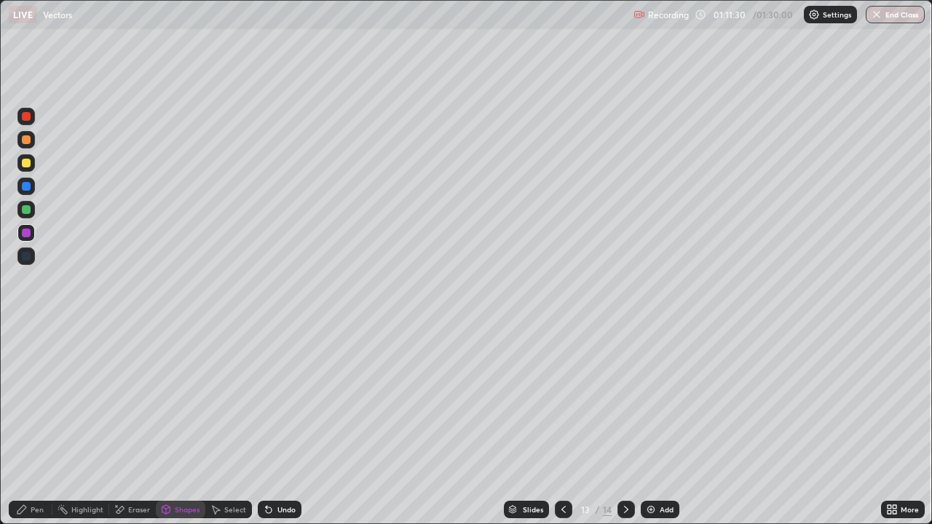
click at [34, 425] on div "Pen" at bounding box center [31, 509] width 44 height 17
click at [27, 233] on div at bounding box center [26, 233] width 9 height 9
click at [26, 211] on div at bounding box center [26, 209] width 9 height 9
click at [26, 232] on div at bounding box center [26, 233] width 9 height 9
click at [176, 425] on div "Shapes" at bounding box center [181, 509] width 50 height 17
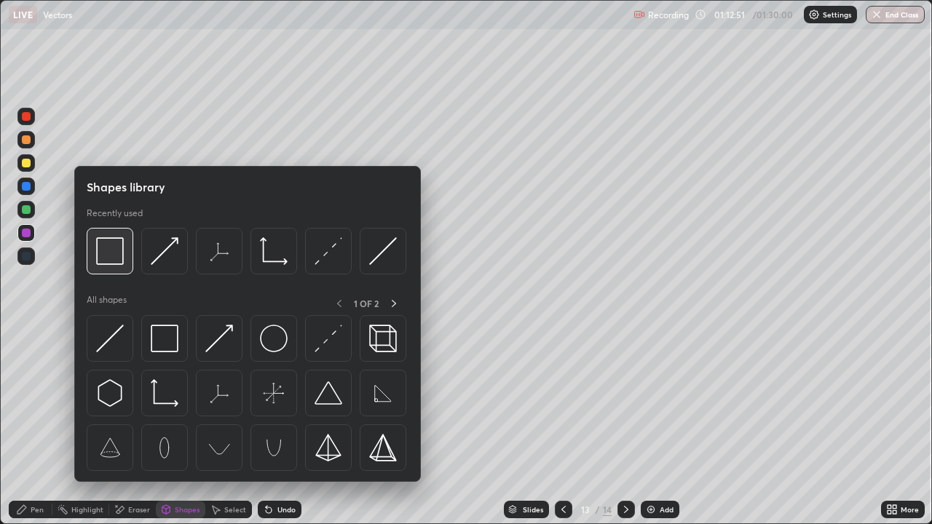
click at [114, 259] on img at bounding box center [110, 251] width 28 height 28
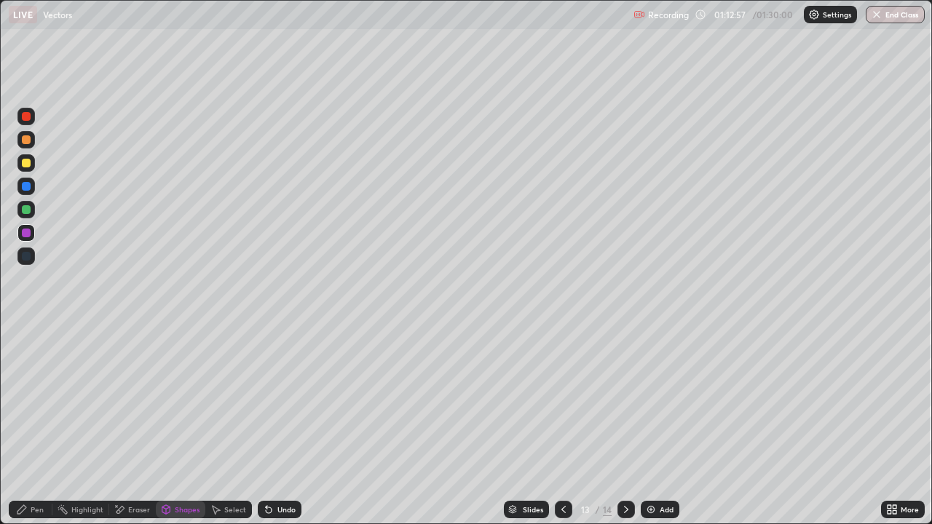
click at [21, 425] on icon at bounding box center [21, 510] width 9 height 9
click at [23, 237] on div at bounding box center [26, 233] width 9 height 9
click at [26, 234] on div at bounding box center [26, 233] width 9 height 9
click at [26, 213] on div at bounding box center [26, 209] width 9 height 9
click at [23, 232] on div at bounding box center [26, 233] width 9 height 9
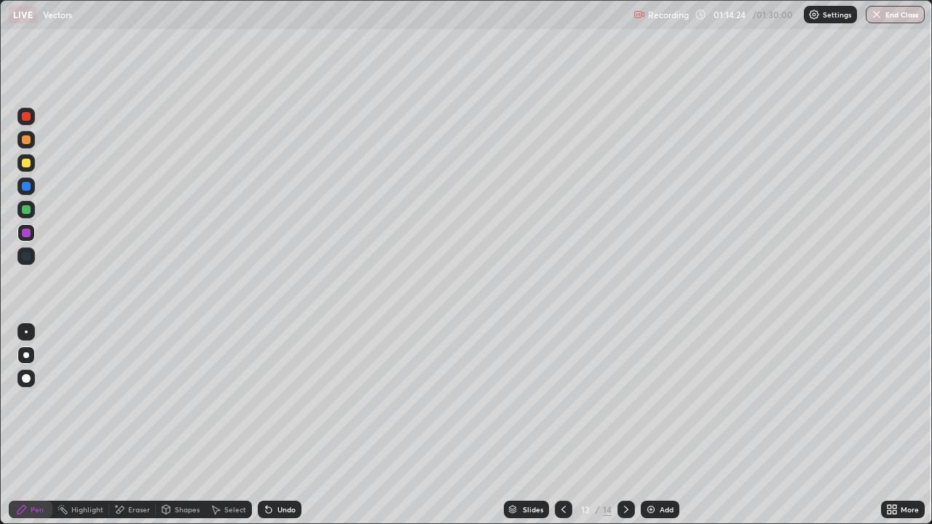
click at [20, 210] on div at bounding box center [25, 209] width 17 height 17
click at [660, 425] on div "Add" at bounding box center [667, 509] width 14 height 7
click at [27, 155] on div at bounding box center [25, 162] width 17 height 17
click at [20, 258] on div at bounding box center [25, 256] width 17 height 17
click at [282, 425] on div "Undo" at bounding box center [287, 509] width 18 height 7
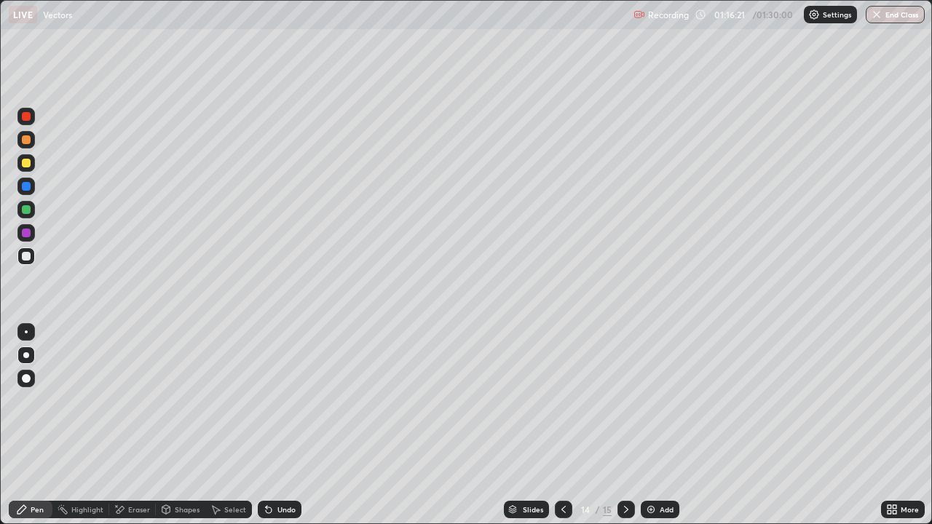
click at [135, 425] on div "Eraser" at bounding box center [139, 509] width 22 height 7
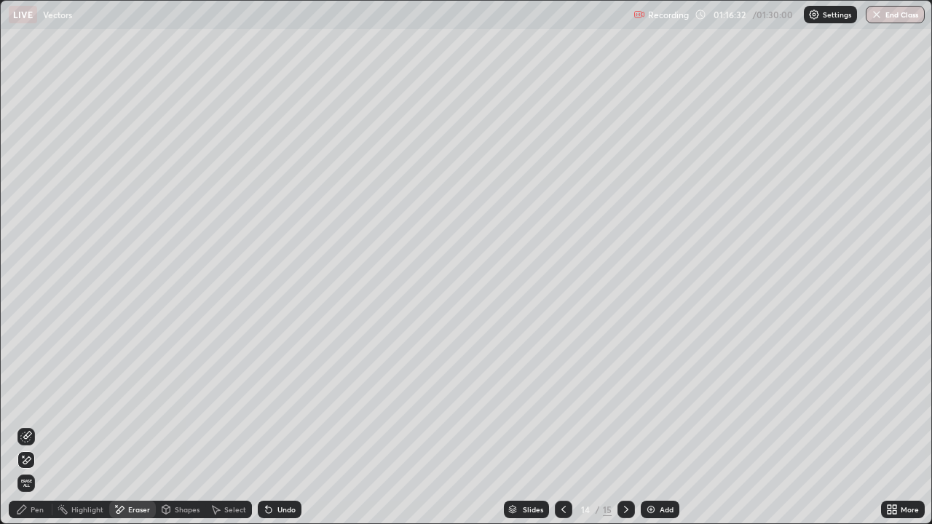
click at [27, 425] on icon at bounding box center [22, 510] width 12 height 12
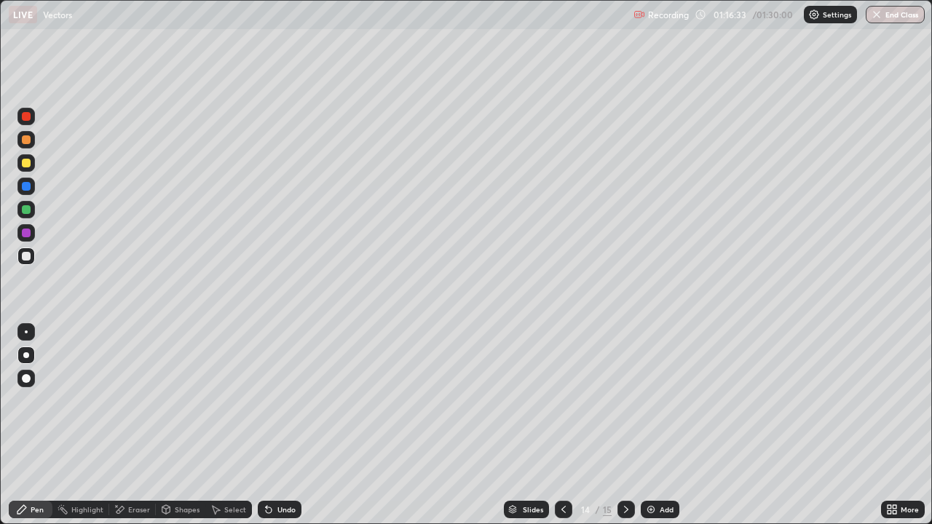
click at [28, 357] on div at bounding box center [26, 356] width 6 height 6
click at [28, 208] on div at bounding box center [26, 209] width 9 height 9
click at [23, 256] on div at bounding box center [26, 256] width 9 height 9
click at [274, 425] on div "Undo" at bounding box center [280, 509] width 44 height 17
click at [280, 425] on div "Undo" at bounding box center [280, 509] width 44 height 17
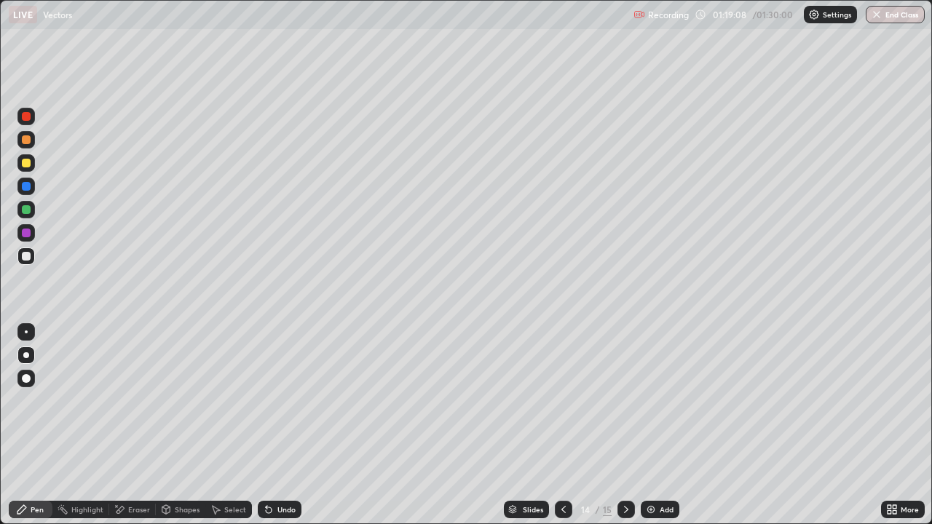
click at [31, 235] on div at bounding box center [25, 232] width 17 height 17
click at [185, 425] on div "Shapes" at bounding box center [187, 509] width 25 height 7
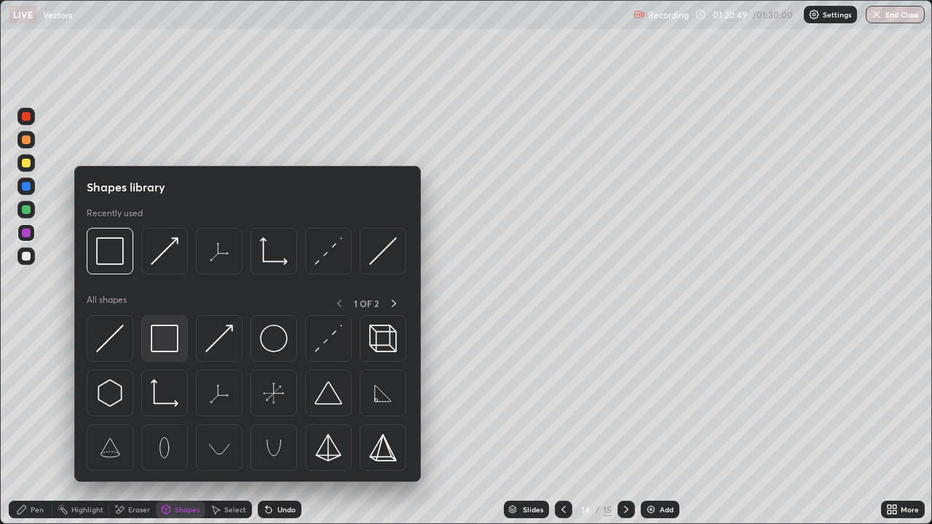
click at [163, 337] on img at bounding box center [165, 339] width 28 height 28
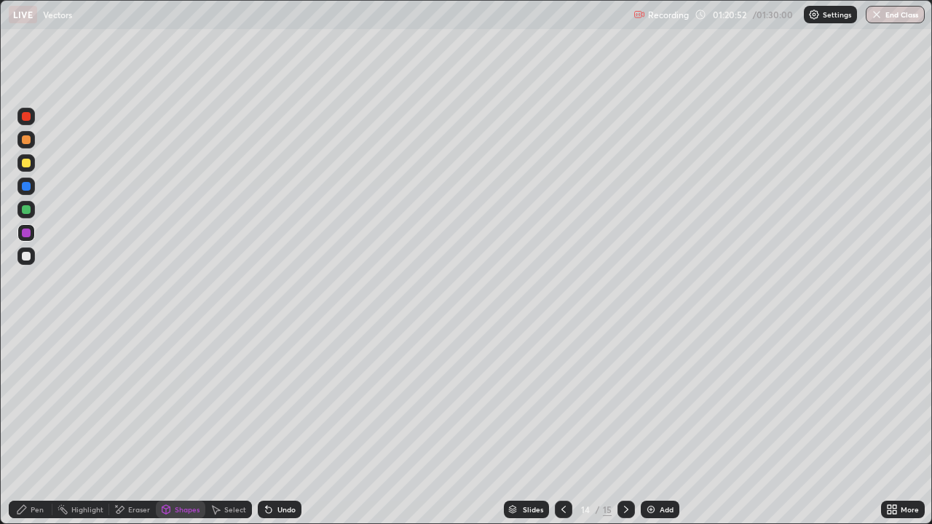
click at [36, 425] on div "Pen" at bounding box center [37, 509] width 13 height 7
click at [28, 256] on div at bounding box center [26, 256] width 9 height 9
click at [25, 211] on div at bounding box center [26, 209] width 9 height 9
click at [25, 258] on div at bounding box center [26, 256] width 9 height 9
click at [618, 425] on div at bounding box center [626, 509] width 17 height 17
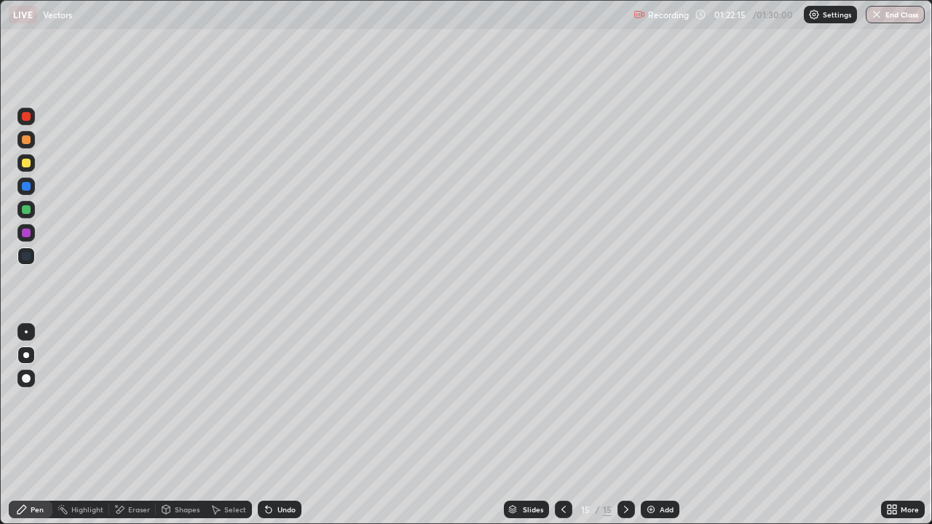
click at [27, 163] on div at bounding box center [26, 163] width 9 height 9
click at [26, 118] on div at bounding box center [26, 116] width 9 height 9
click at [28, 208] on div at bounding box center [26, 209] width 9 height 9
click at [293, 425] on div "Undo" at bounding box center [280, 509] width 44 height 17
click at [279, 425] on div "Undo" at bounding box center [287, 509] width 18 height 7
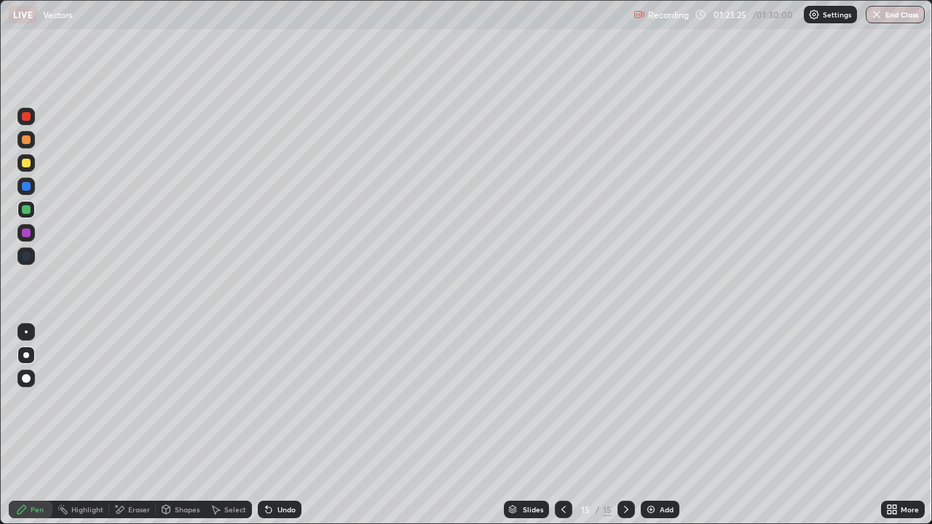
click at [25, 236] on div at bounding box center [26, 233] width 9 height 9
click at [26, 210] on div at bounding box center [26, 209] width 9 height 9
click at [562, 425] on icon at bounding box center [564, 510] width 12 height 12
click at [625, 425] on icon at bounding box center [627, 510] width 12 height 12
click at [233, 425] on div "Select" at bounding box center [235, 509] width 22 height 7
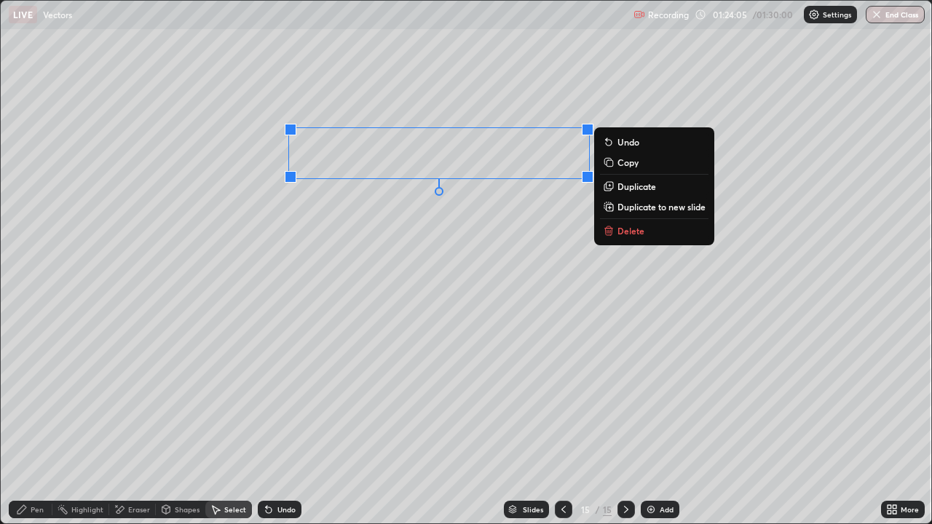
click at [624, 187] on p "Duplicate" at bounding box center [637, 187] width 39 height 12
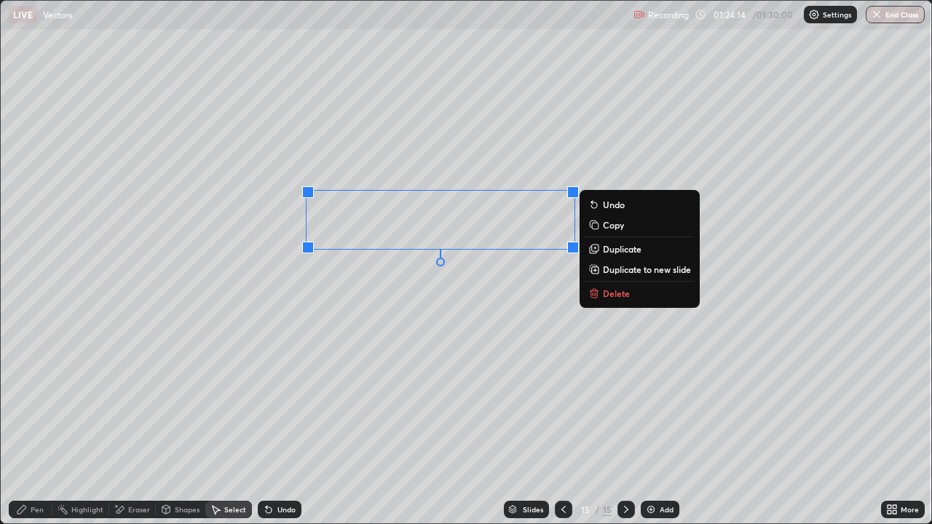
click at [619, 250] on p "Duplicate" at bounding box center [622, 249] width 39 height 12
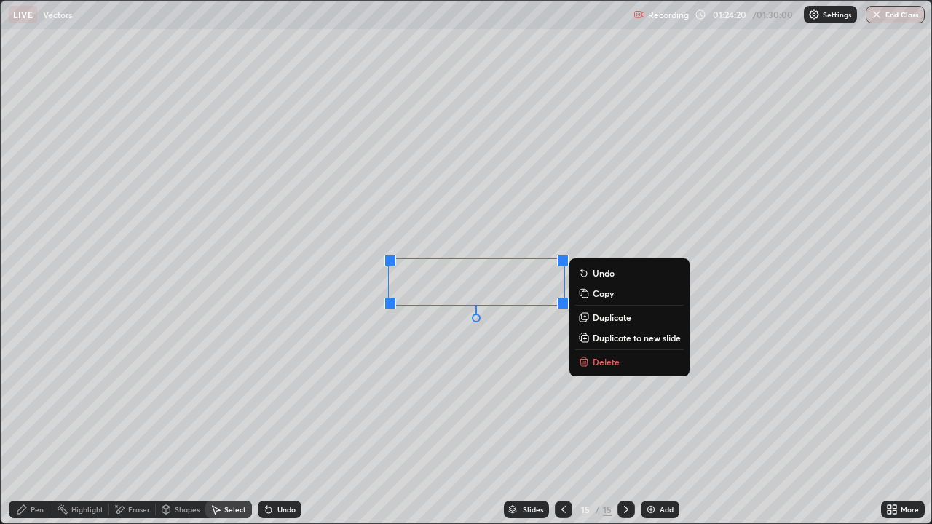
click at [31, 425] on div "Pen" at bounding box center [37, 509] width 13 height 7
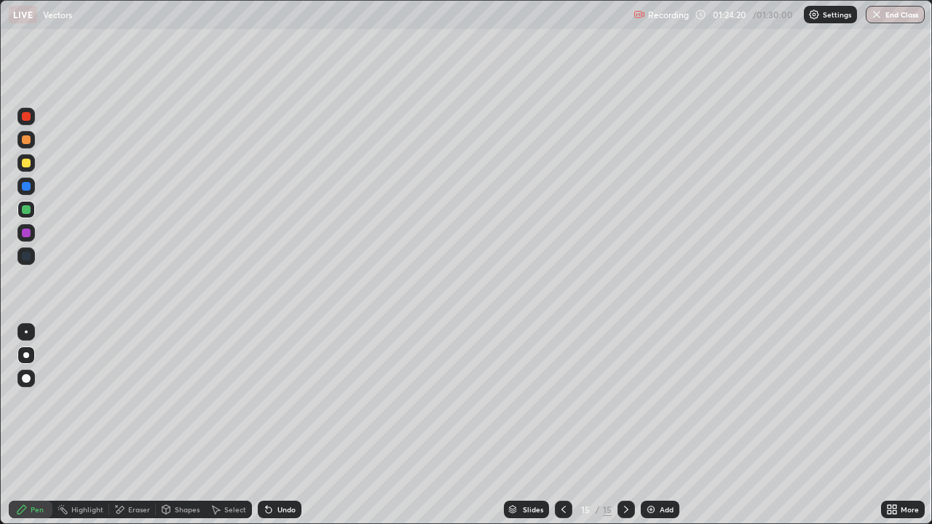
click at [28, 230] on div at bounding box center [26, 233] width 9 height 9
click at [23, 114] on div at bounding box center [26, 116] width 9 height 9
click at [32, 425] on div "Pen" at bounding box center [37, 509] width 13 height 7
click at [26, 234] on div at bounding box center [26, 233] width 9 height 9
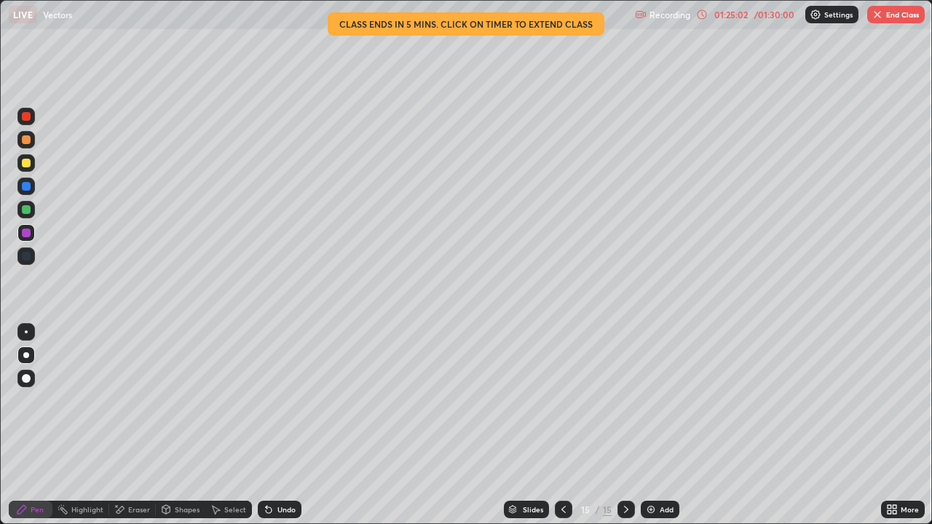
click at [28, 233] on div at bounding box center [26, 233] width 9 height 9
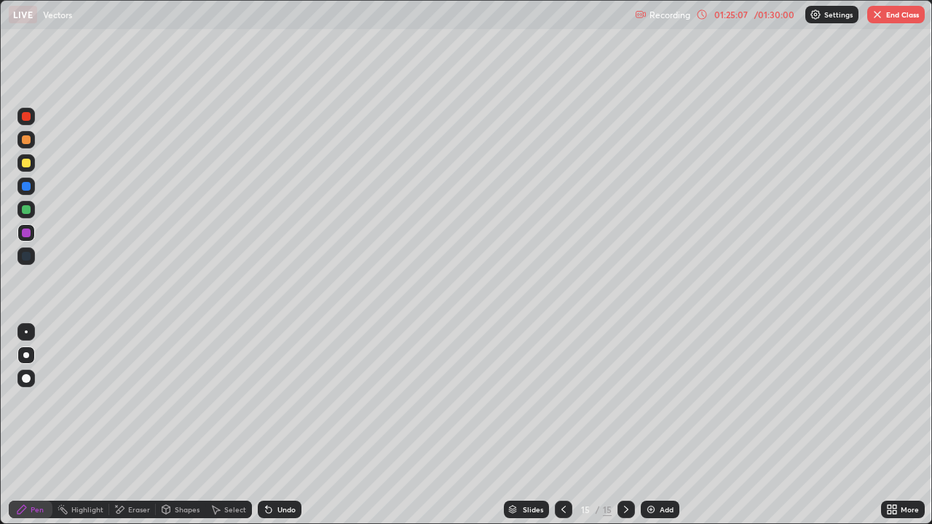
click at [281, 425] on div "Undo" at bounding box center [287, 509] width 18 height 7
click at [28, 208] on div at bounding box center [26, 209] width 9 height 9
click at [893, 19] on button "End Class" at bounding box center [897, 14] width 58 height 17
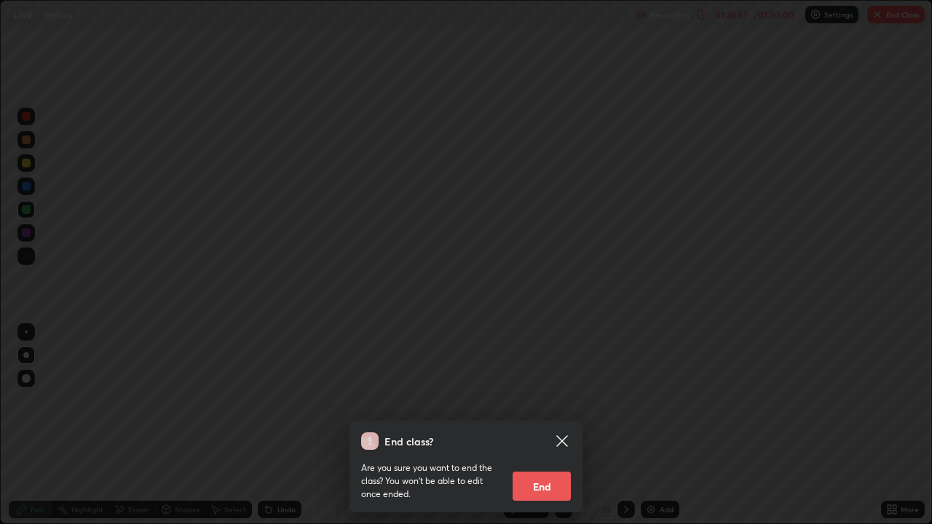
click at [548, 425] on button "End" at bounding box center [542, 486] width 58 height 29
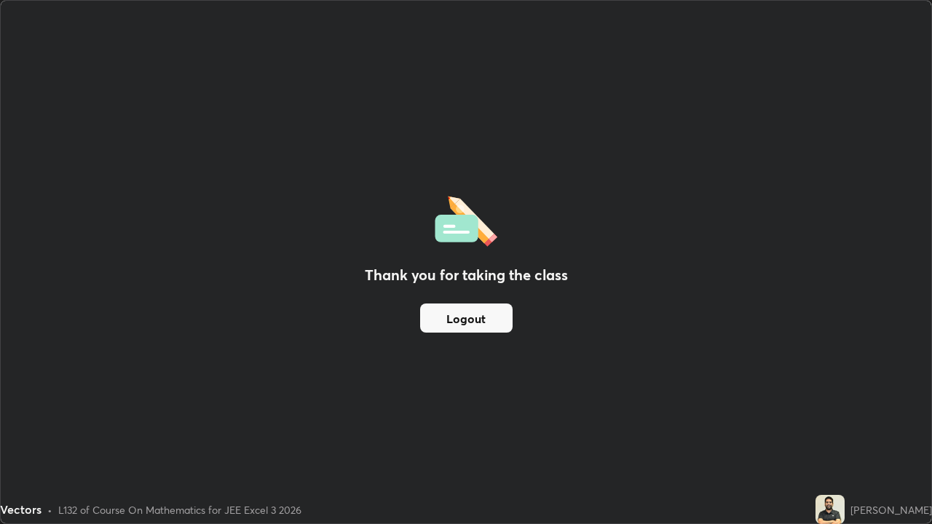
click at [473, 320] on button "Logout" at bounding box center [466, 318] width 93 height 29
click at [482, 317] on button "Logout" at bounding box center [466, 318] width 93 height 29
click at [484, 318] on button "Logout" at bounding box center [466, 318] width 93 height 29
